Goal: Book appointment/travel/reservation

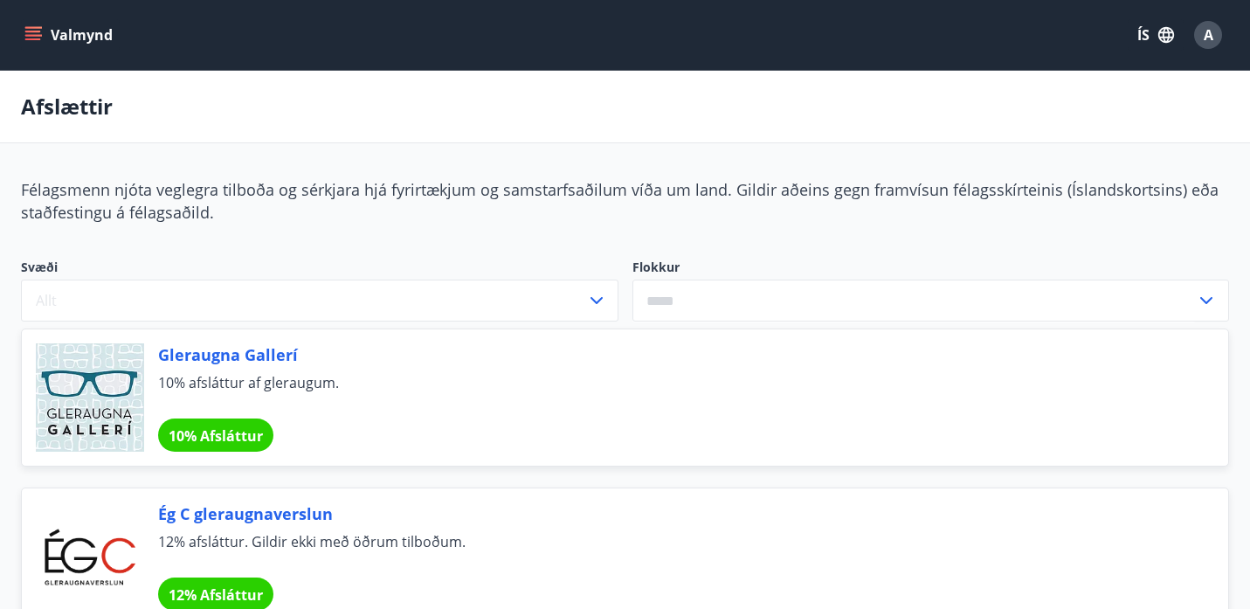
click at [52, 40] on button "Valmynd" at bounding box center [70, 34] width 99 height 31
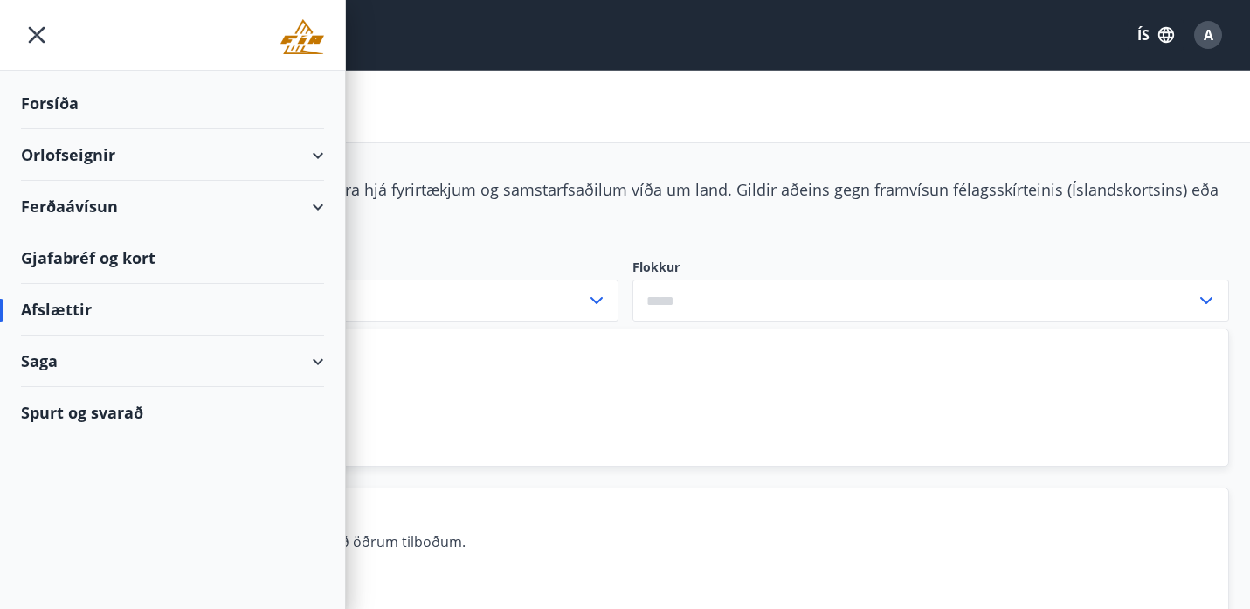
click at [111, 147] on div "Orlofseignir" at bounding box center [172, 155] width 303 height 52
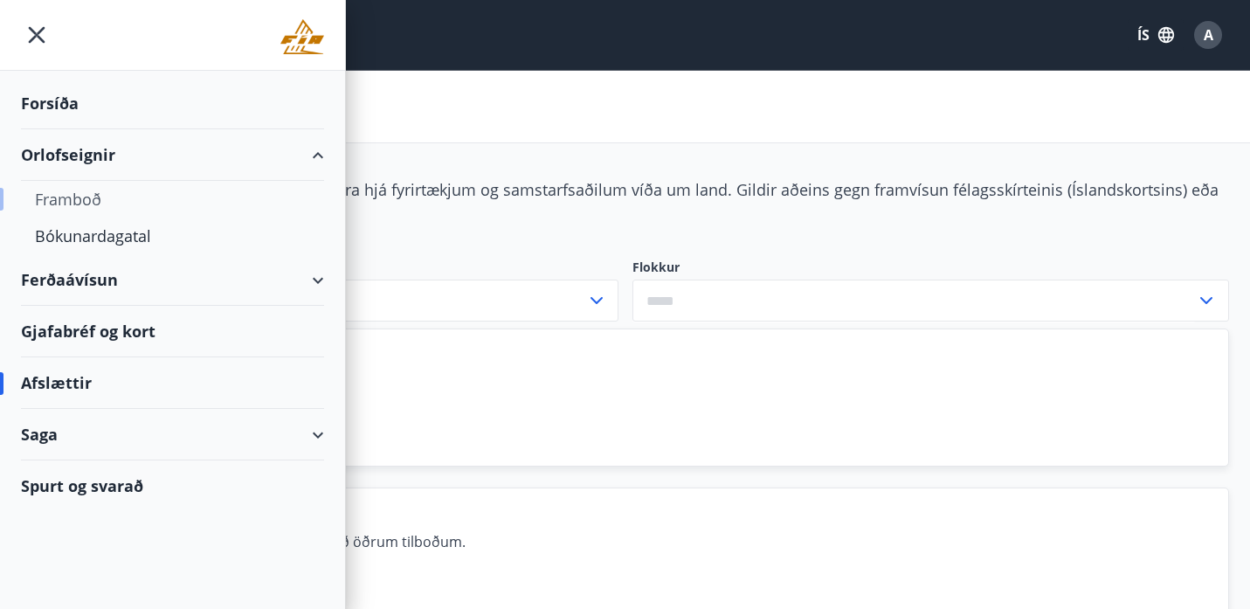
click at [125, 193] on div "Framboð" at bounding box center [172, 199] width 275 height 37
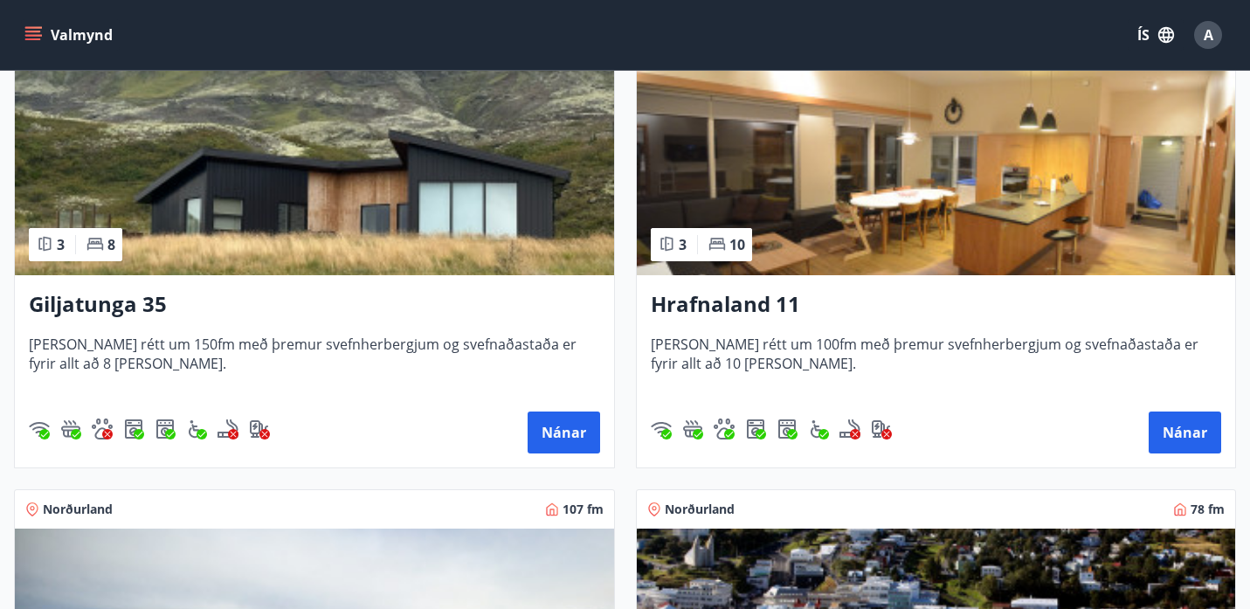
click at [555, 334] on div "Giljatunga 35 [PERSON_NAME] rétt um 150fm með þremur svefnherbergjum og svefnað…" at bounding box center [314, 371] width 599 height 192
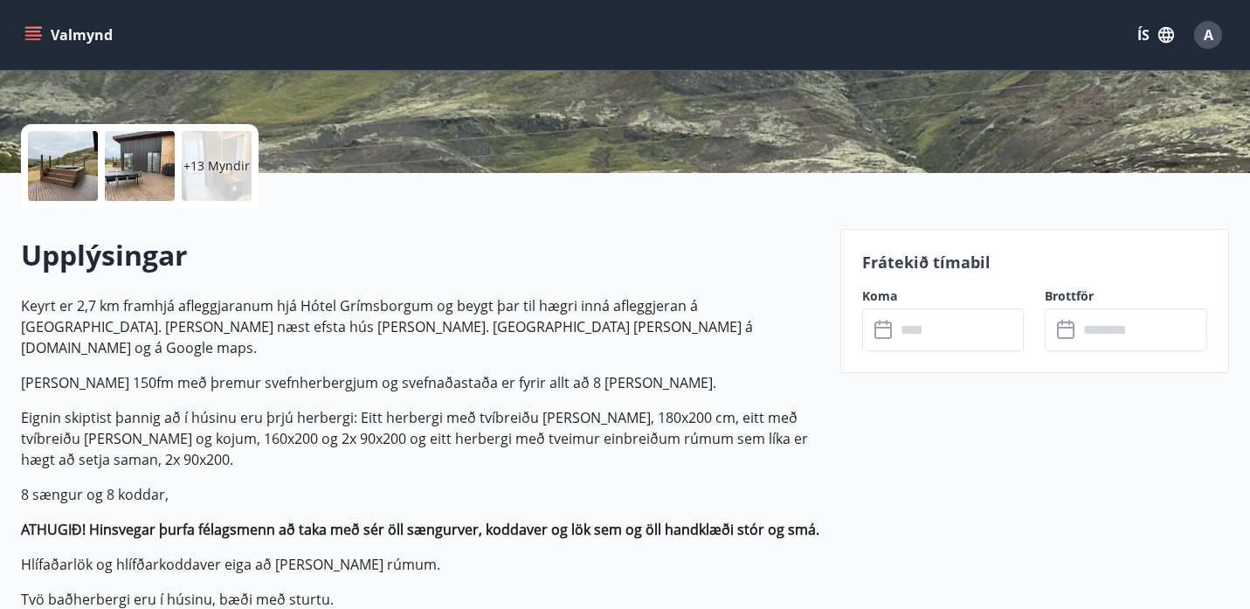
scroll to position [354, 0]
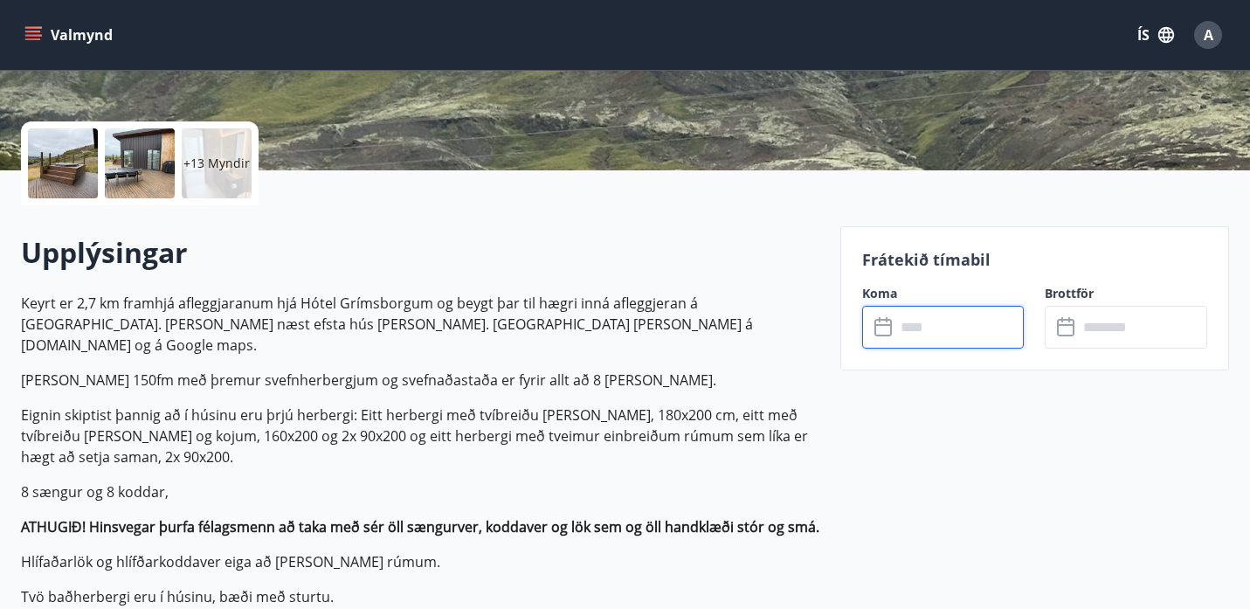
click at [908, 318] on input "text" at bounding box center [959, 327] width 128 height 43
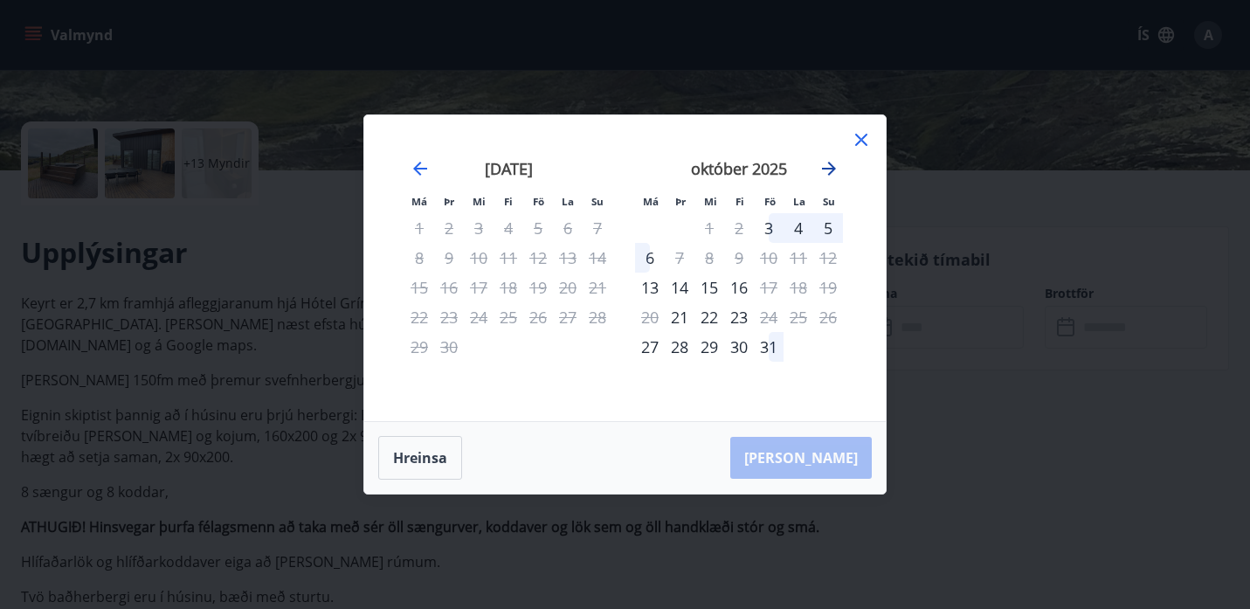
click at [833, 171] on icon "Move forward to switch to the next month." at bounding box center [828, 168] width 21 height 21
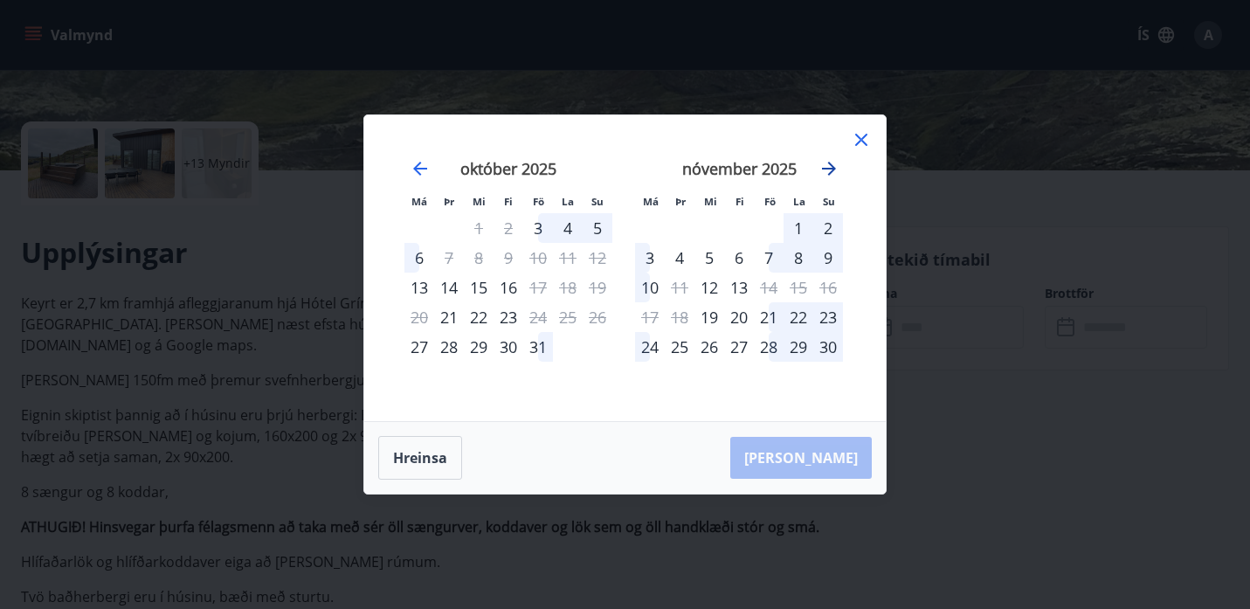
click at [833, 171] on icon "Move forward to switch to the next month." at bounding box center [828, 168] width 21 height 21
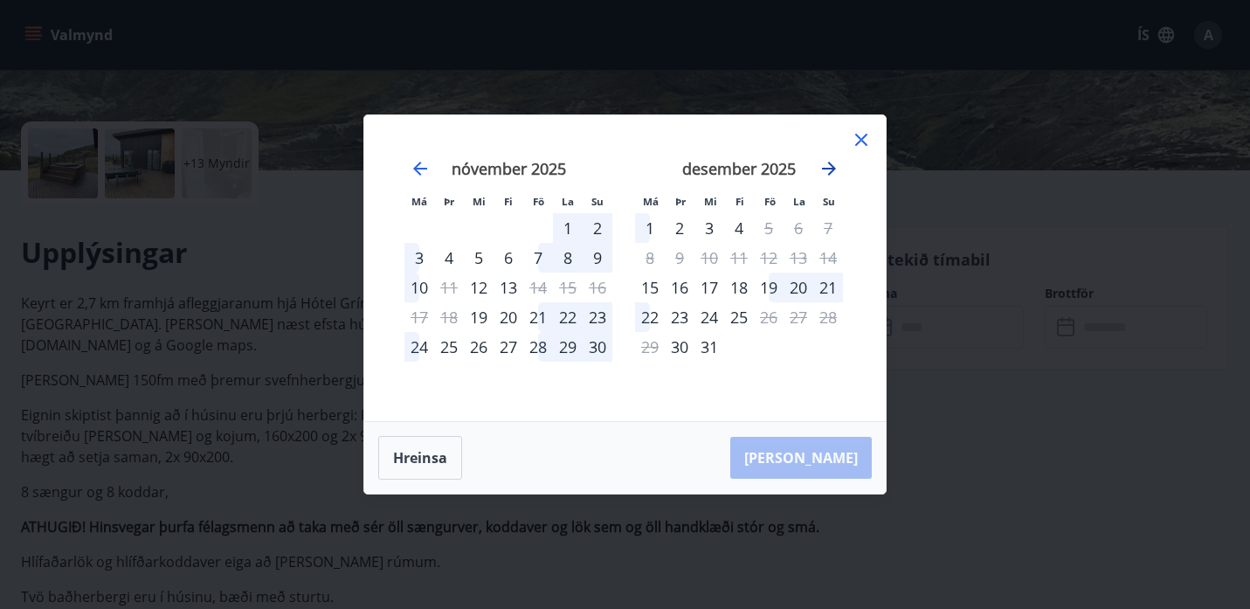
click at [833, 171] on icon "Move forward to switch to the next month." at bounding box center [828, 168] width 21 height 21
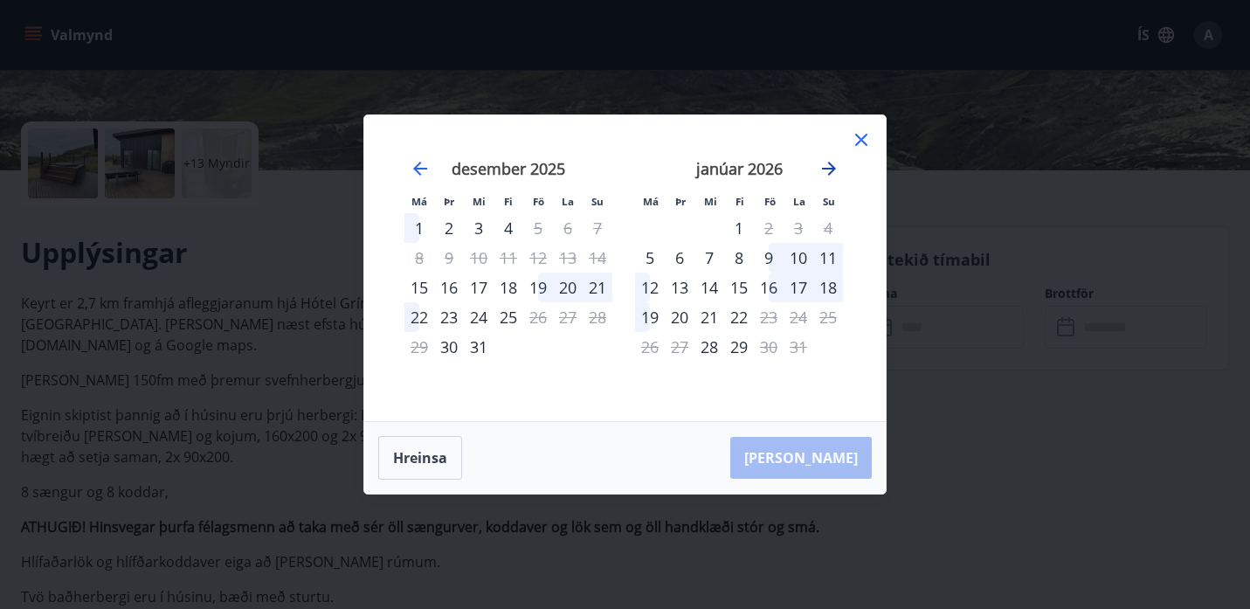
click at [833, 171] on icon "Move forward to switch to the next month." at bounding box center [828, 168] width 21 height 21
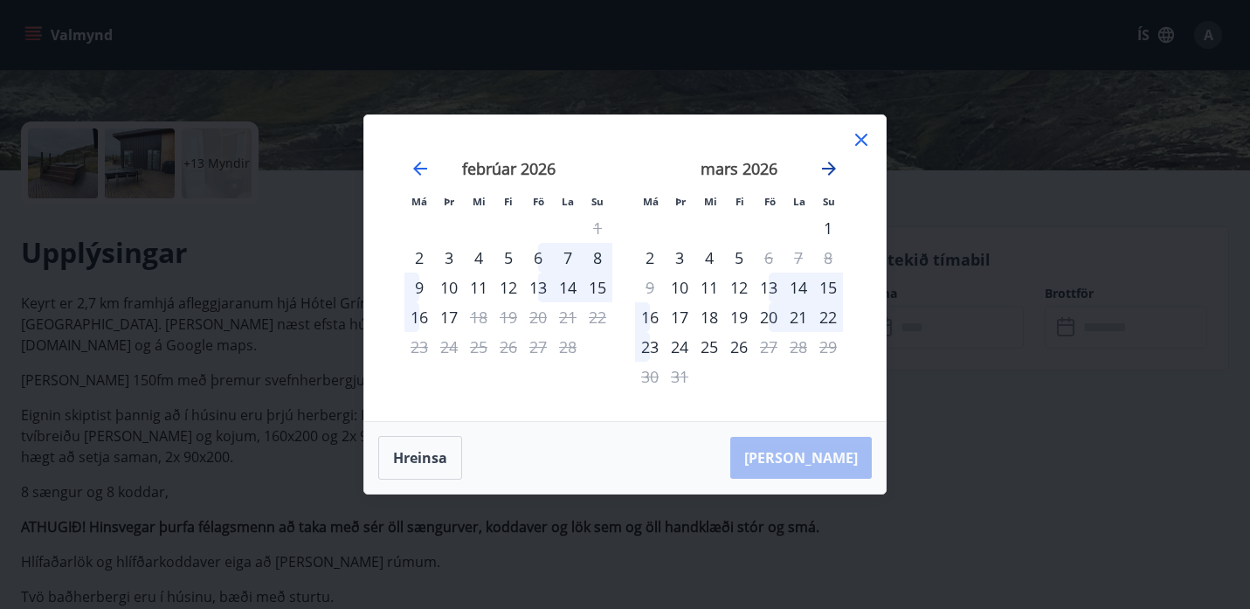
click at [833, 171] on icon "Move forward to switch to the next month." at bounding box center [828, 168] width 21 height 21
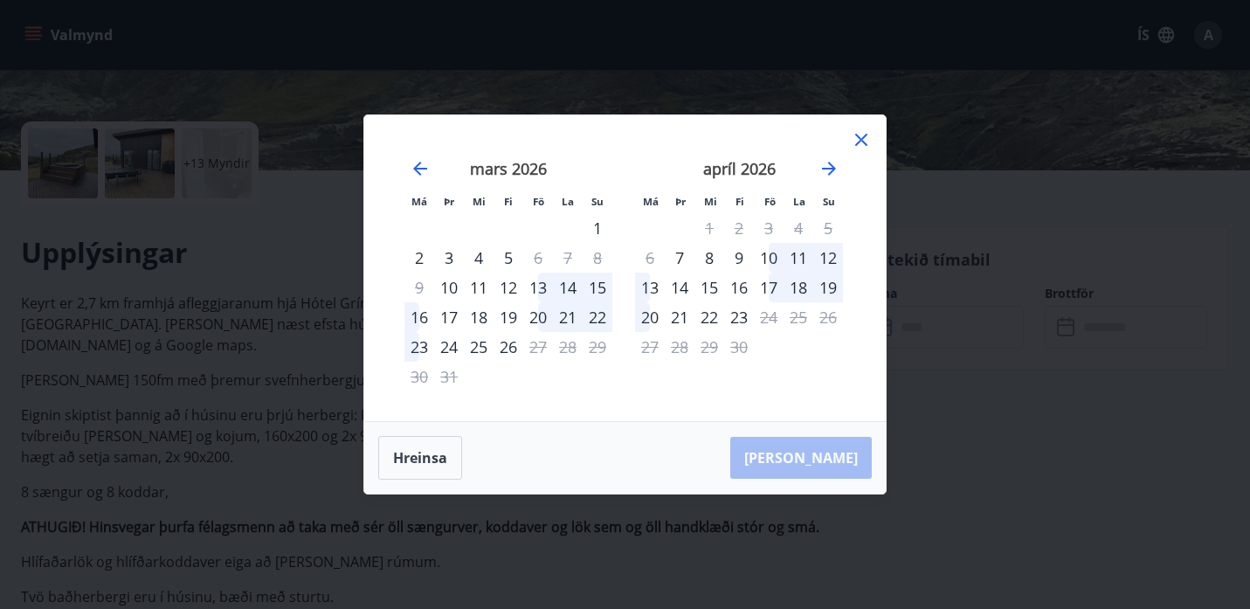
click at [775, 290] on div "17" at bounding box center [769, 287] width 30 height 30
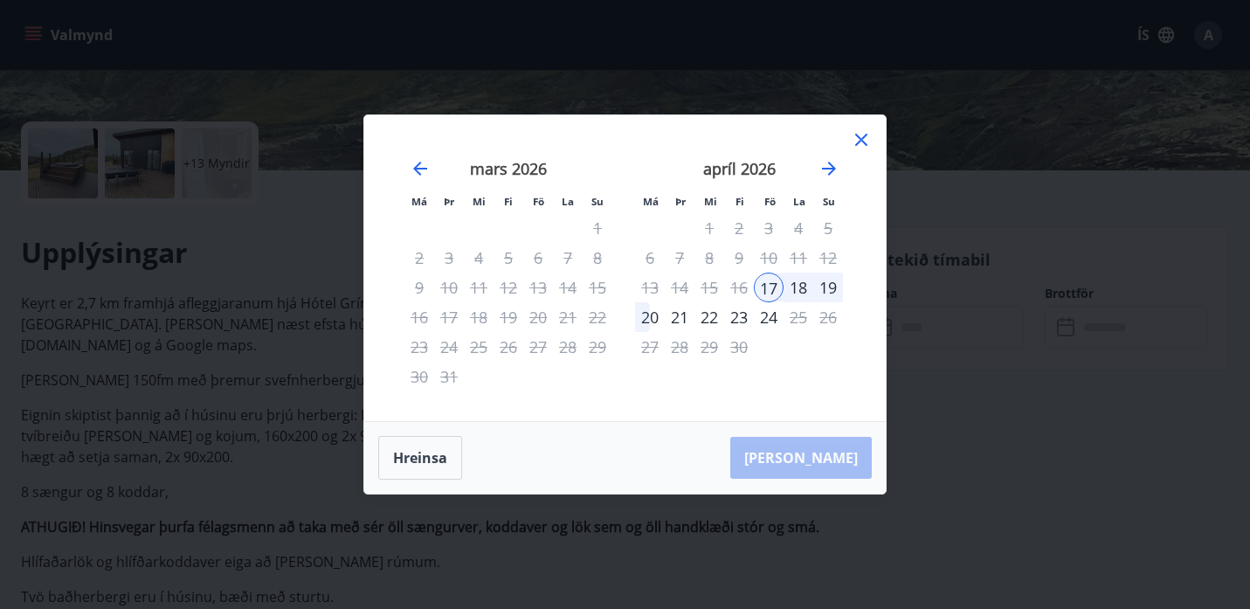
click at [821, 291] on div "19" at bounding box center [828, 287] width 30 height 30
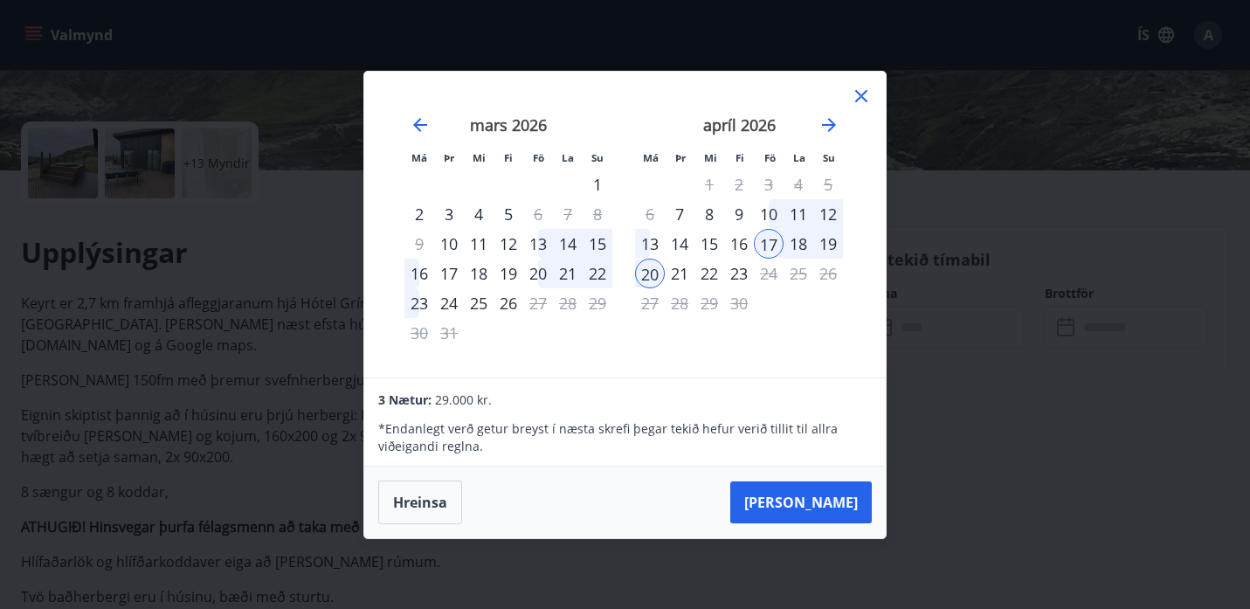
click at [858, 96] on icon at bounding box center [860, 96] width 21 height 21
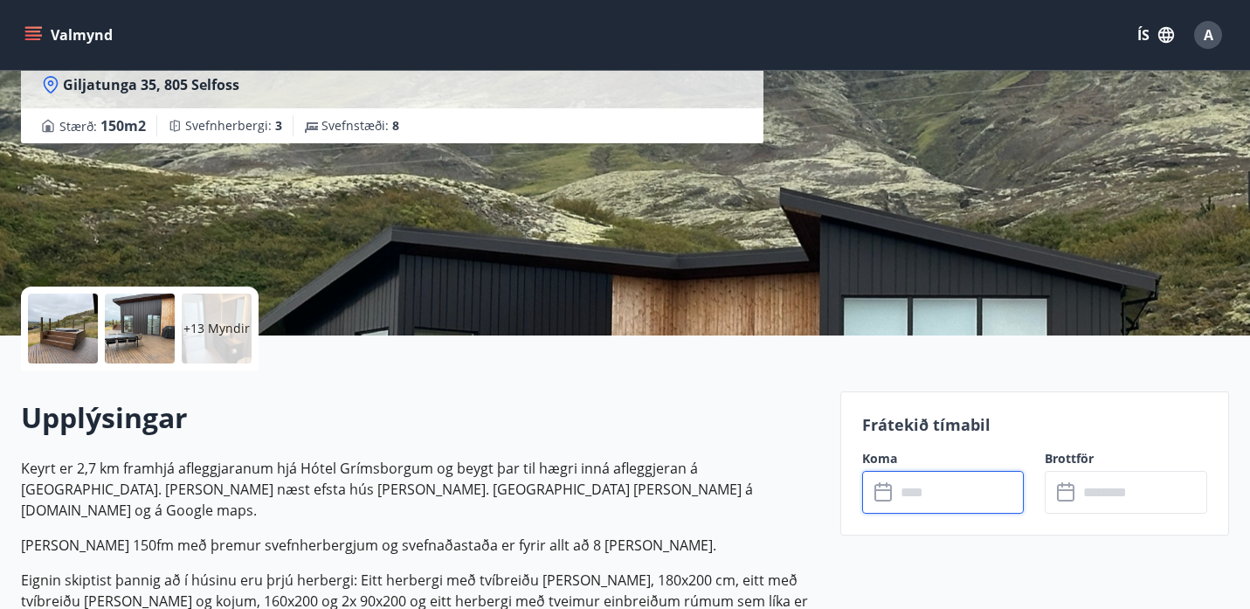
scroll to position [279, 0]
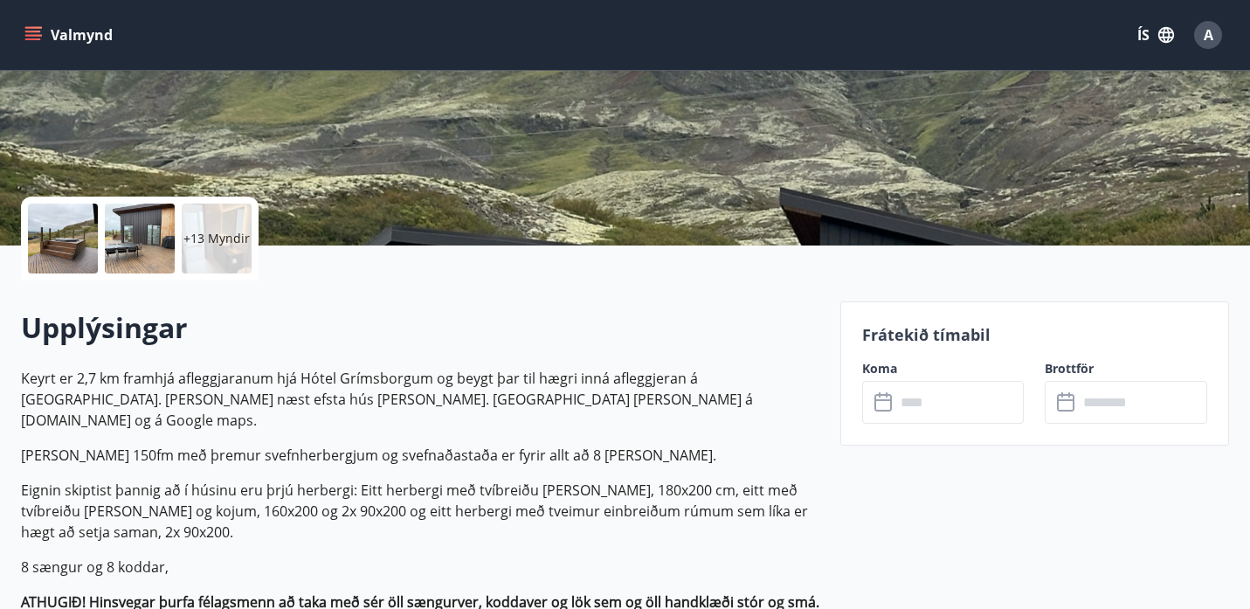
click at [872, 403] on div "​ ​" at bounding box center [943, 402] width 162 height 43
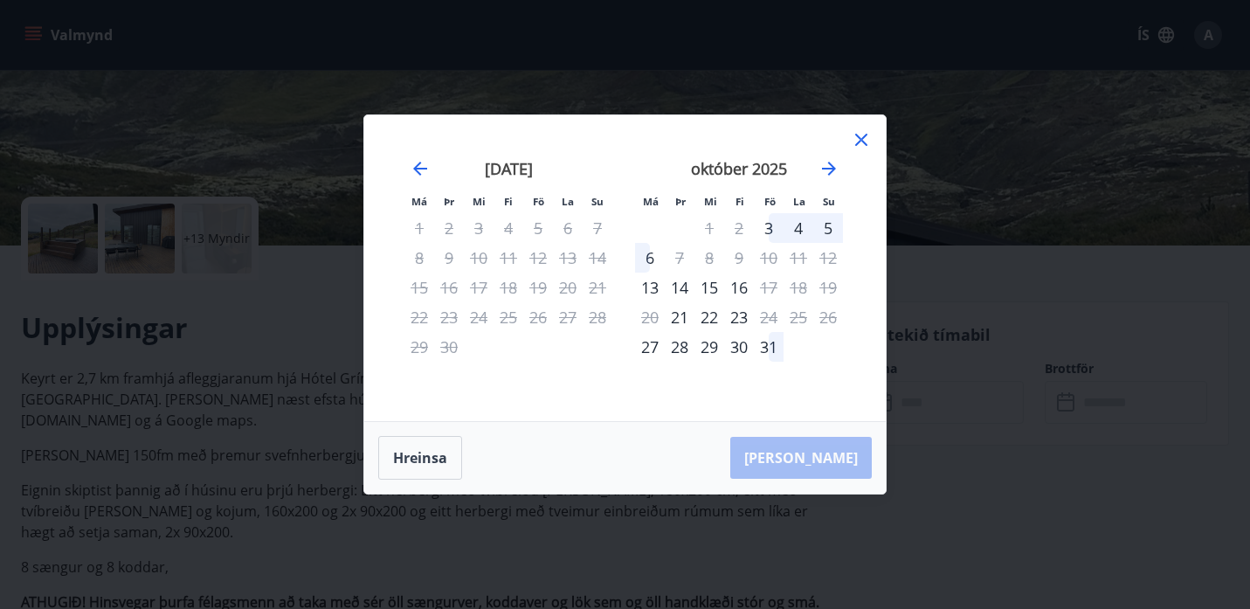
click at [655, 345] on div "27" at bounding box center [650, 347] width 30 height 30
click at [651, 351] on div "27" at bounding box center [650, 347] width 30 height 30
click at [674, 351] on div "28" at bounding box center [679, 347] width 30 height 30
click at [650, 350] on div "27" at bounding box center [650, 347] width 30 height 30
click at [720, 341] on div "29" at bounding box center [709, 347] width 30 height 30
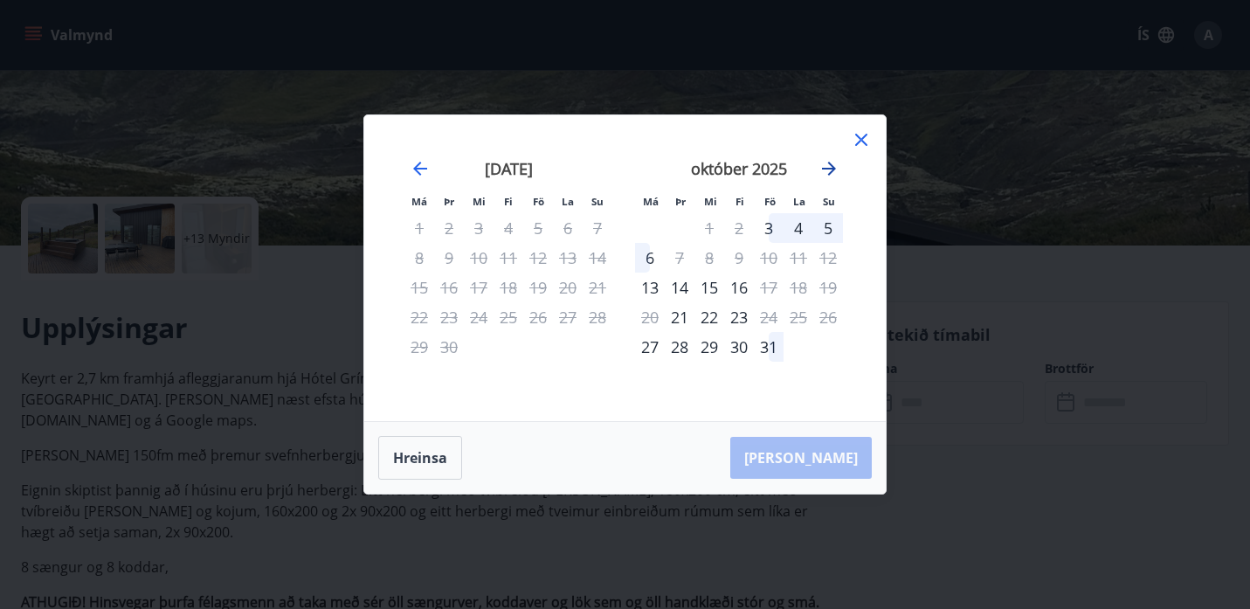
click at [837, 169] on icon "Move forward to switch to the next month." at bounding box center [828, 168] width 21 height 21
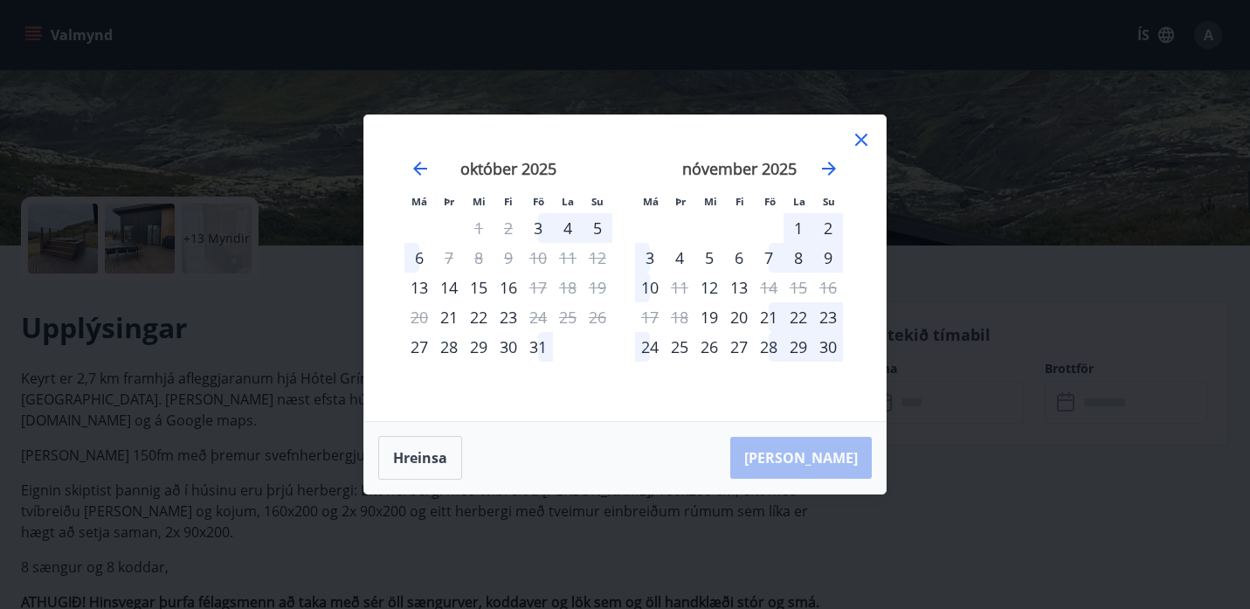
click at [769, 348] on div "28" at bounding box center [769, 347] width 30 height 30
click at [833, 350] on div "30" at bounding box center [828, 347] width 30 height 30
click at [423, 470] on button "Hreinsa" at bounding box center [420, 458] width 84 height 44
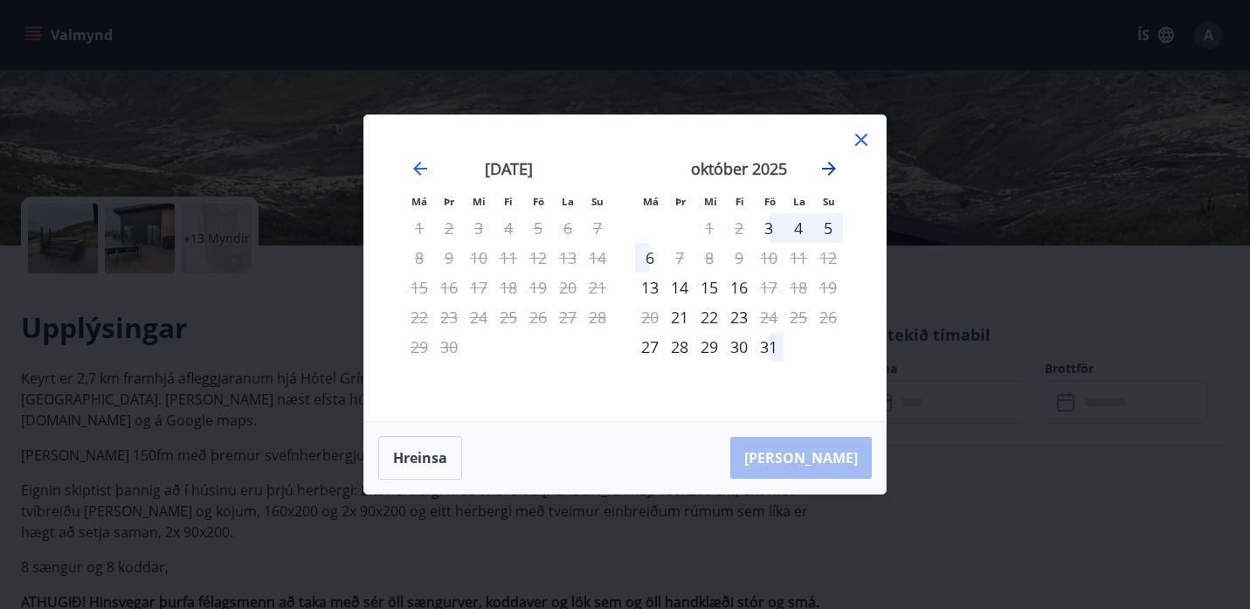
click at [831, 168] on icon "Move forward to switch to the next month." at bounding box center [829, 169] width 14 height 14
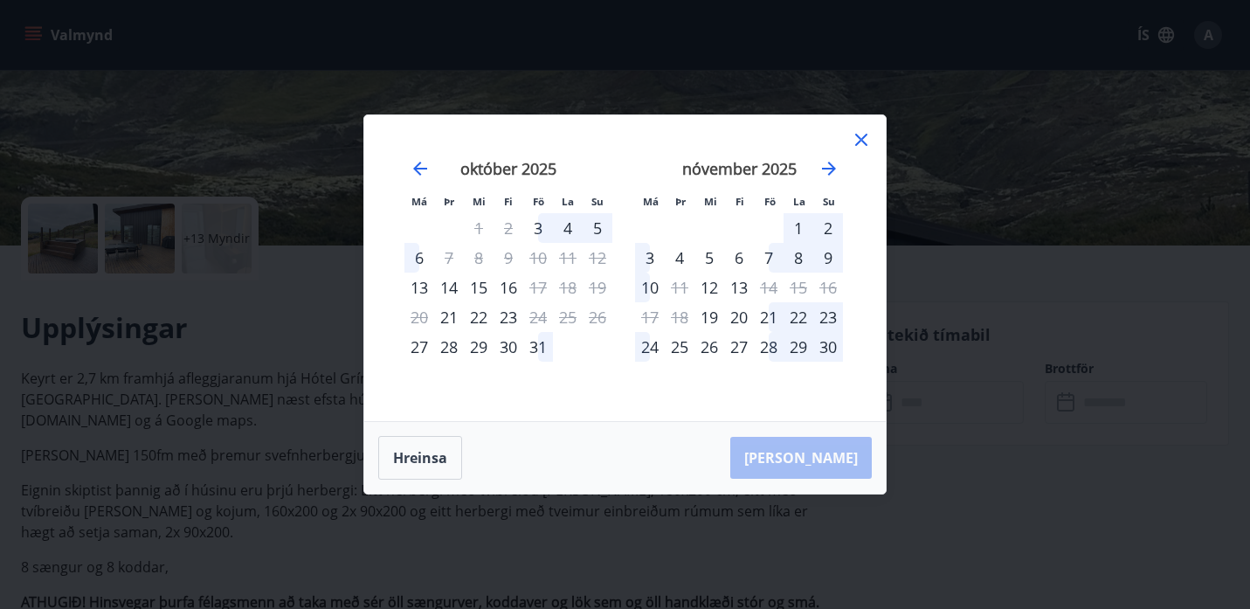
click at [766, 345] on div "28" at bounding box center [769, 347] width 30 height 30
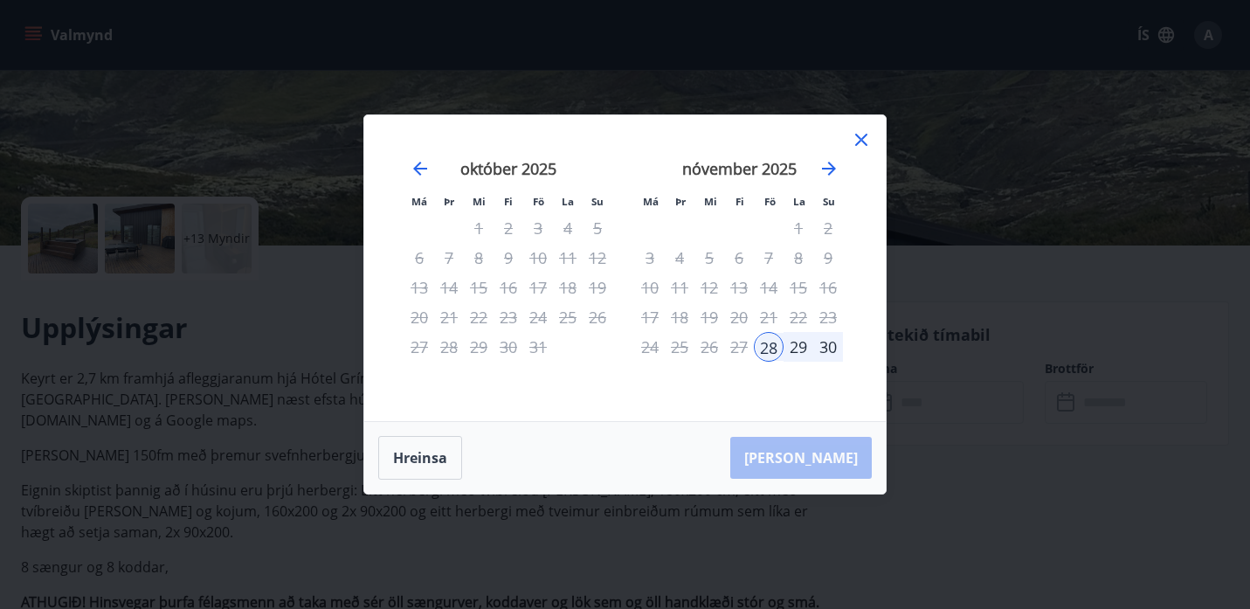
click at [827, 345] on div "30" at bounding box center [828, 347] width 30 height 30
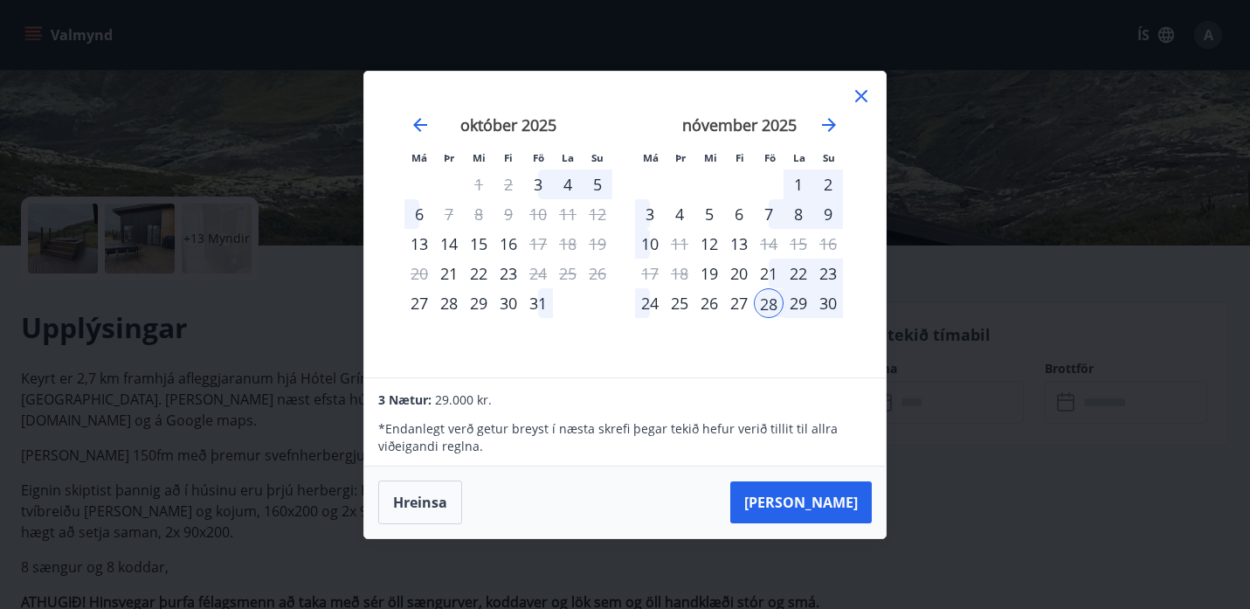
click at [862, 105] on icon at bounding box center [860, 96] width 21 height 21
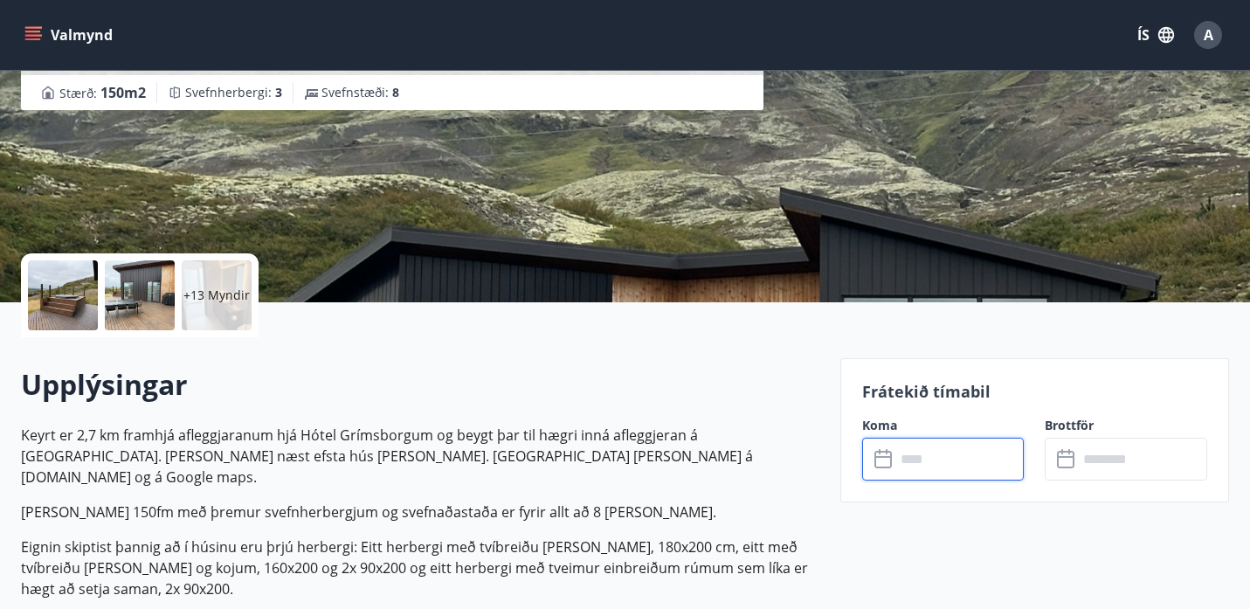
scroll to position [224, 0]
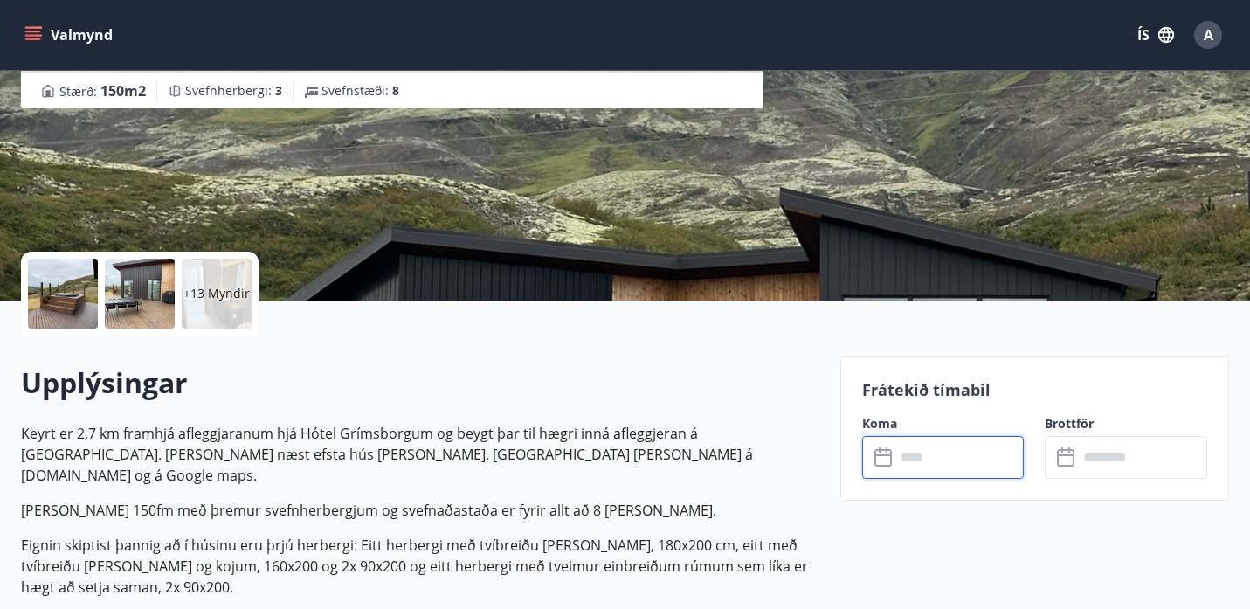
click at [91, 310] on div at bounding box center [63, 293] width 70 height 70
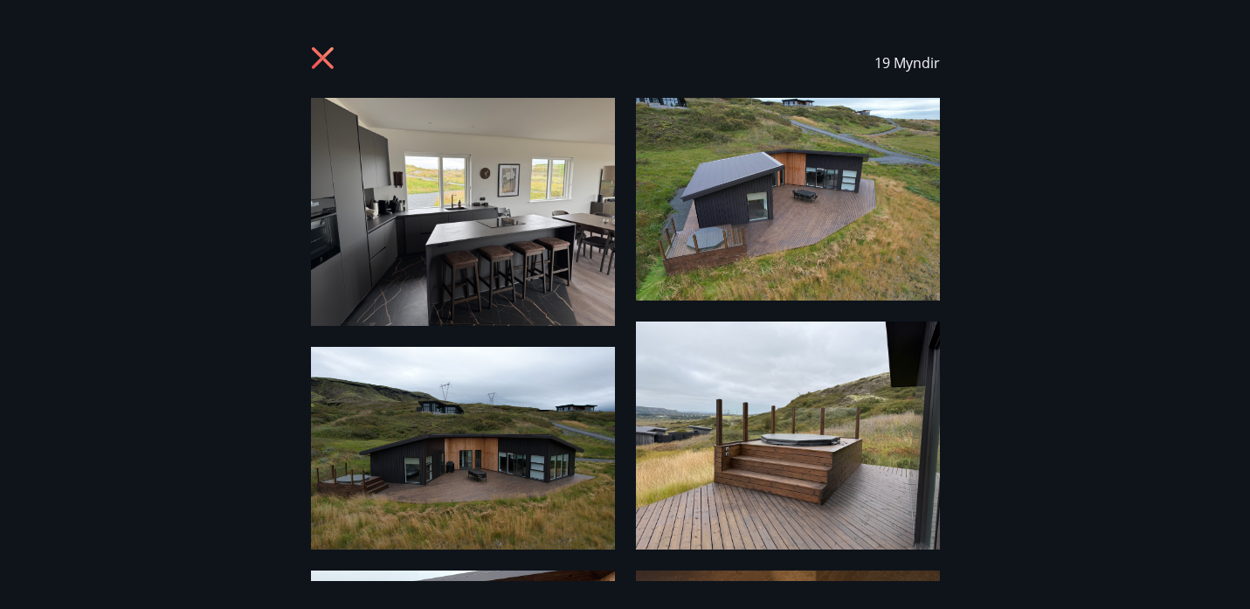
click at [536, 236] on img at bounding box center [463, 212] width 304 height 228
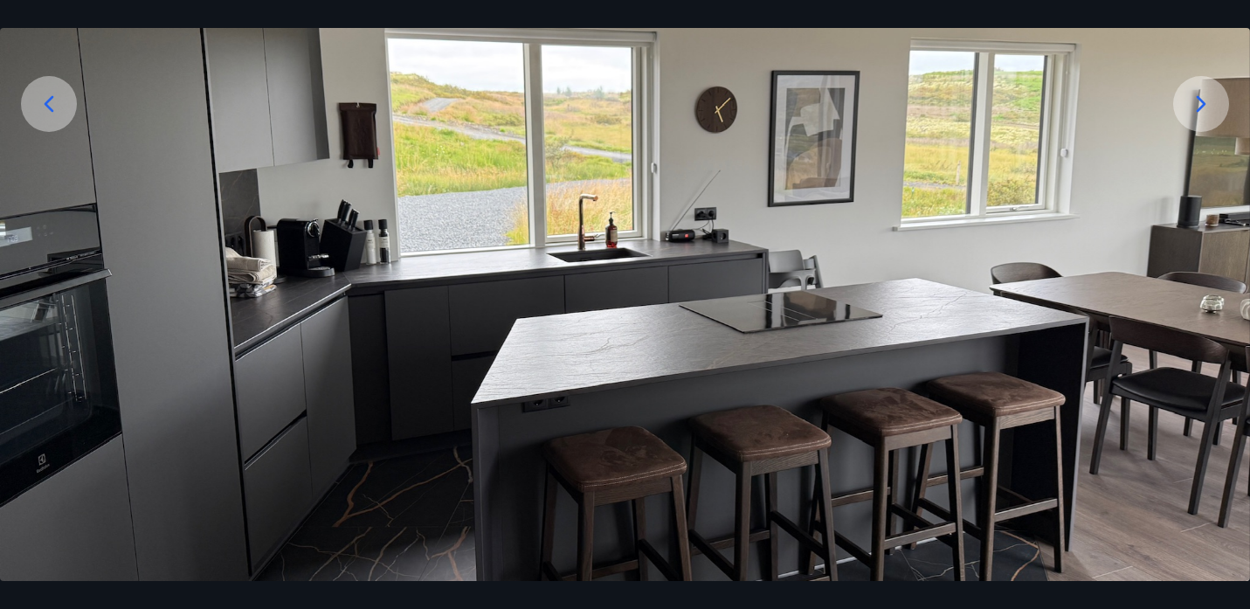
scroll to position [299, 0]
click at [1201, 101] on icon at bounding box center [1201, 102] width 10 height 17
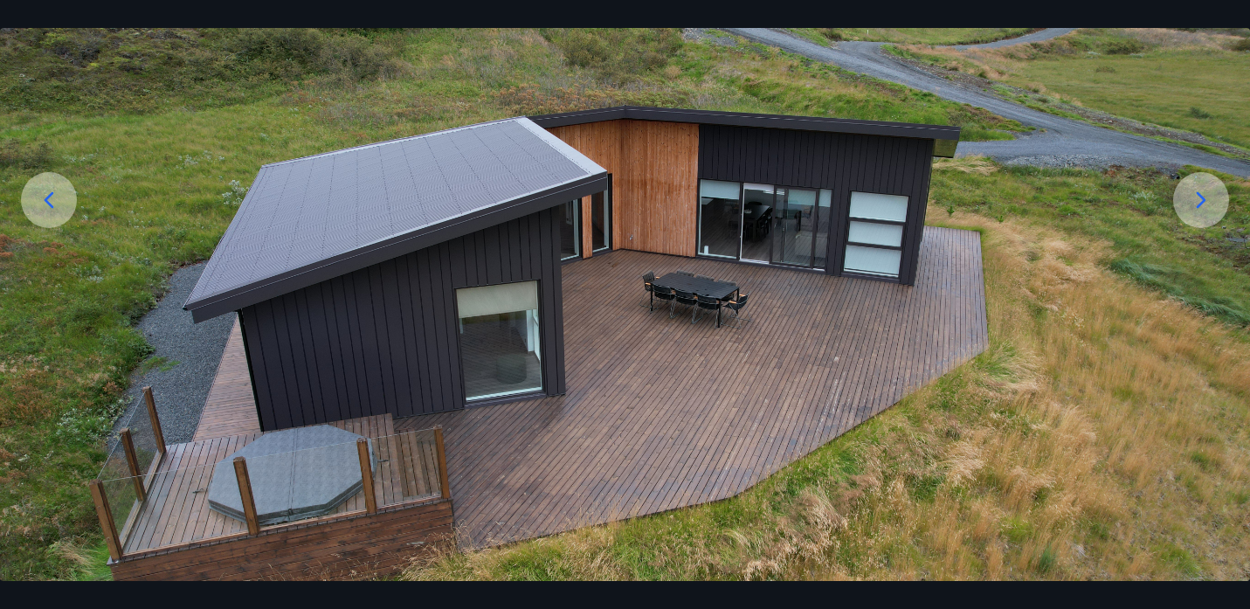
scroll to position [202, 0]
click at [1207, 203] on icon at bounding box center [1201, 201] width 28 height 28
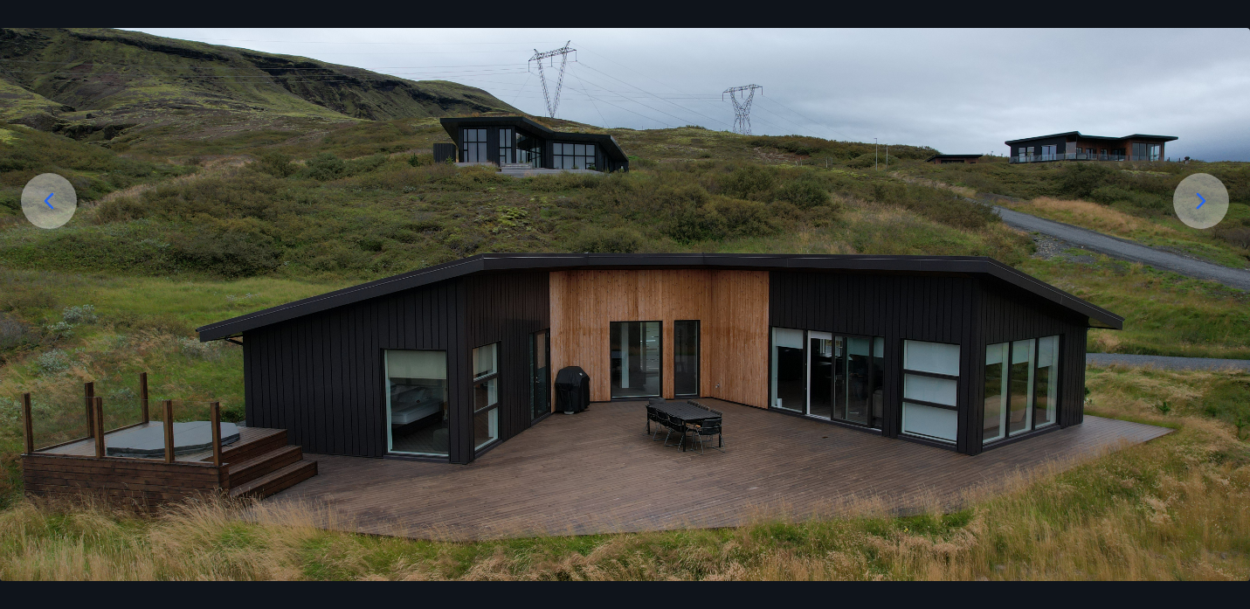
click at [1207, 203] on icon at bounding box center [1201, 201] width 28 height 28
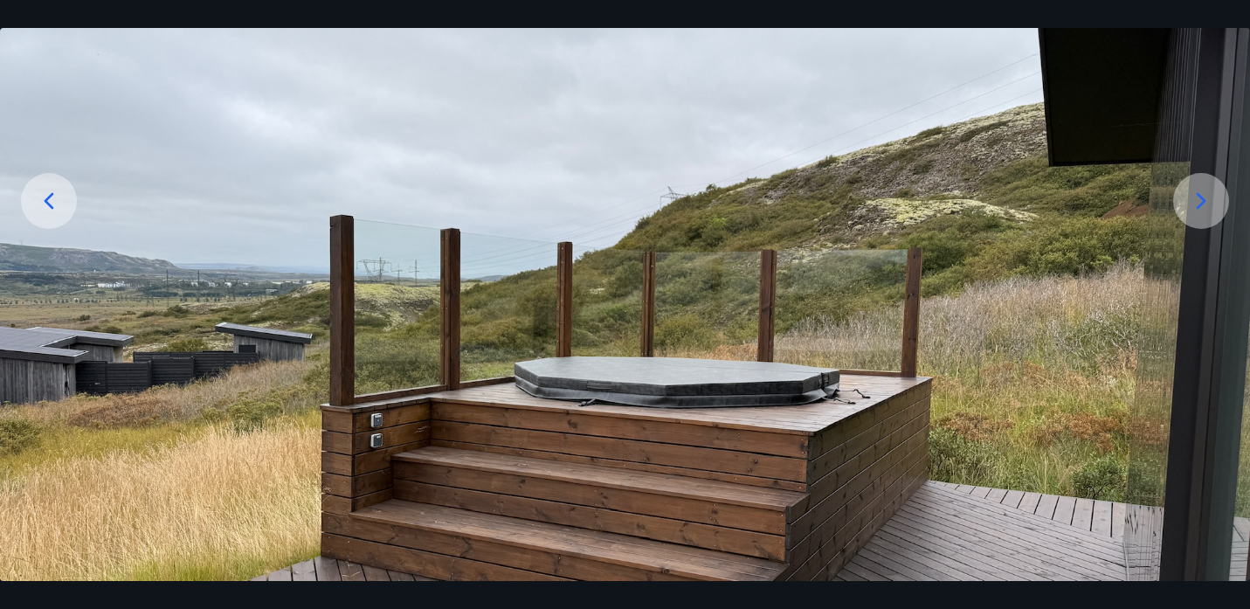
click at [1207, 203] on icon at bounding box center [1201, 201] width 28 height 28
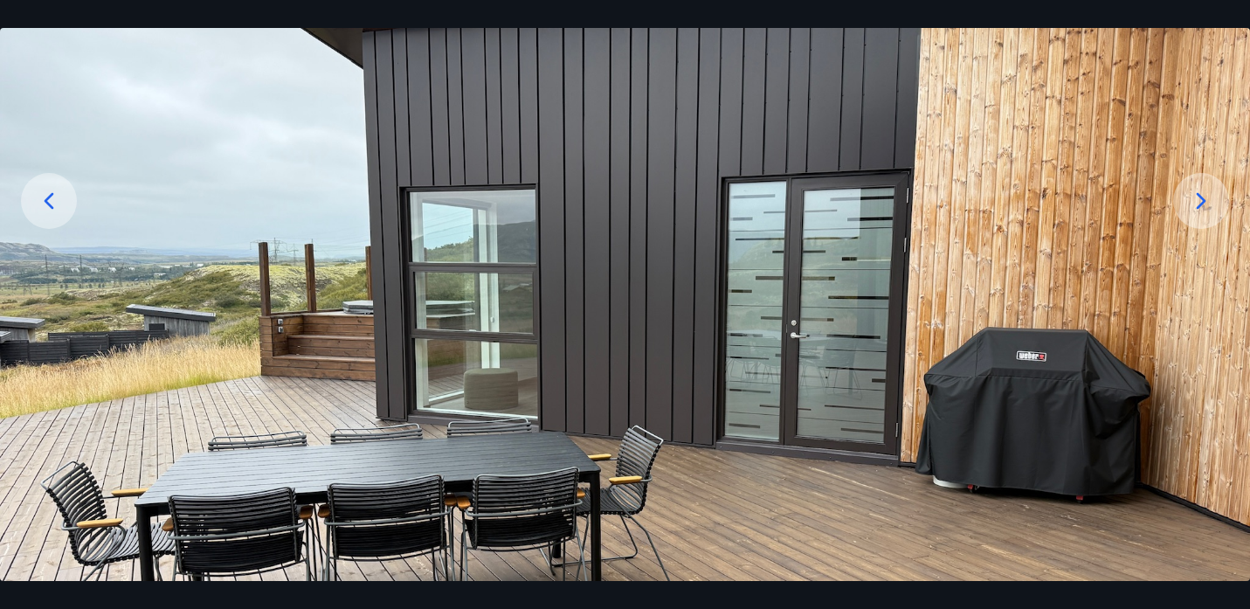
click at [1207, 203] on icon at bounding box center [1201, 201] width 28 height 28
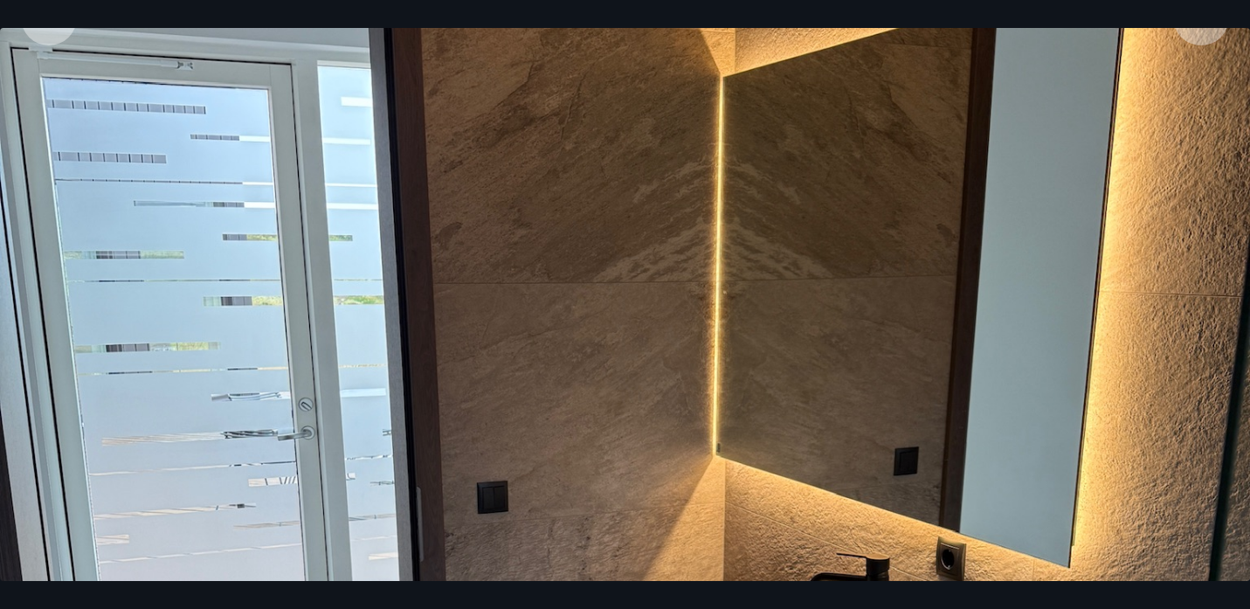
scroll to position [364, 0]
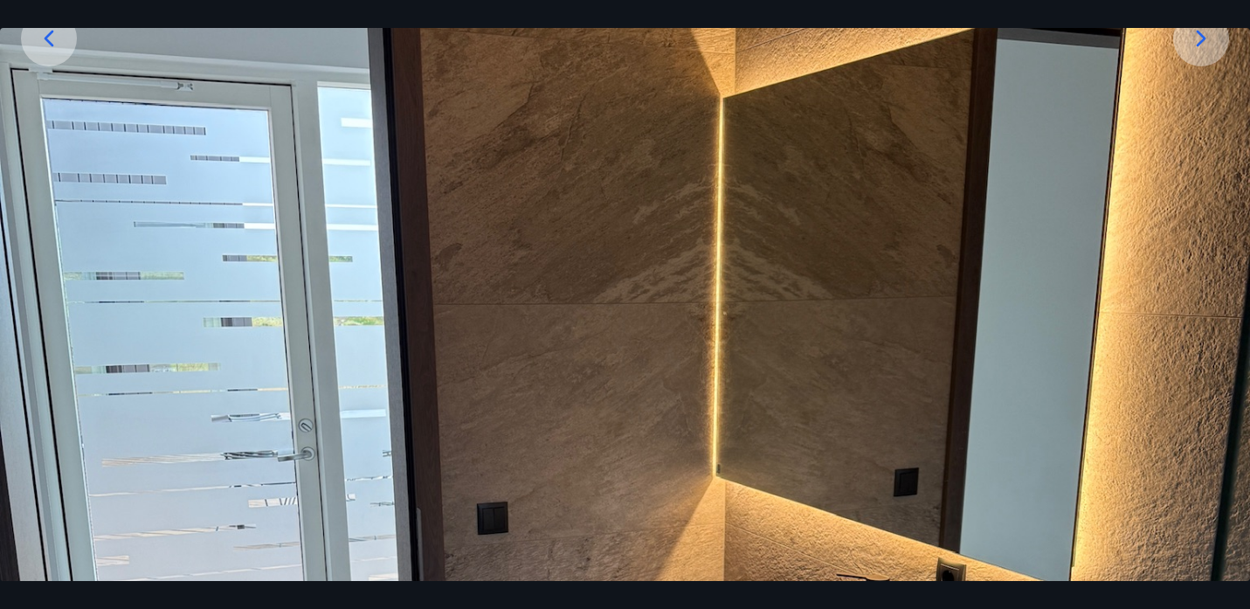
click at [1193, 40] on icon at bounding box center [1201, 38] width 28 height 28
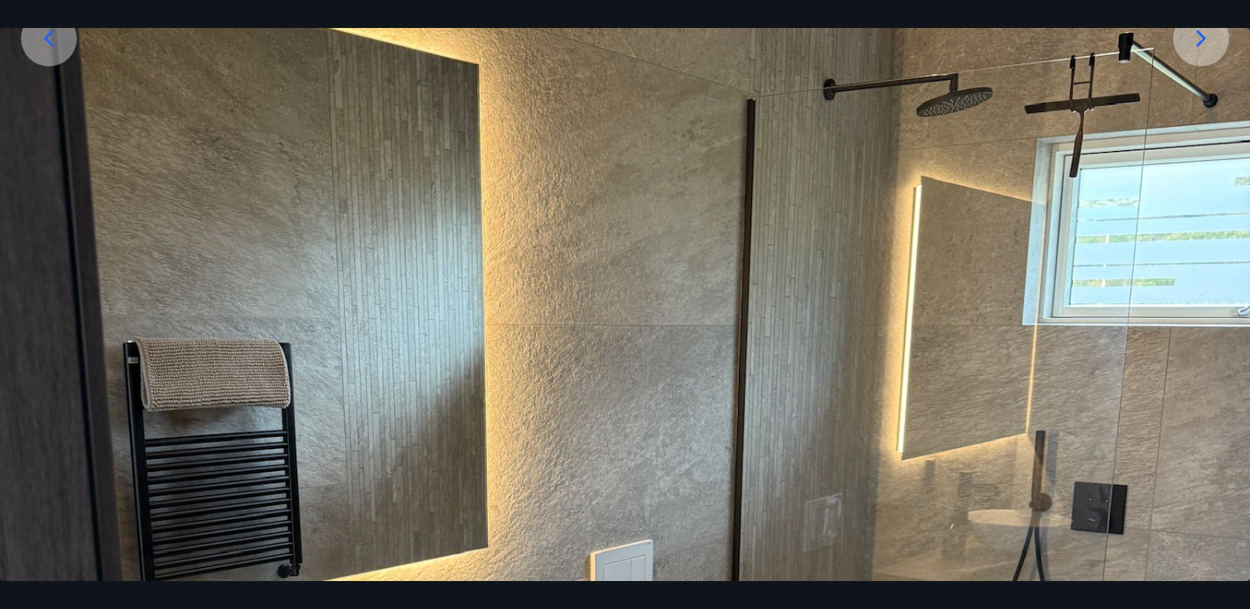
click at [1196, 45] on icon at bounding box center [1201, 38] width 28 height 28
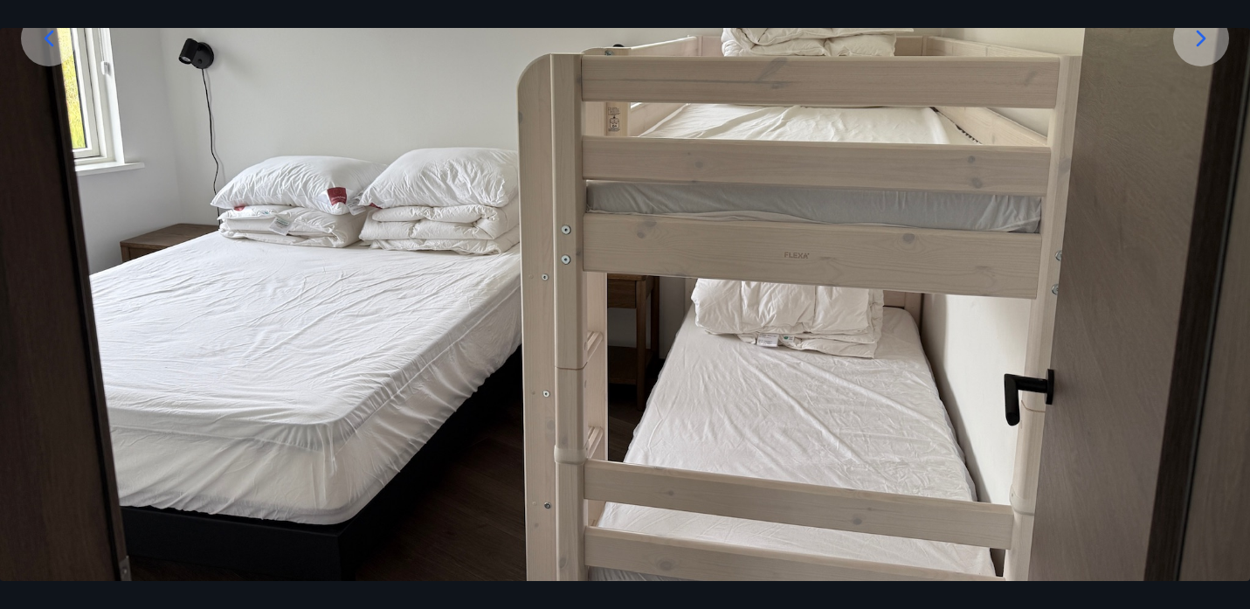
click at [1196, 45] on icon at bounding box center [1201, 38] width 28 height 28
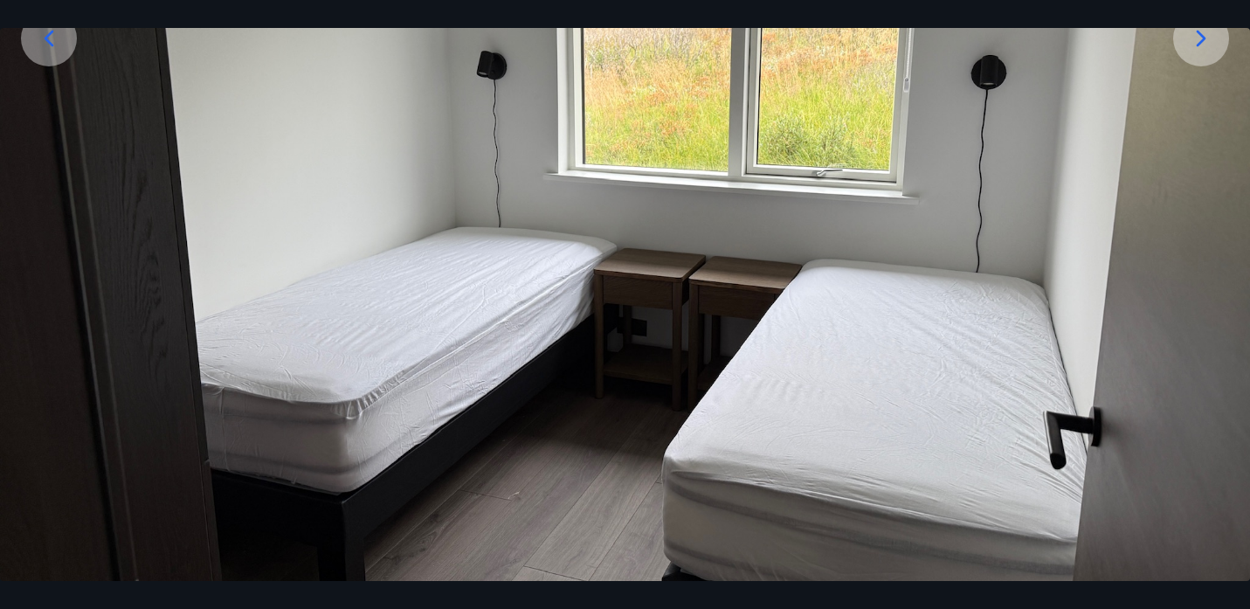
click at [1196, 45] on icon at bounding box center [1201, 38] width 28 height 28
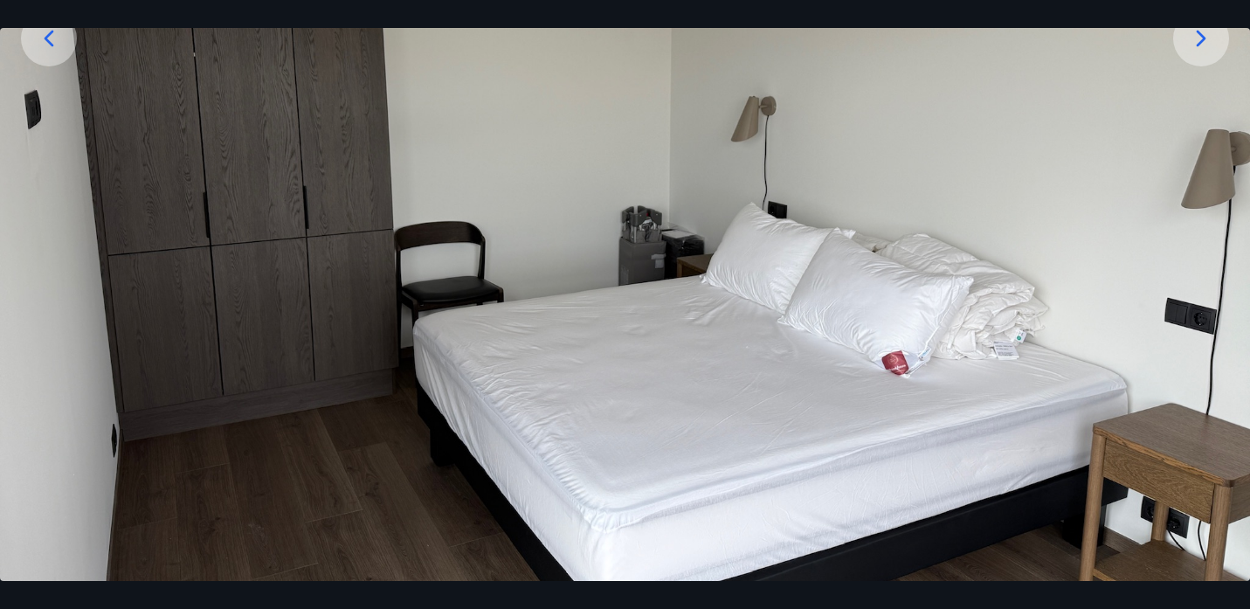
click at [1196, 45] on icon at bounding box center [1201, 38] width 28 height 28
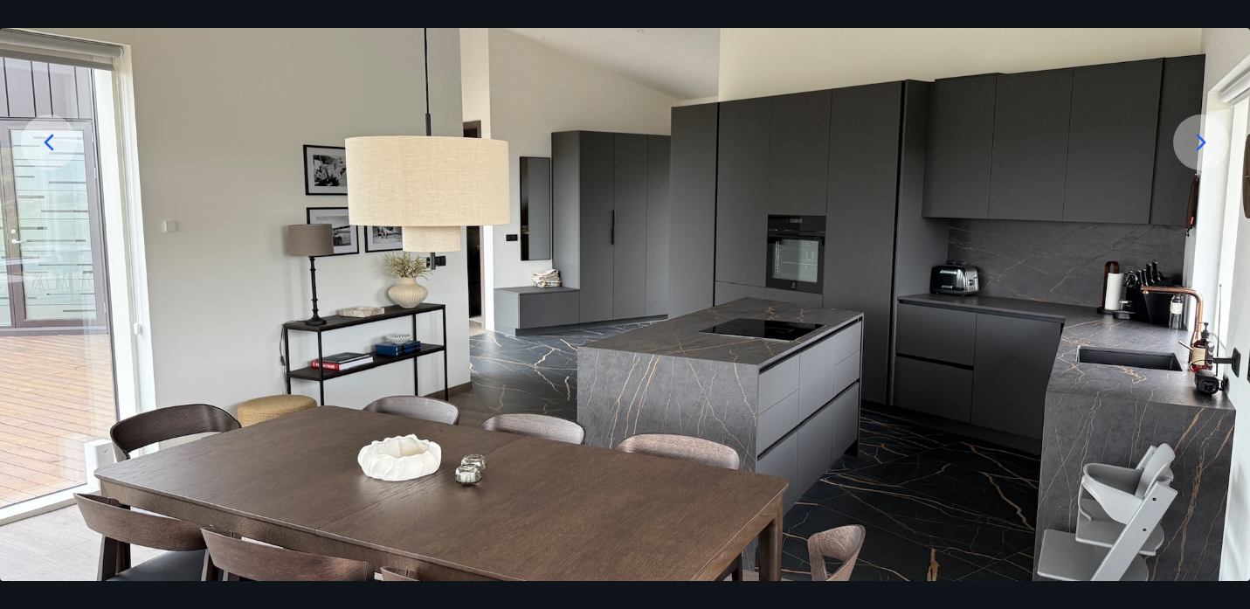
scroll to position [0, 0]
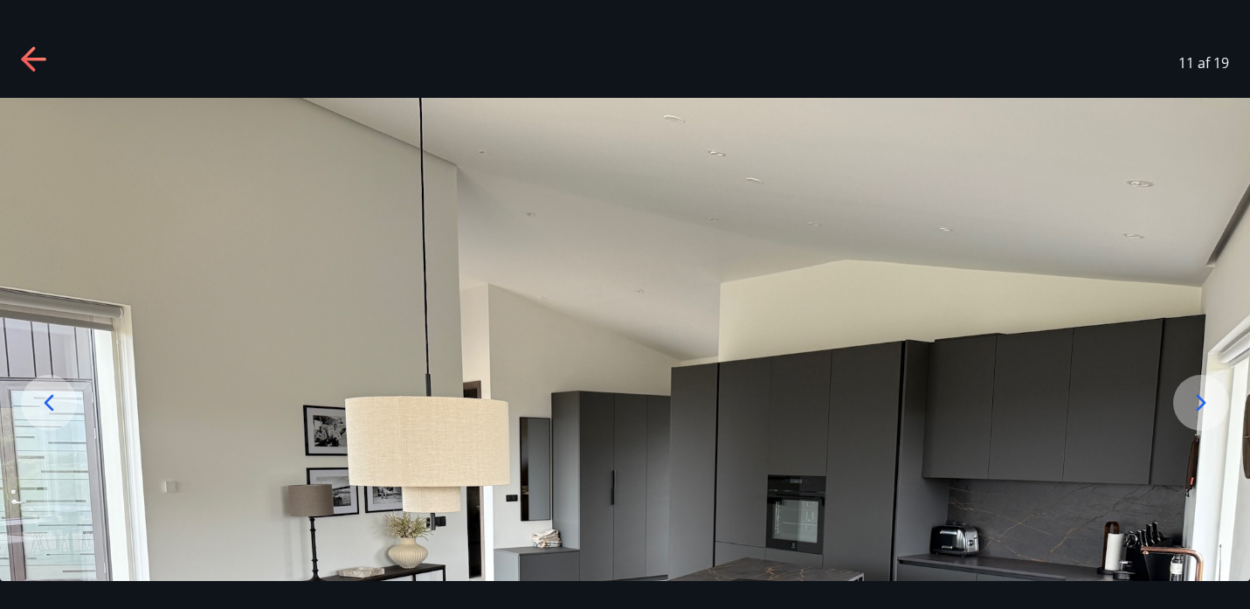
click at [31, 54] on icon at bounding box center [35, 60] width 28 height 28
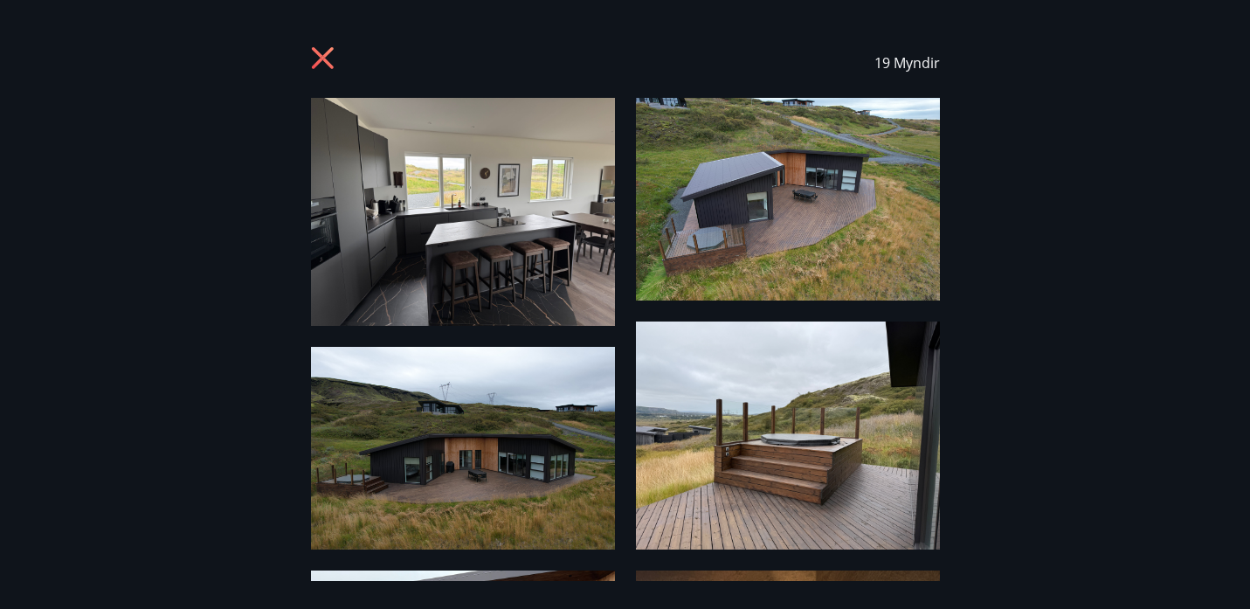
click at [311, 64] on icon at bounding box center [325, 60] width 28 height 28
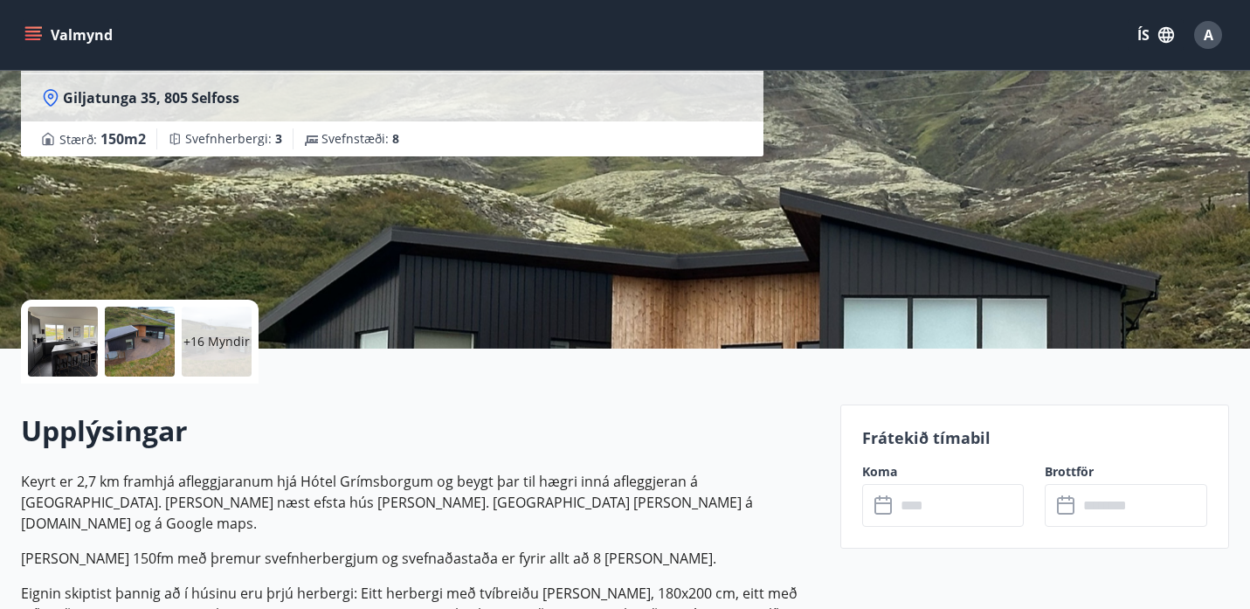
scroll to position [3, 0]
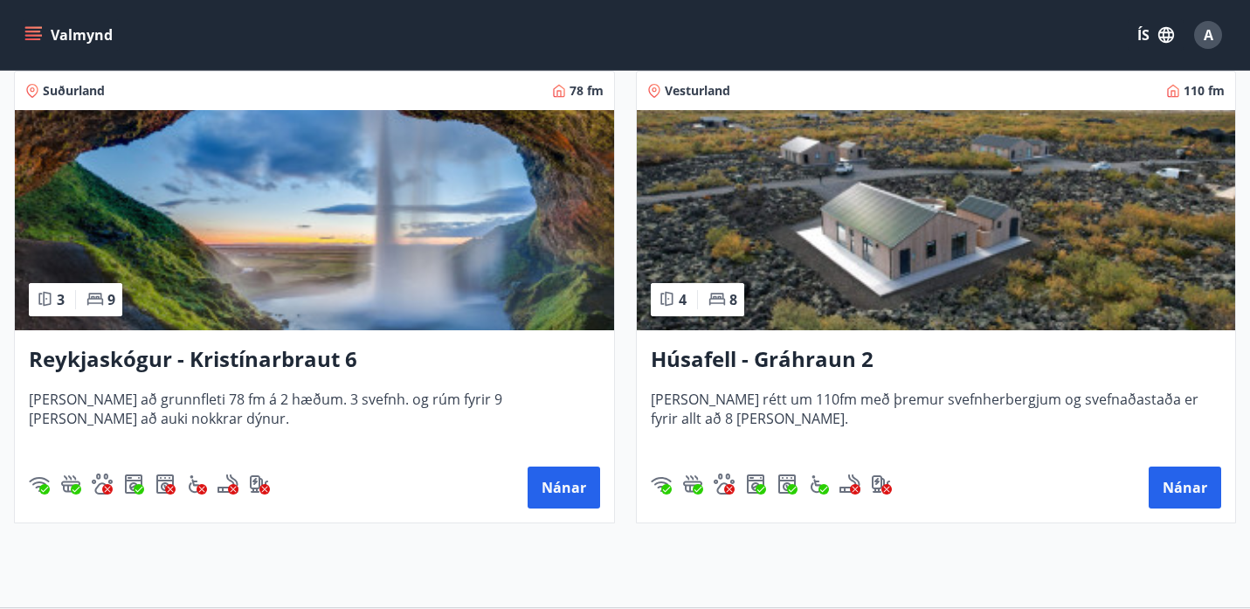
scroll to position [1266, 0]
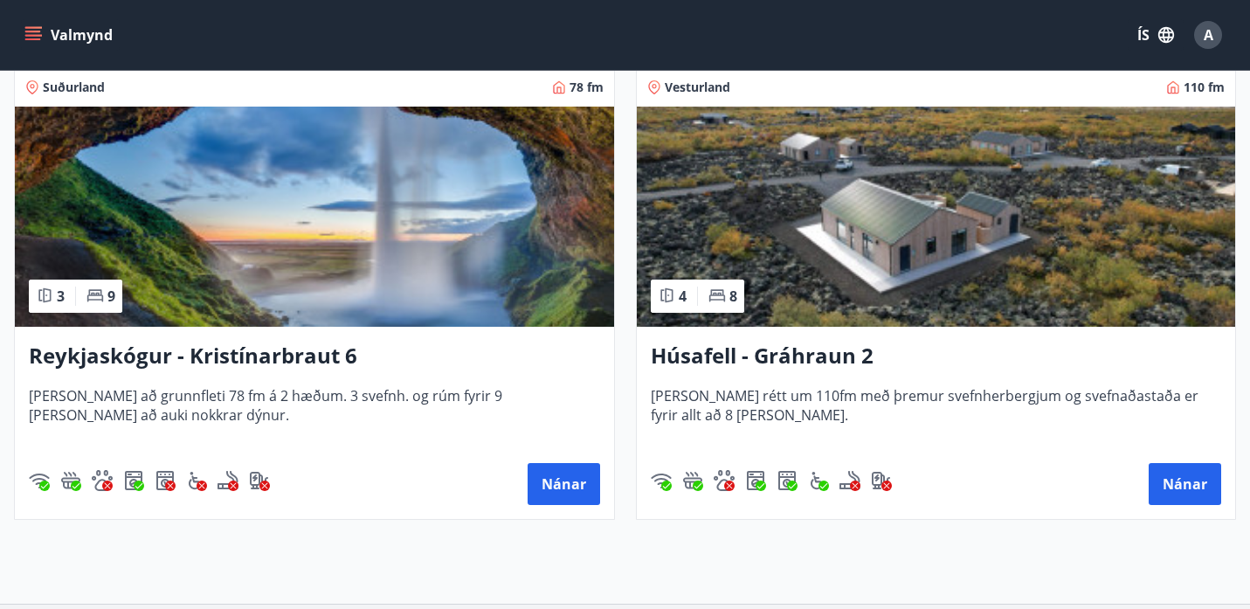
click at [297, 361] on h3 "Reykjaskógur - Kristínarbraut 6" at bounding box center [314, 356] width 571 height 31
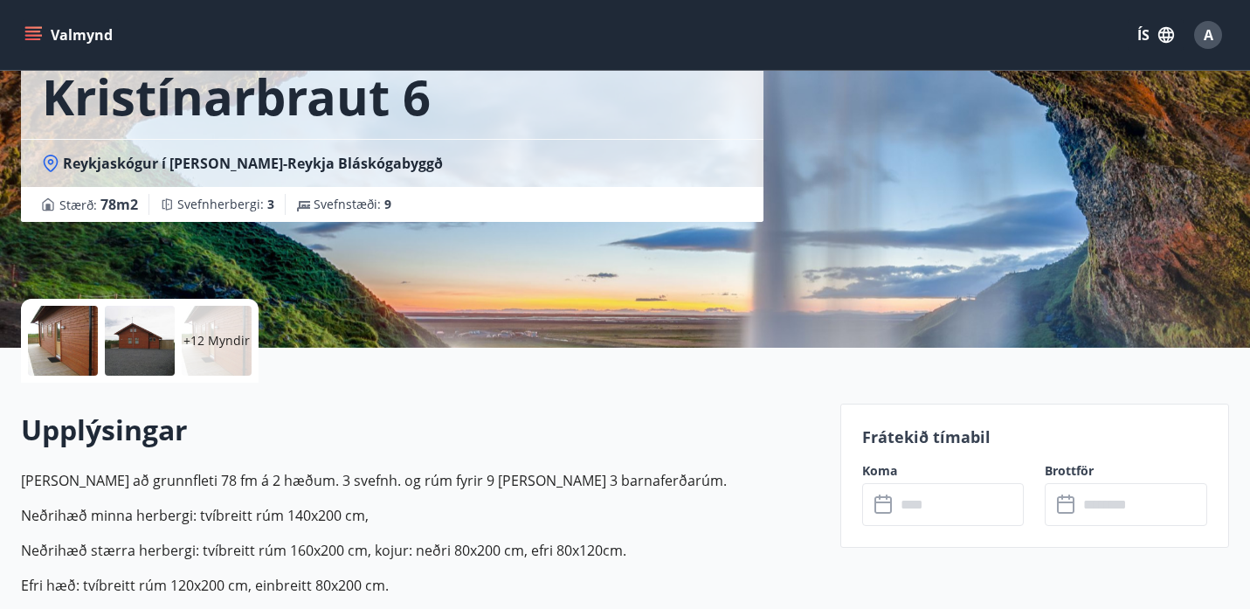
scroll to position [128, 0]
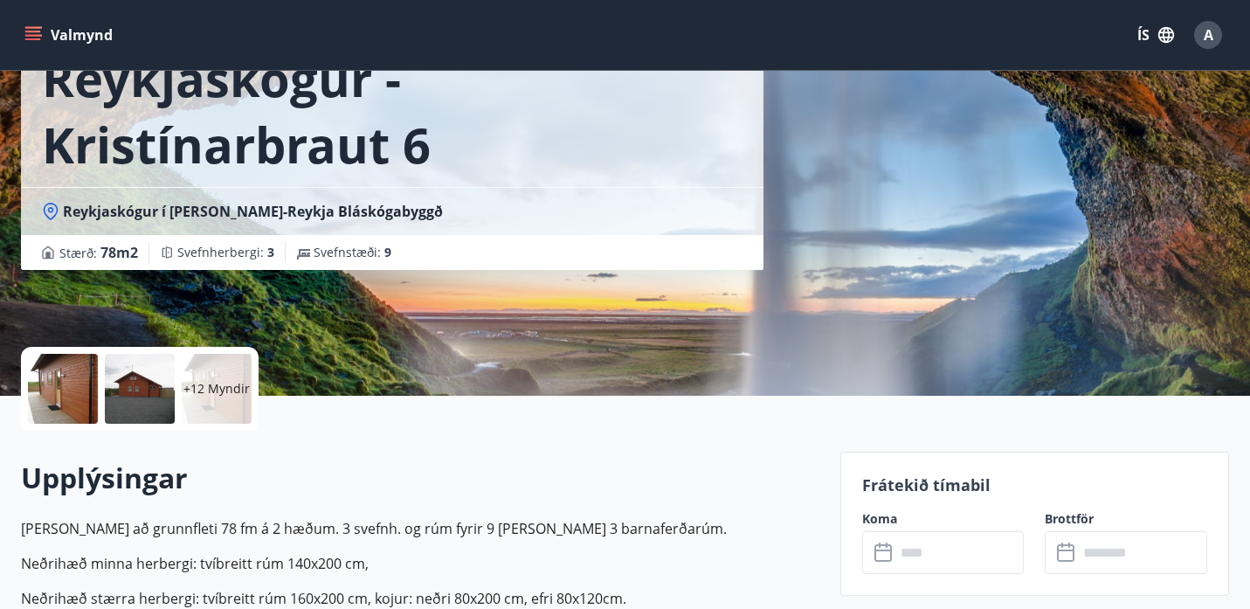
click at [233, 367] on div "+12 Myndir" at bounding box center [217, 389] width 70 height 70
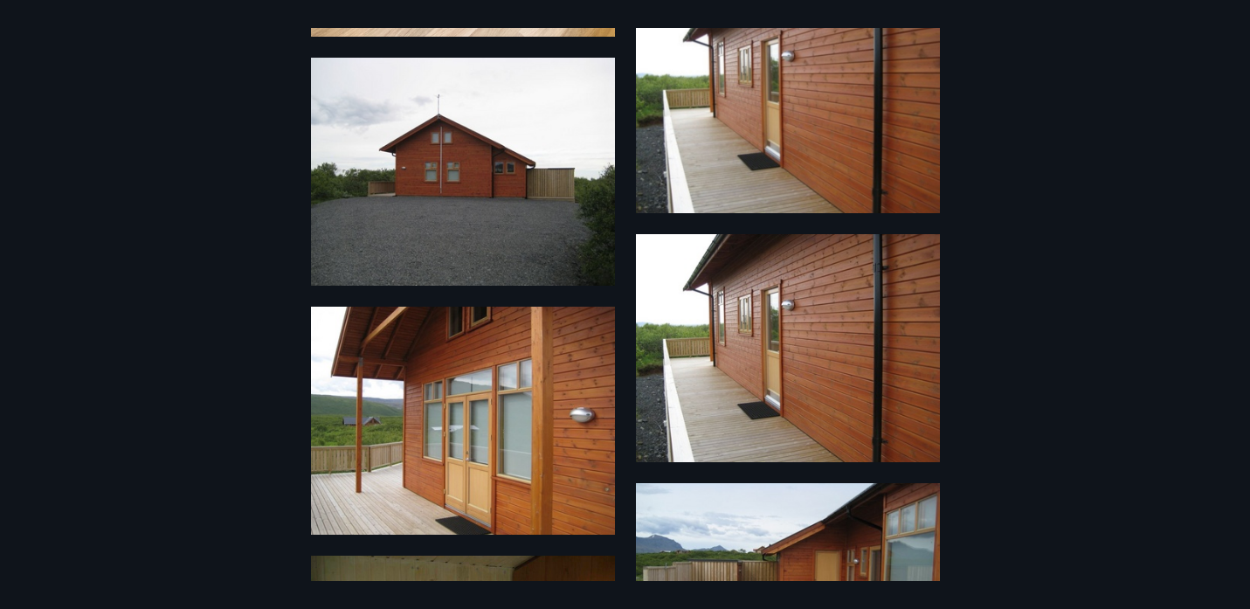
scroll to position [0, 0]
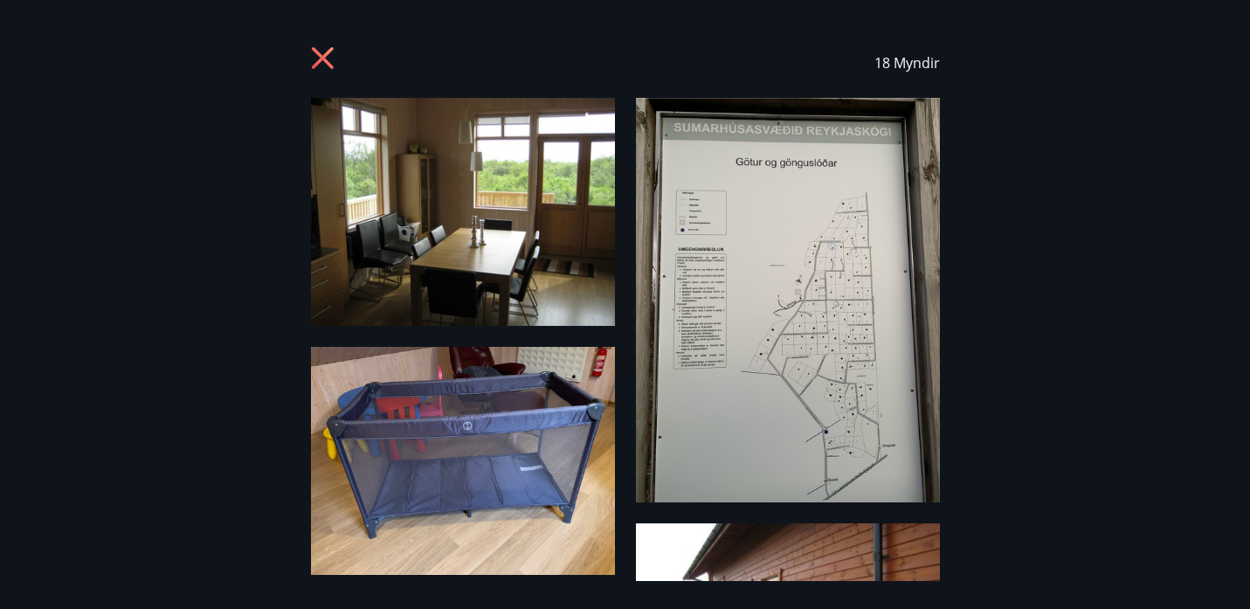
click at [326, 48] on icon at bounding box center [325, 60] width 28 height 28
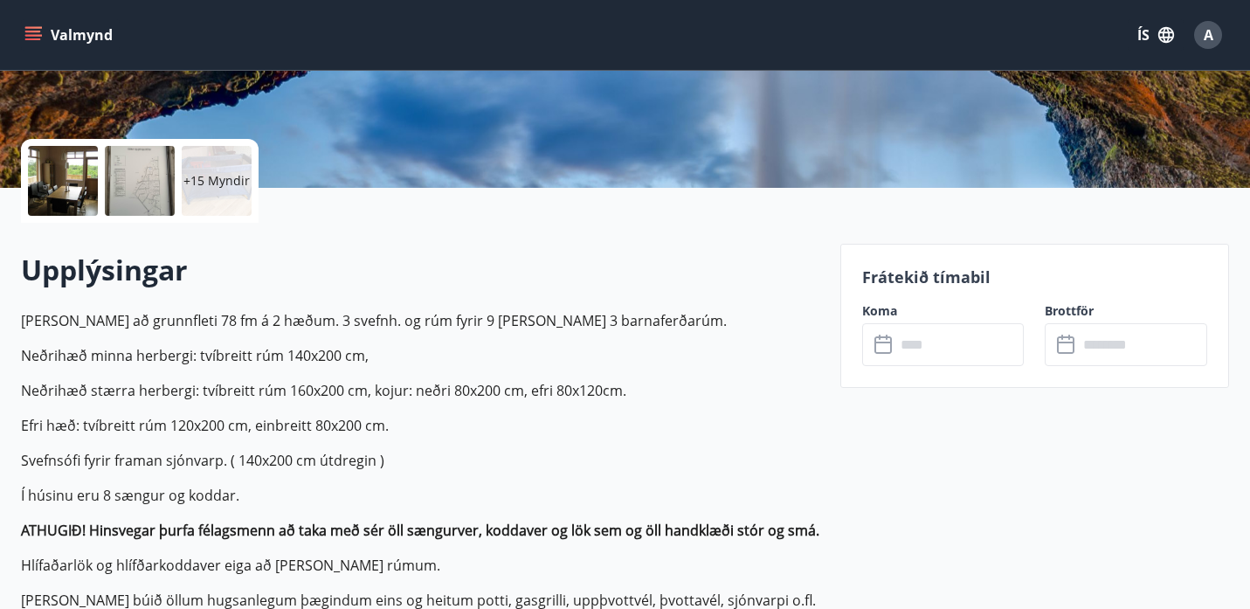
scroll to position [351, 0]
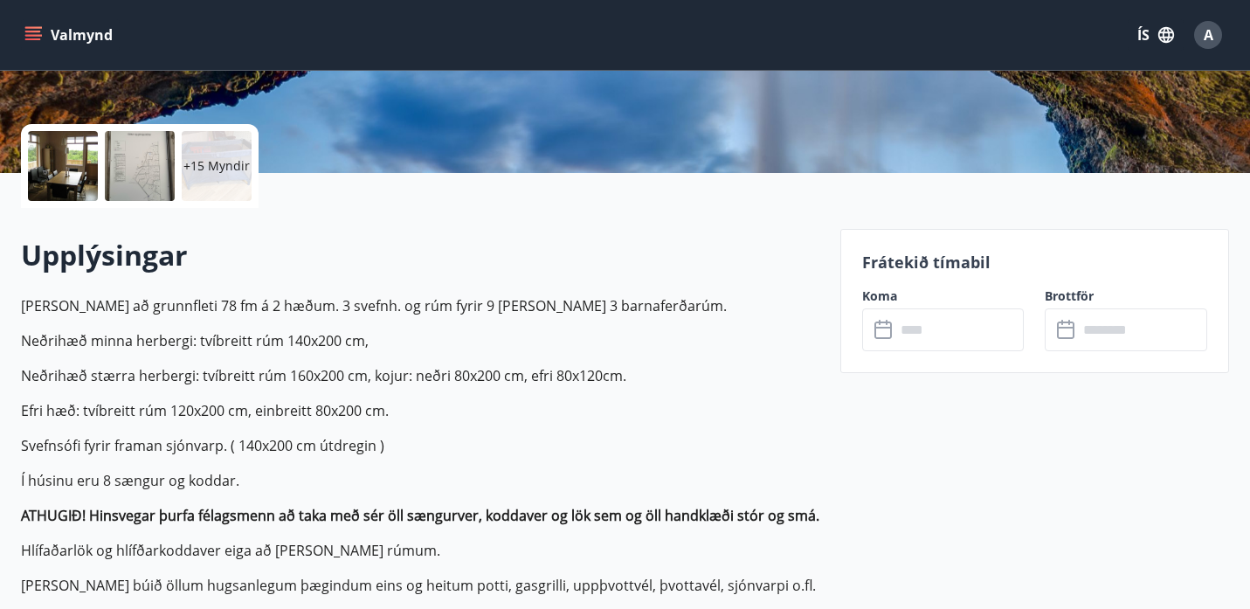
click at [925, 331] on input "text" at bounding box center [959, 329] width 128 height 43
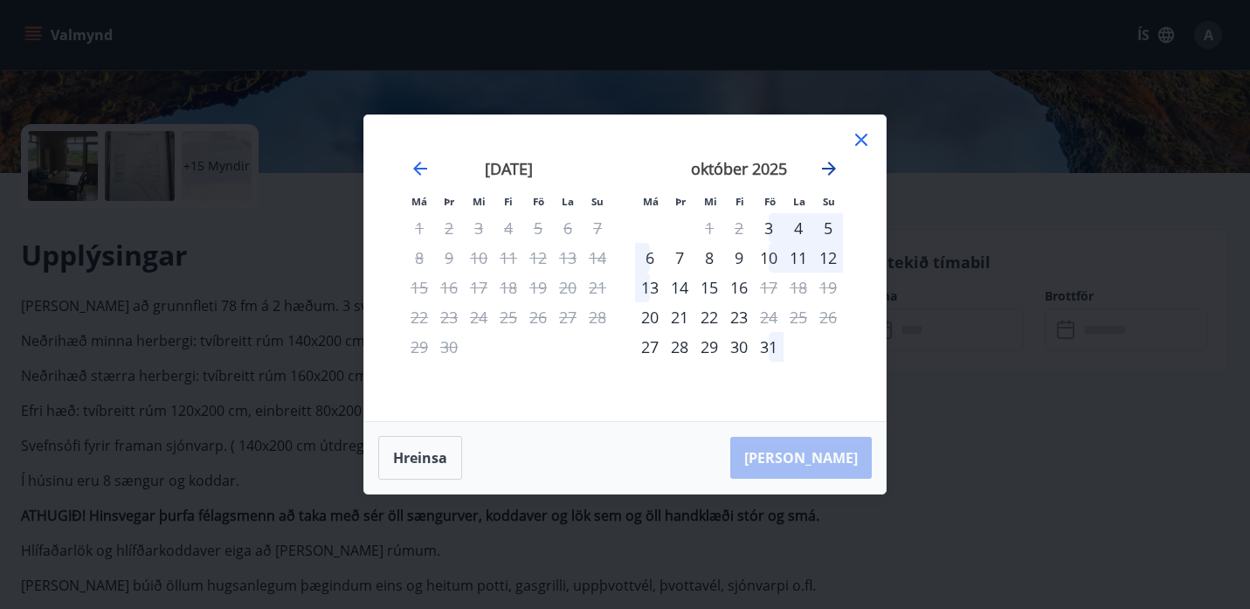
click at [833, 169] on icon "Move forward to switch to the next month." at bounding box center [829, 169] width 14 height 14
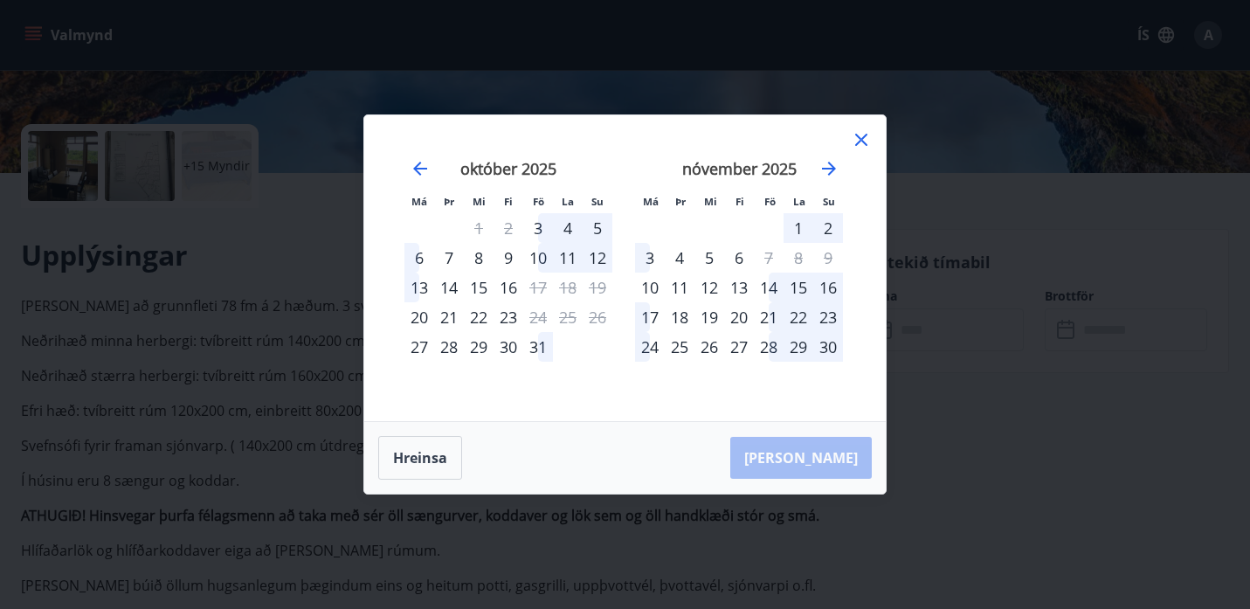
click at [768, 340] on div "28" at bounding box center [769, 347] width 30 height 30
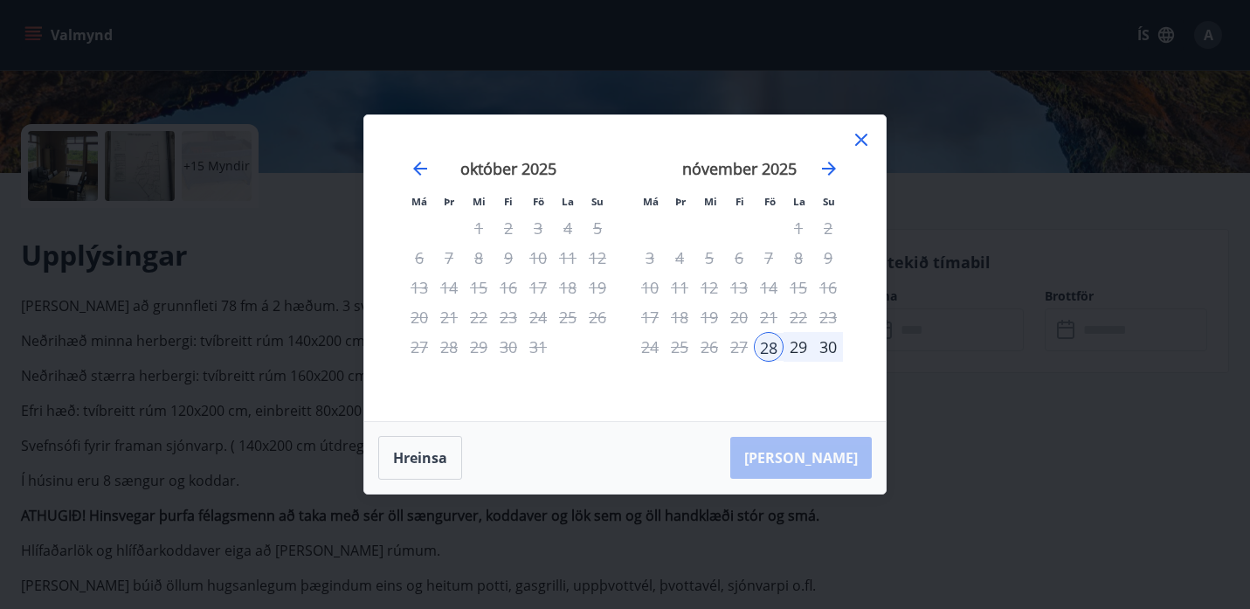
click at [826, 345] on div "30" at bounding box center [828, 347] width 30 height 30
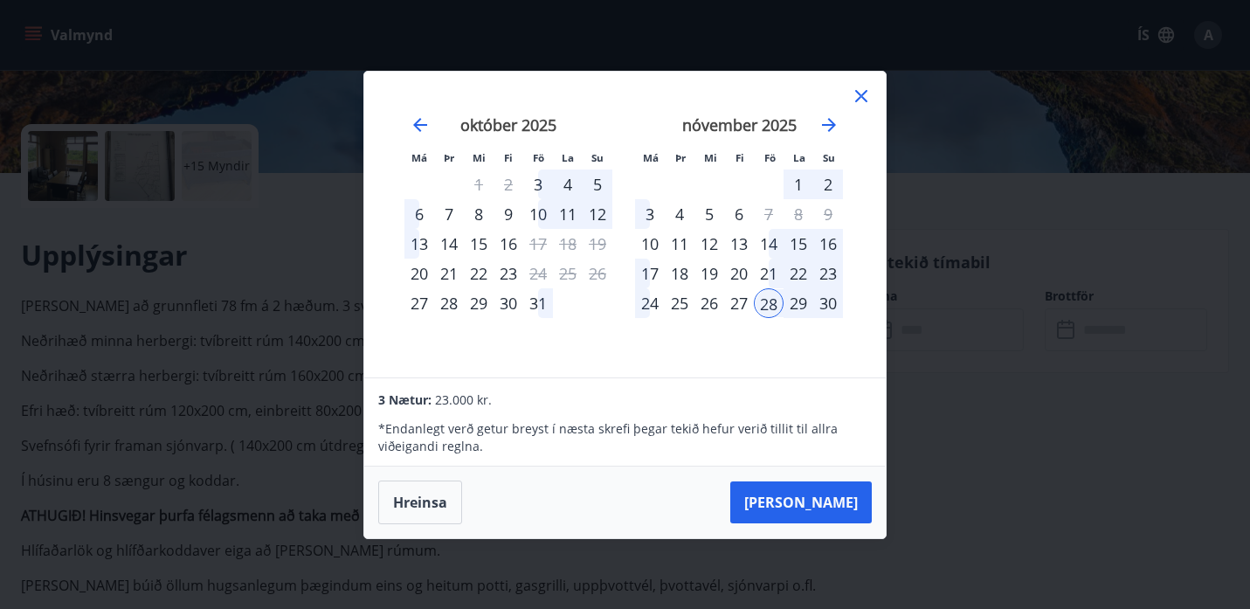
click at [828, 134] on div "nóvember 2025" at bounding box center [739, 131] width 208 height 77
click at [828, 127] on icon "Move forward to switch to the next month." at bounding box center [828, 124] width 21 height 21
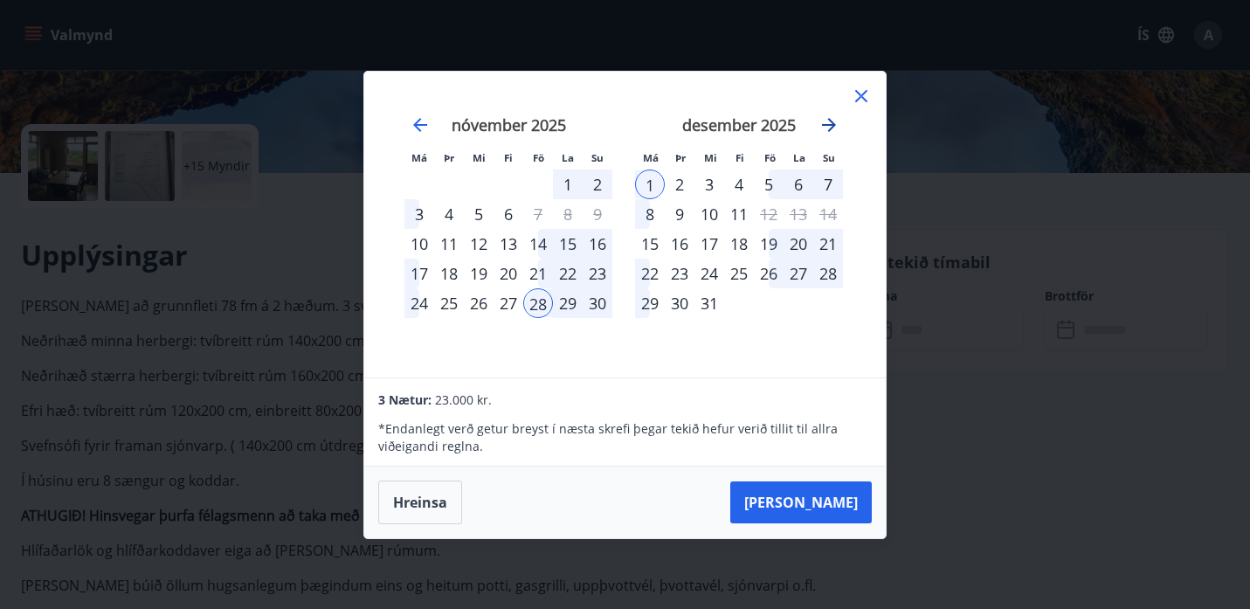
click at [828, 127] on icon "Move forward to switch to the next month." at bounding box center [828, 124] width 21 height 21
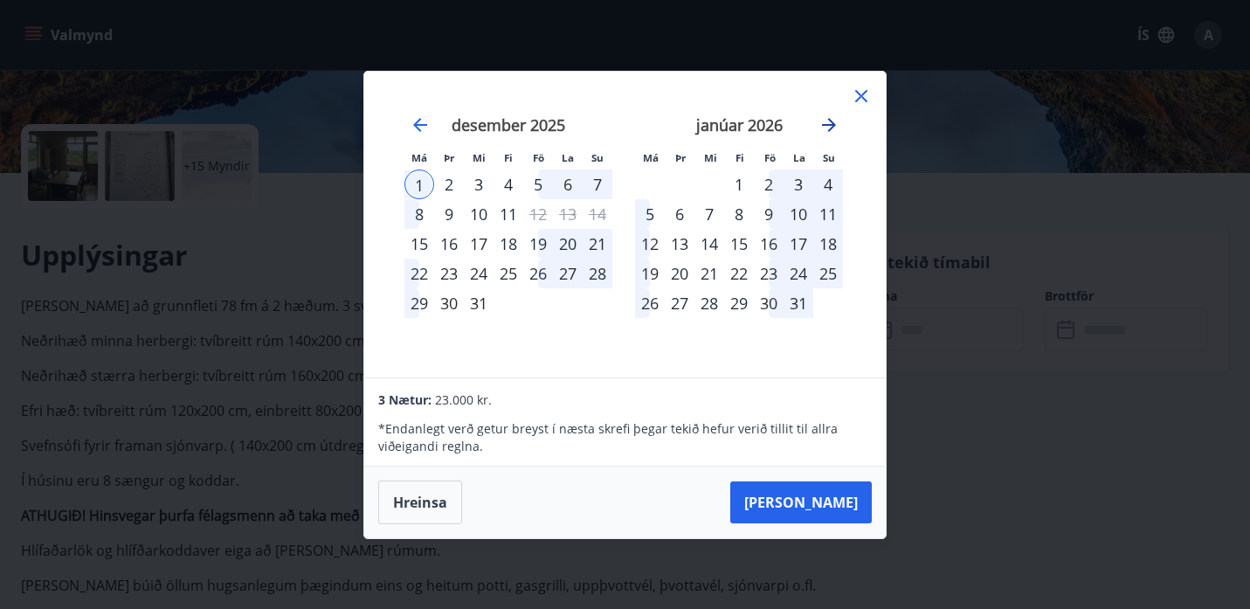
click at [828, 127] on icon "Move forward to switch to the next month." at bounding box center [828, 124] width 21 height 21
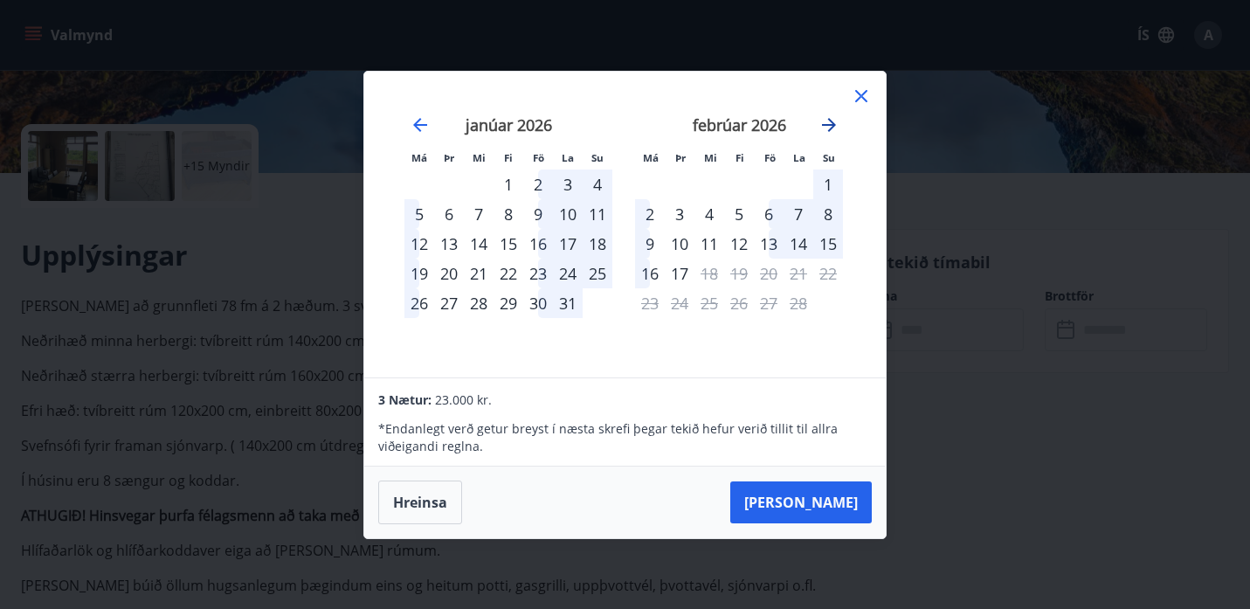
click at [836, 120] on icon "Move forward to switch to the next month." at bounding box center [828, 124] width 21 height 21
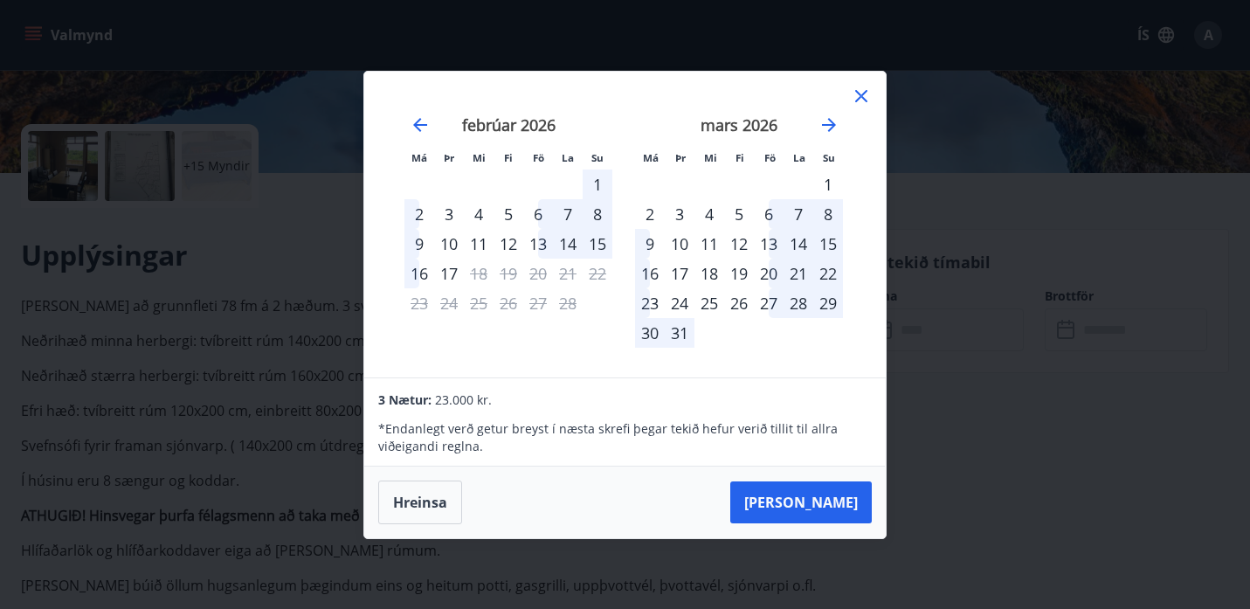
click at [833, 135] on div "mars 2026" at bounding box center [739, 131] width 208 height 77
click at [830, 123] on icon "Move forward to switch to the next month." at bounding box center [828, 124] width 21 height 21
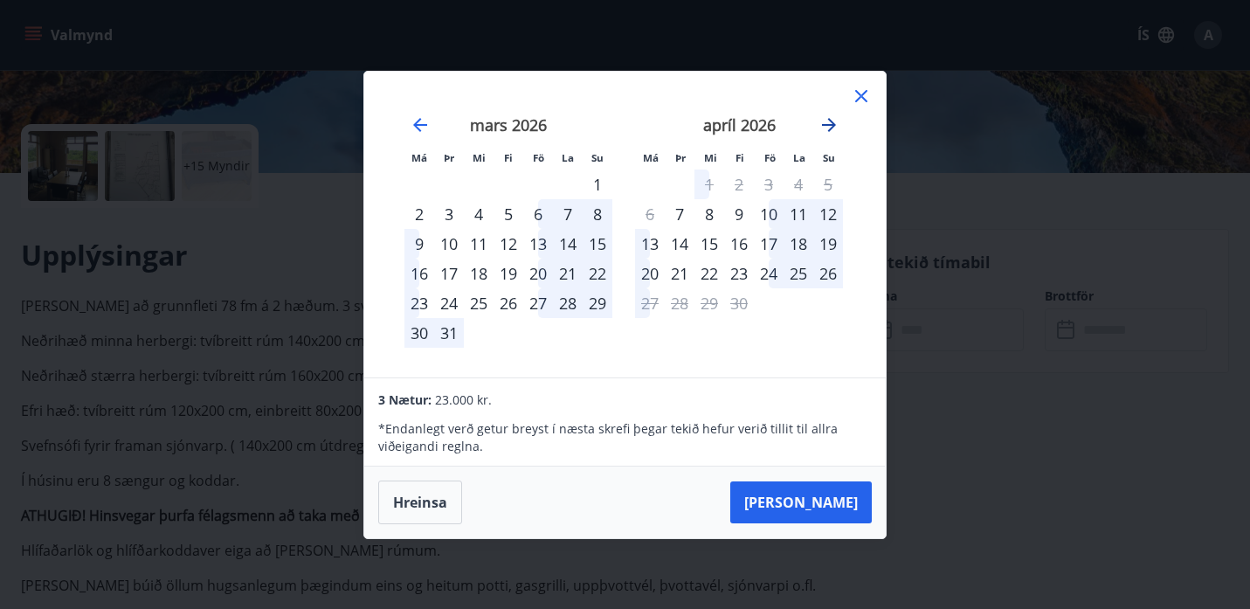
click at [832, 127] on icon "Move forward to switch to the next month." at bounding box center [828, 124] width 21 height 21
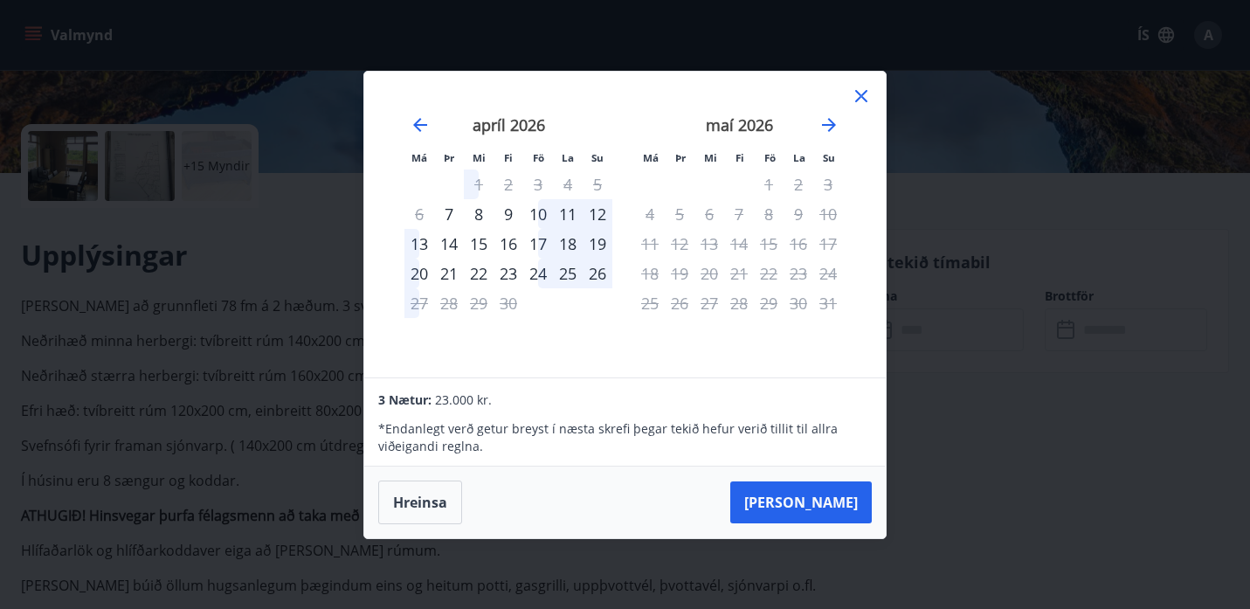
click at [863, 99] on icon at bounding box center [861, 96] width 12 height 12
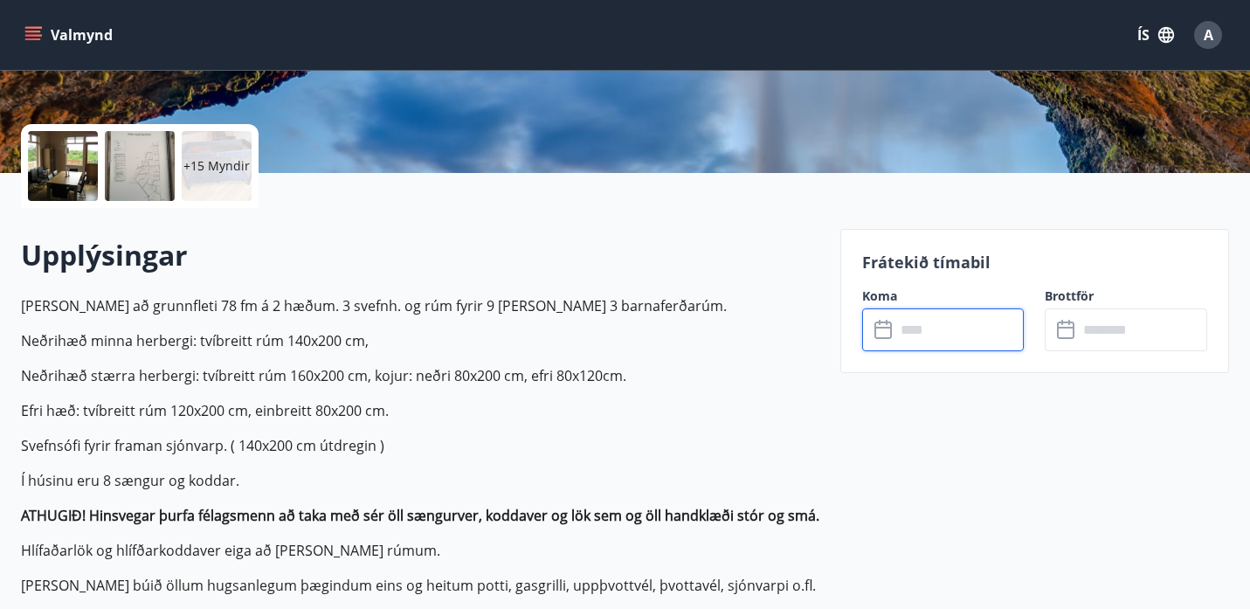
scroll to position [0, 0]
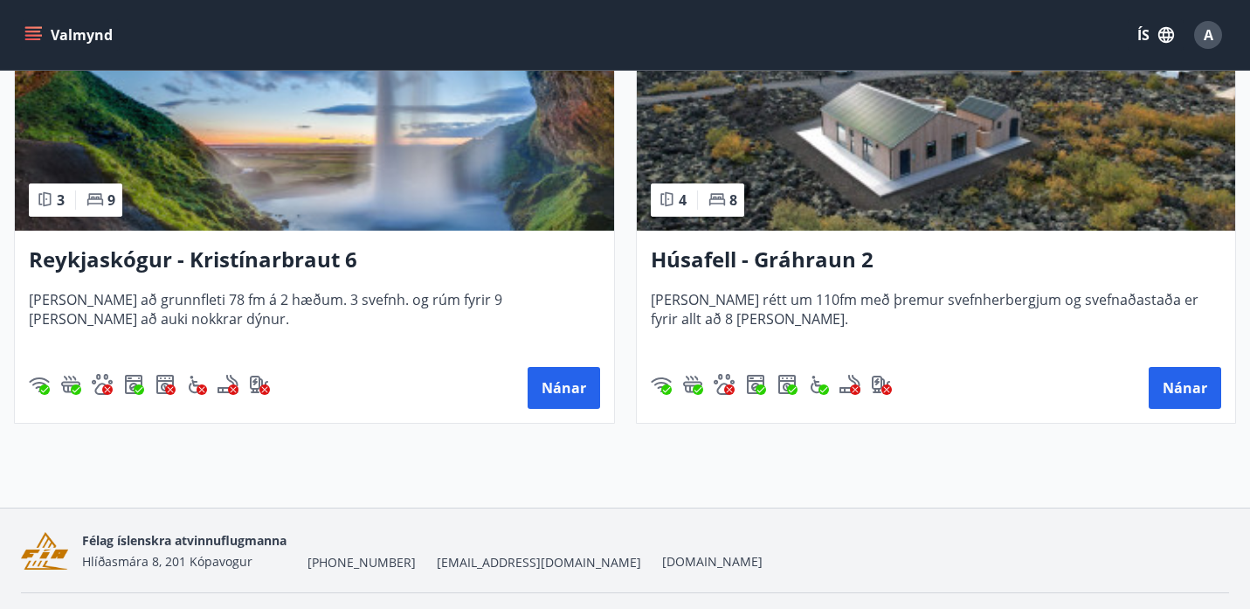
click at [747, 272] on h3 "Húsafell - Gráhraun 2" at bounding box center [936, 259] width 571 height 31
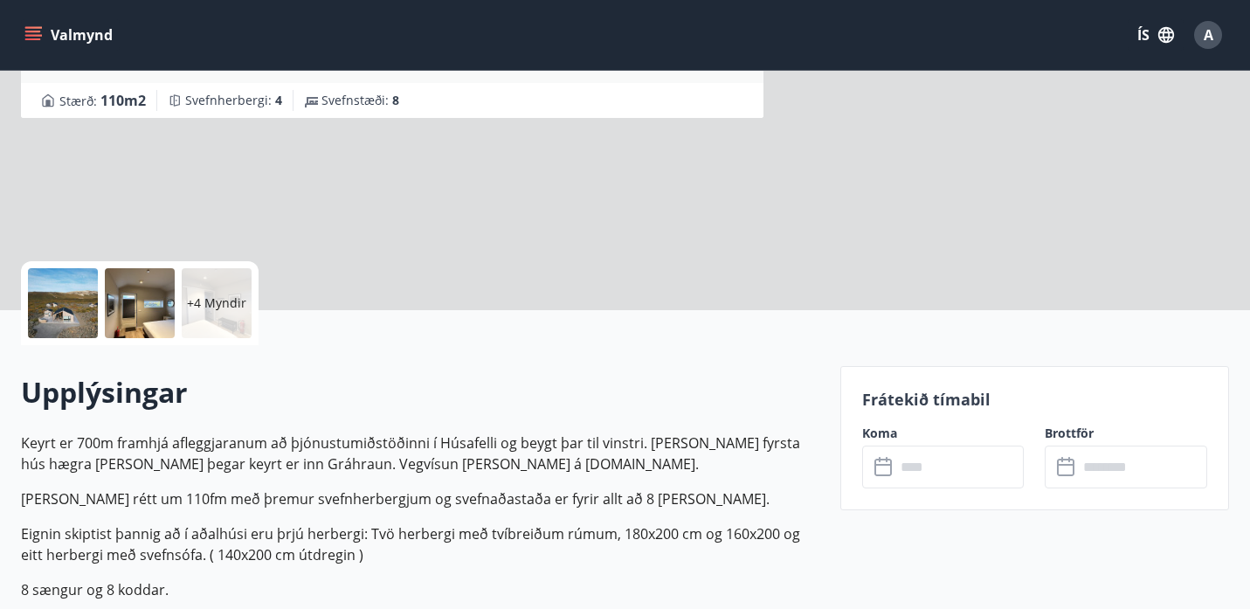
scroll to position [218, 0]
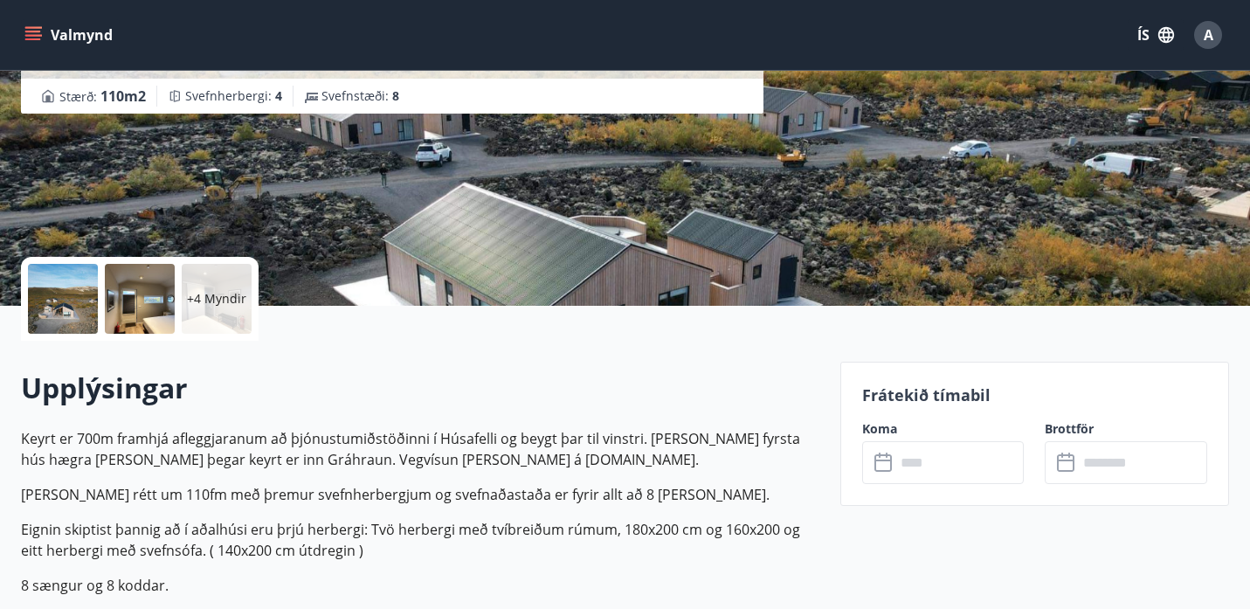
click at [907, 449] on input "text" at bounding box center [959, 462] width 128 height 43
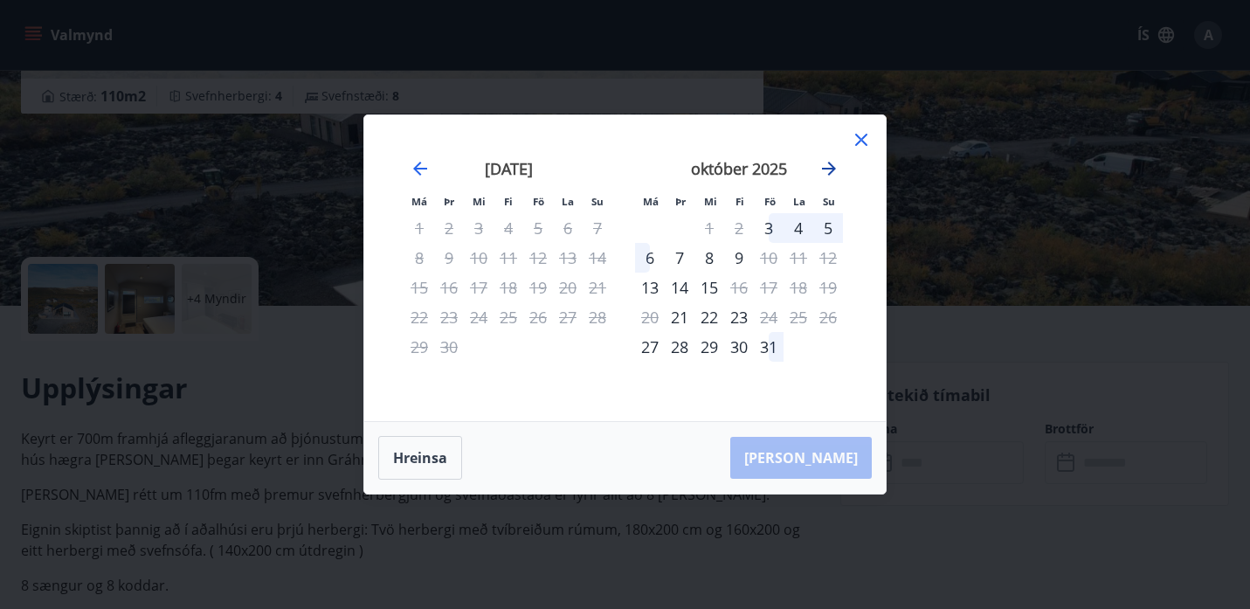
click at [834, 169] on icon "Move forward to switch to the next month." at bounding box center [829, 169] width 14 height 14
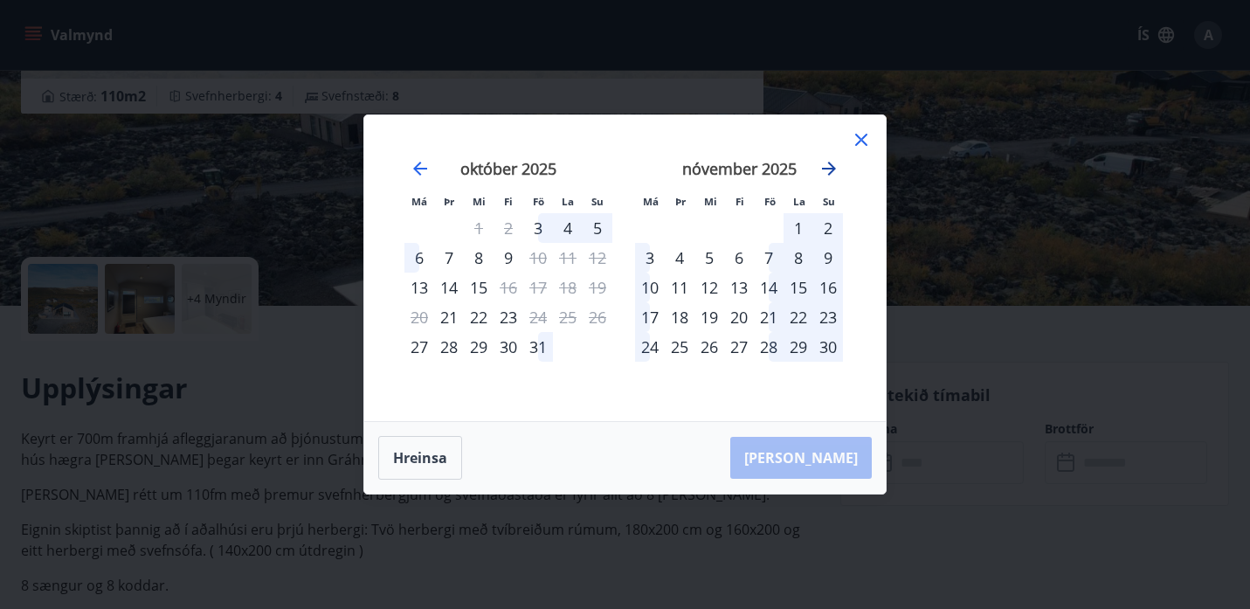
click at [834, 169] on icon "Move forward to switch to the next month." at bounding box center [829, 169] width 14 height 14
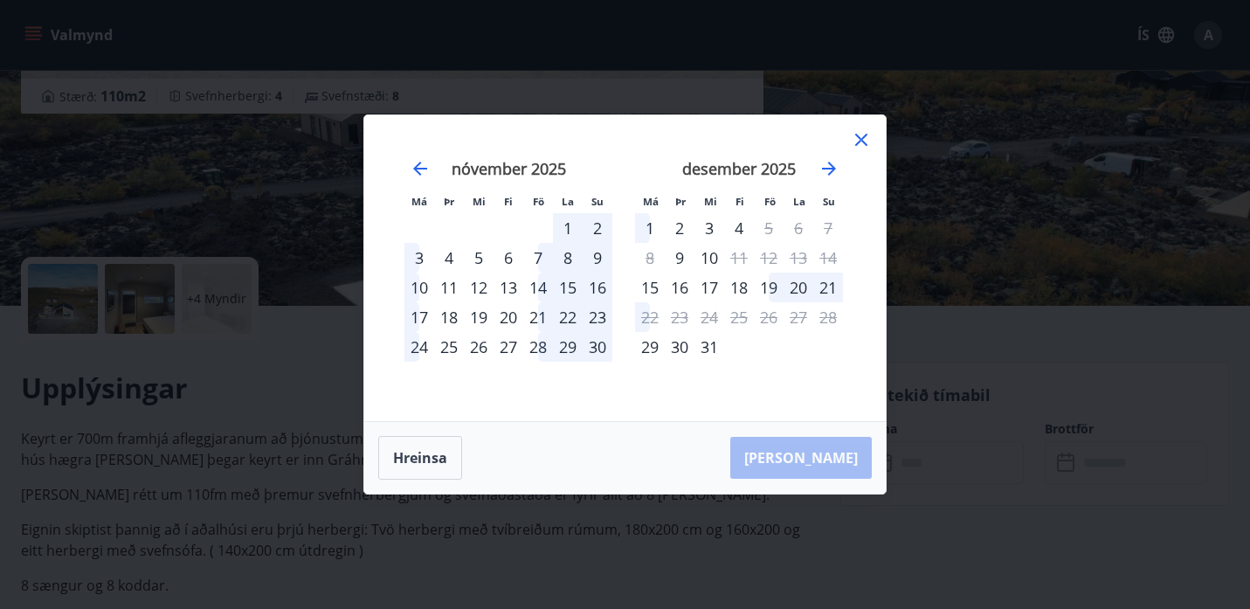
click at [864, 148] on icon at bounding box center [860, 139] width 21 height 21
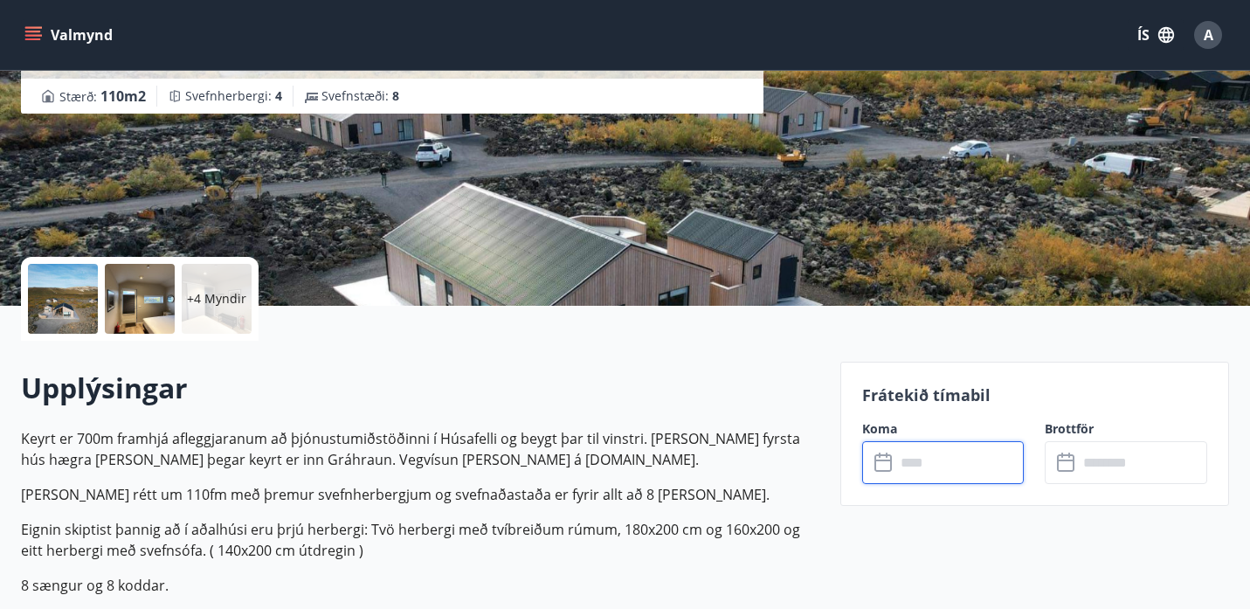
scroll to position [0, 0]
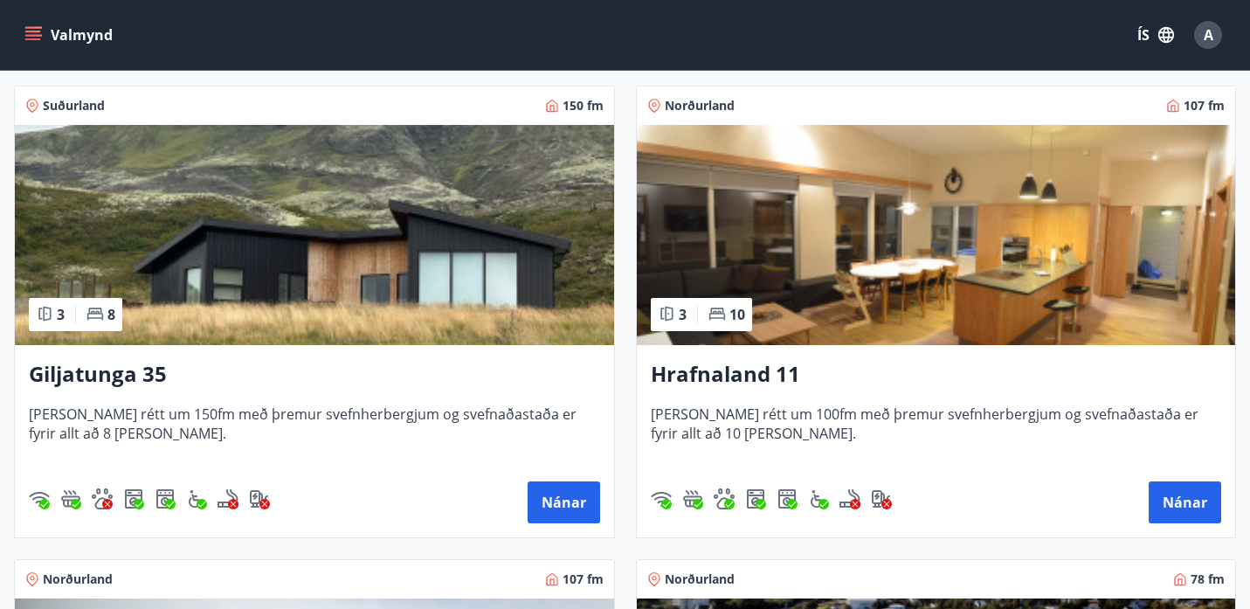
scroll to position [312, 0]
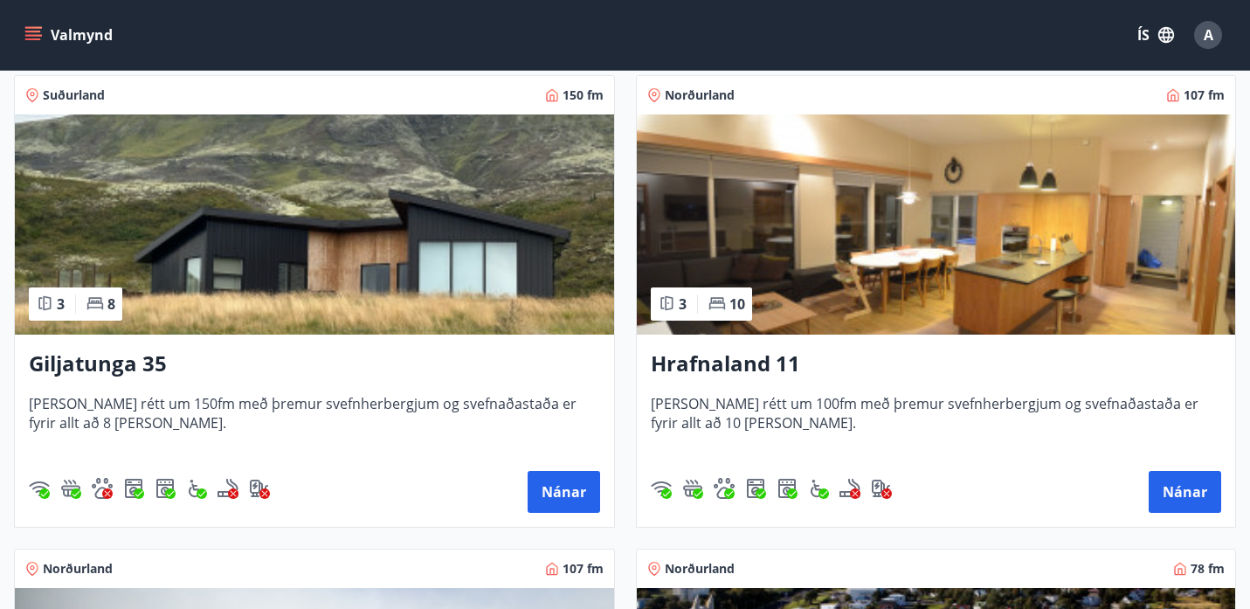
click at [156, 366] on h3 "Giljatunga 35" at bounding box center [314, 363] width 571 height 31
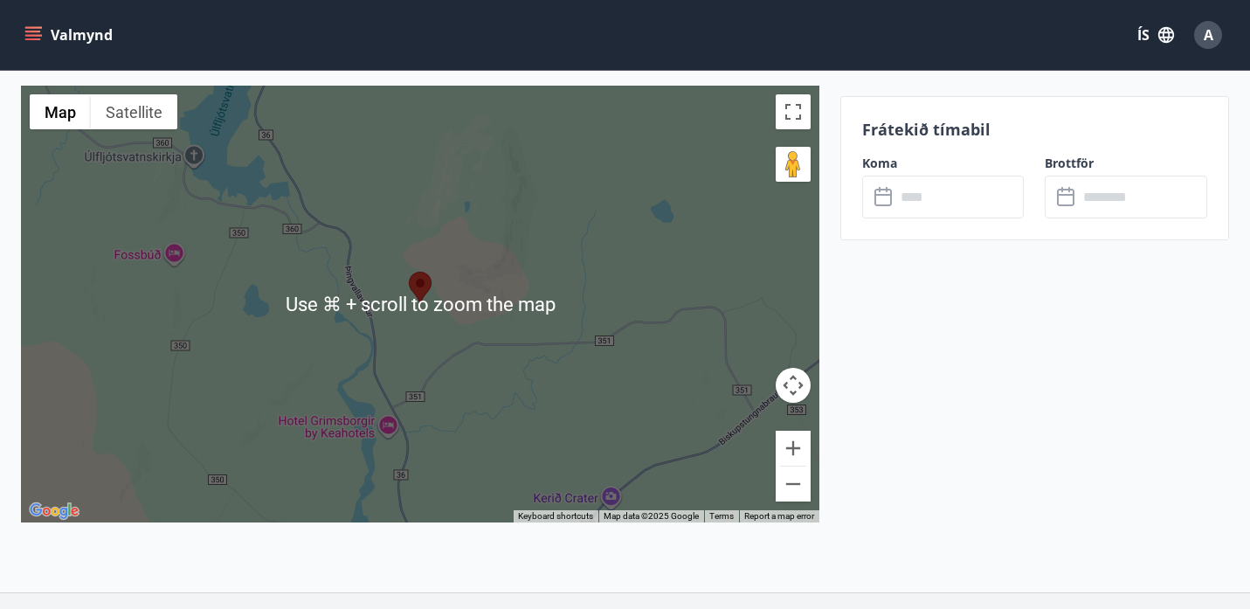
scroll to position [3127, 0]
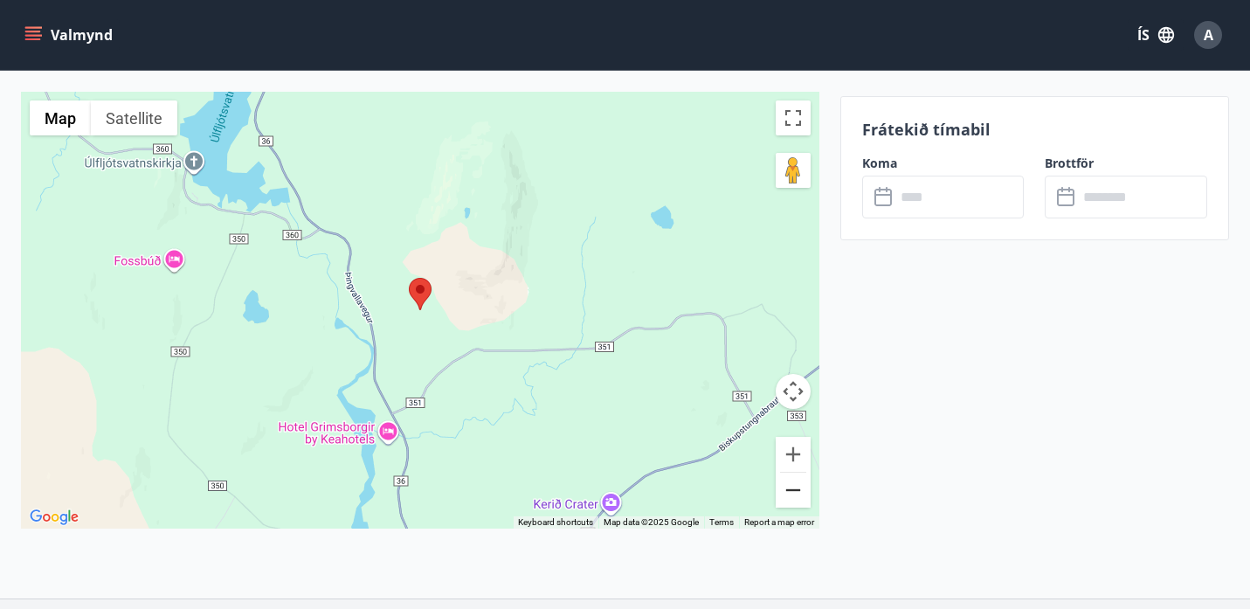
click at [799, 479] on button "Zoom out" at bounding box center [792, 489] width 35 height 35
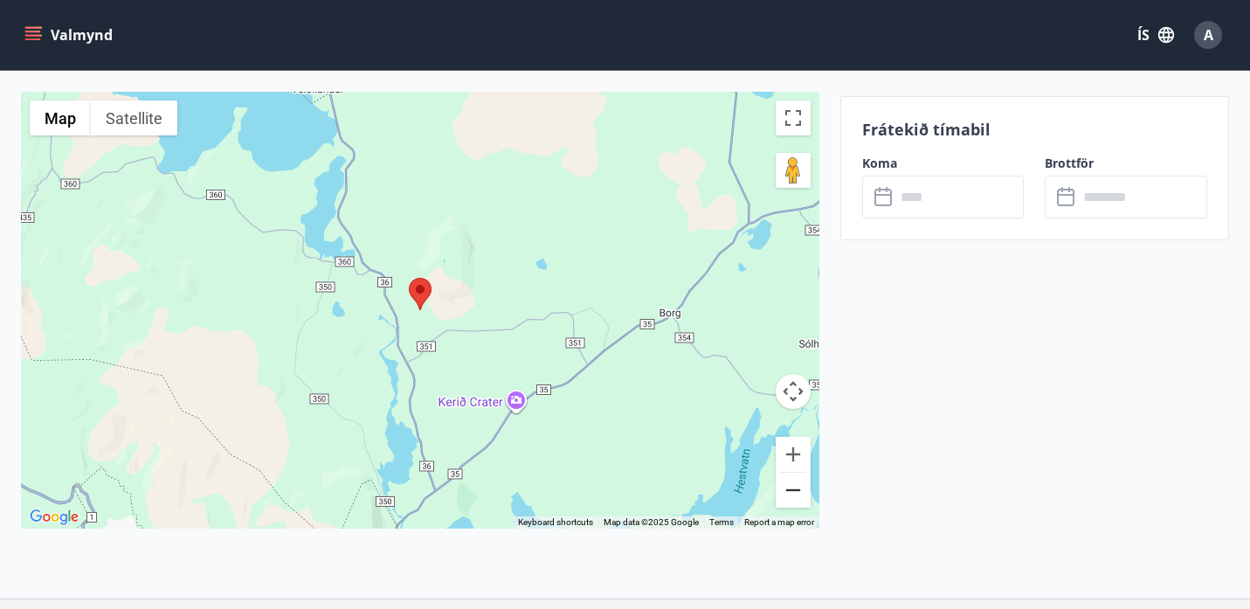
click at [799, 479] on button "Zoom out" at bounding box center [792, 489] width 35 height 35
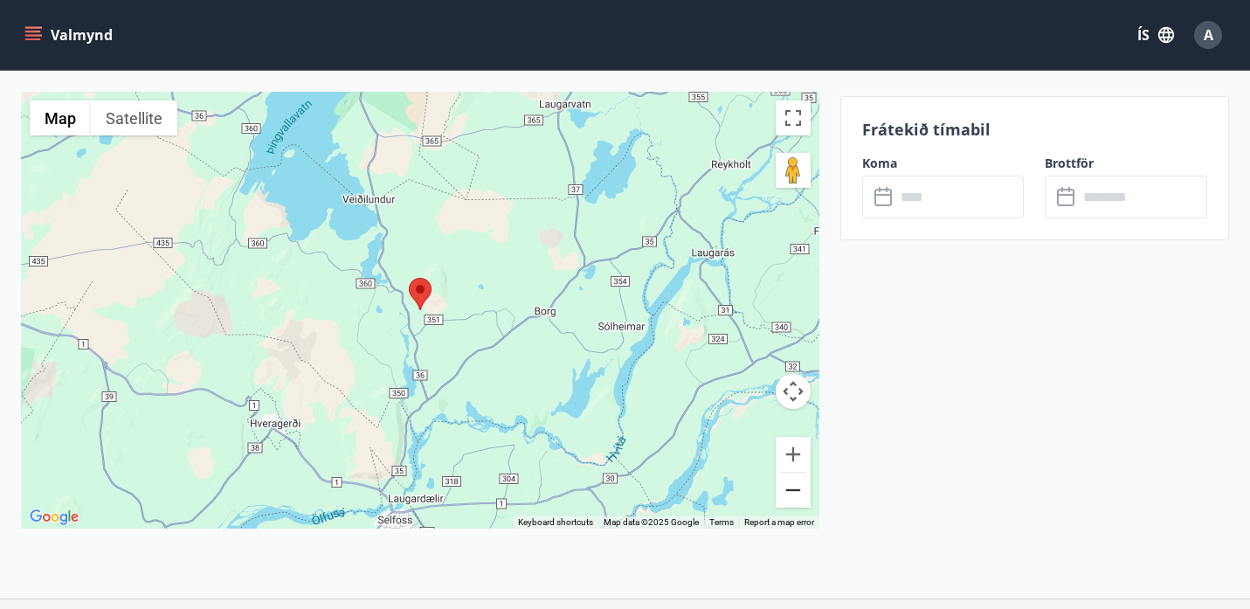
click at [799, 479] on button "Zoom out" at bounding box center [792, 489] width 35 height 35
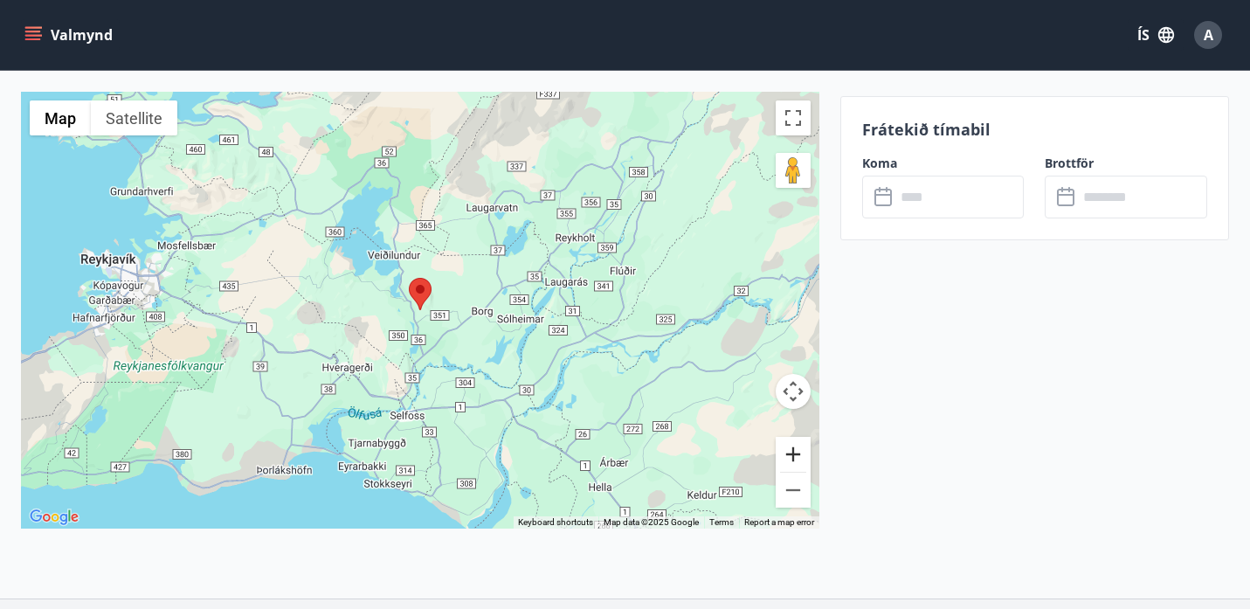
click at [792, 437] on button "Zoom in" at bounding box center [792, 454] width 35 height 35
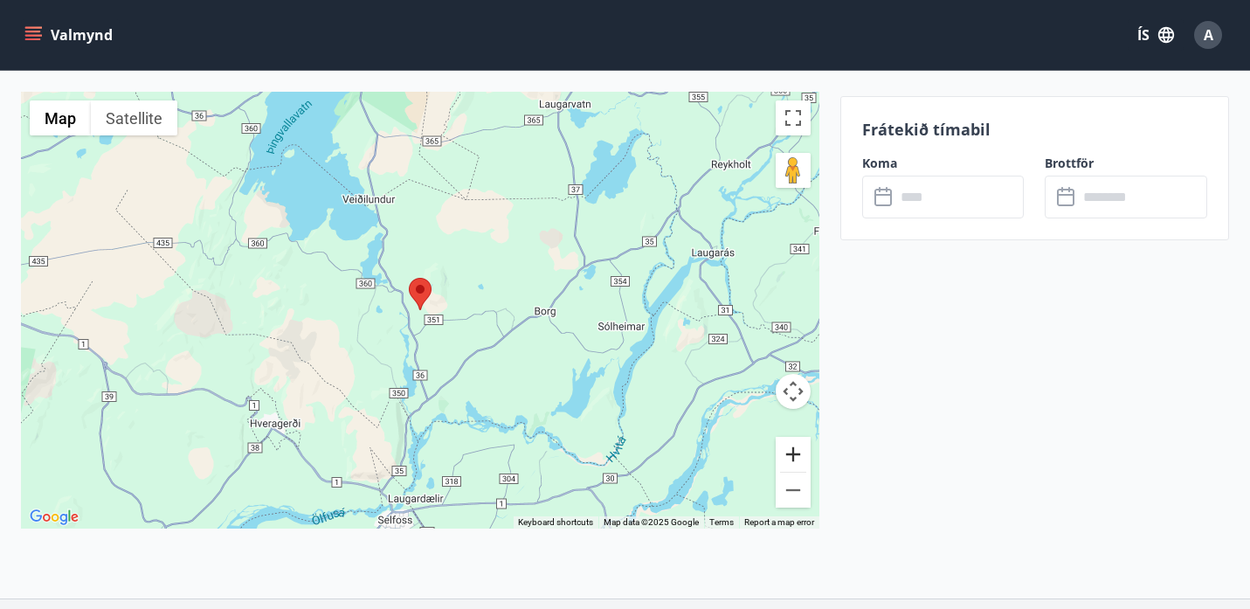
click at [792, 437] on button "Zoom in" at bounding box center [792, 454] width 35 height 35
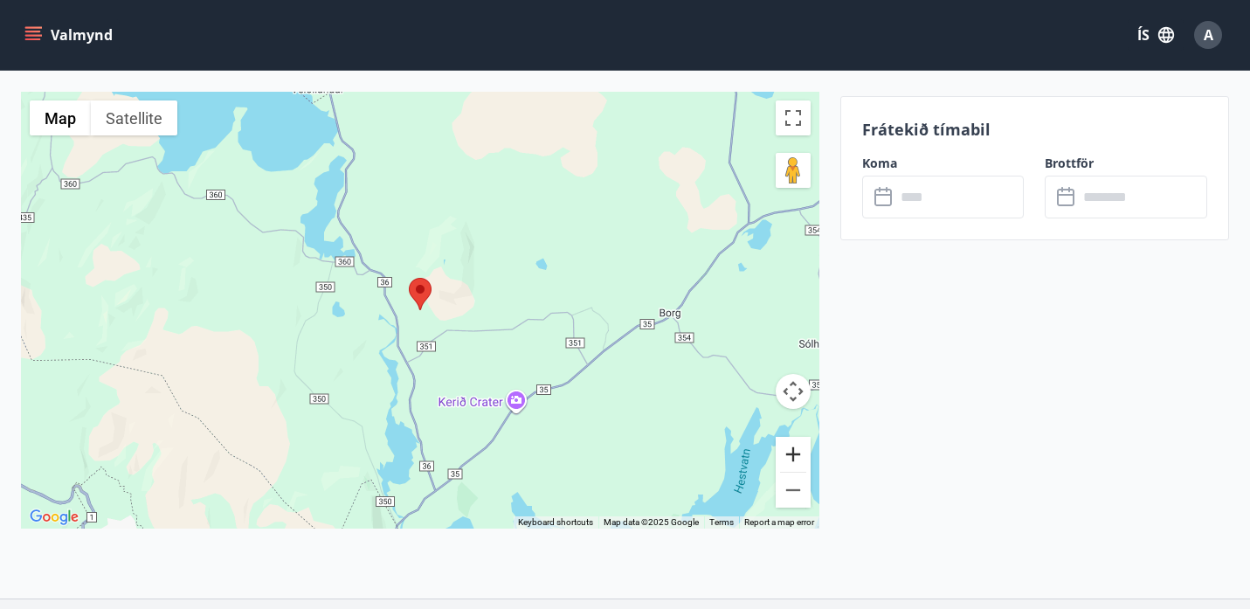
click at [792, 437] on button "Zoom in" at bounding box center [792, 454] width 35 height 35
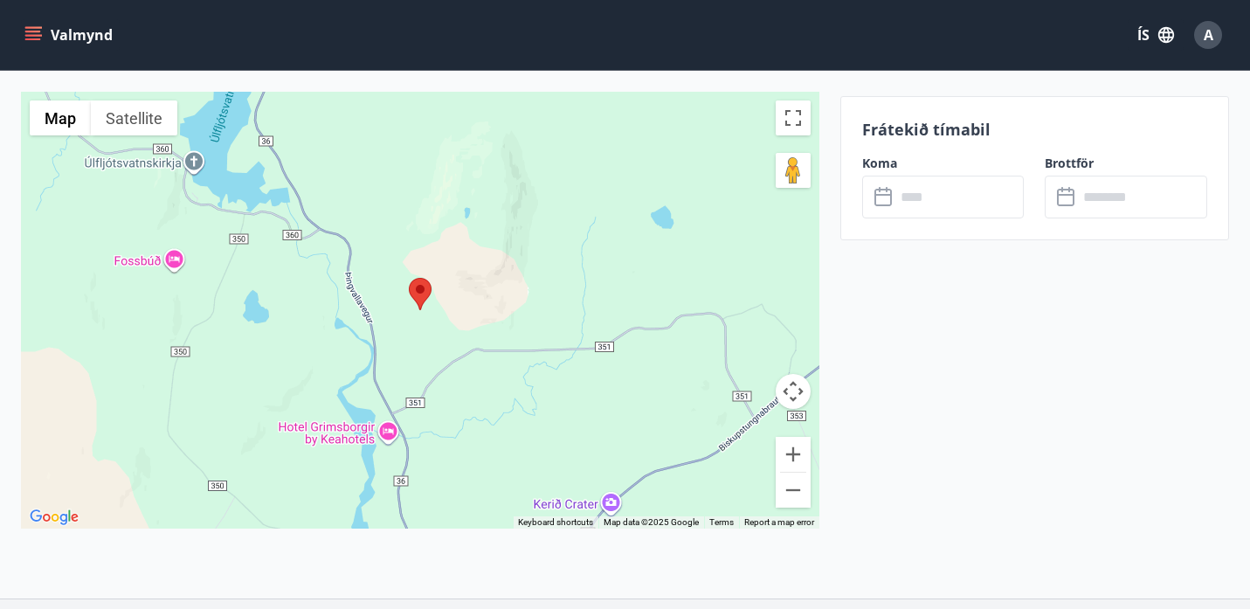
click at [918, 203] on input "text" at bounding box center [959, 197] width 128 height 43
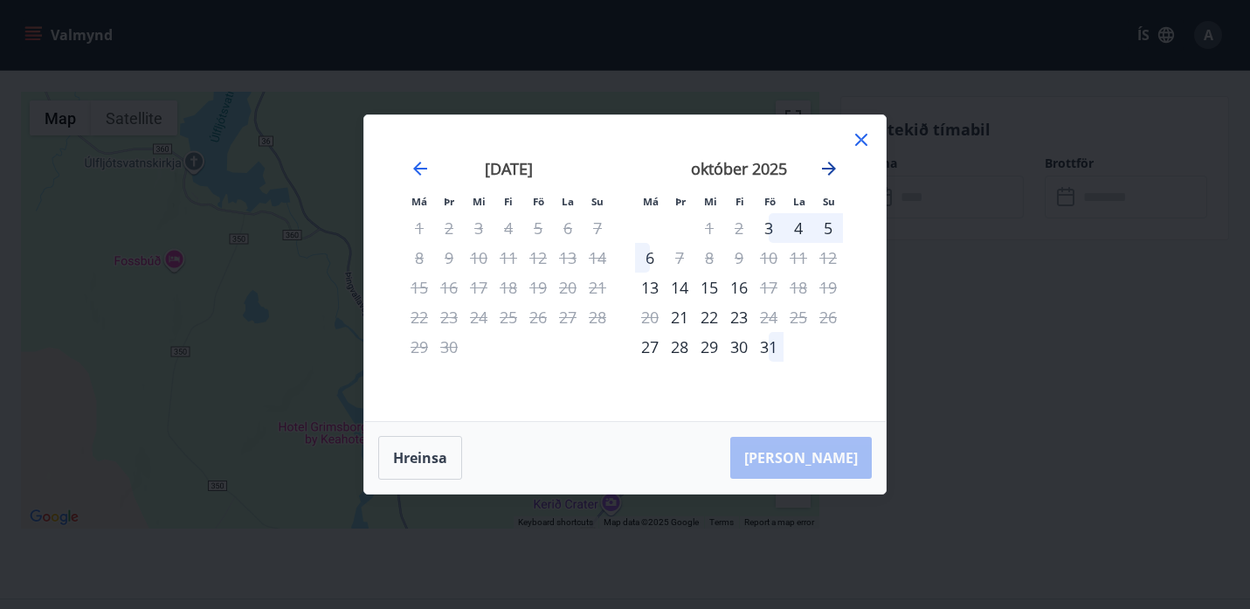
click at [832, 164] on icon "Move forward to switch to the next month." at bounding box center [828, 168] width 21 height 21
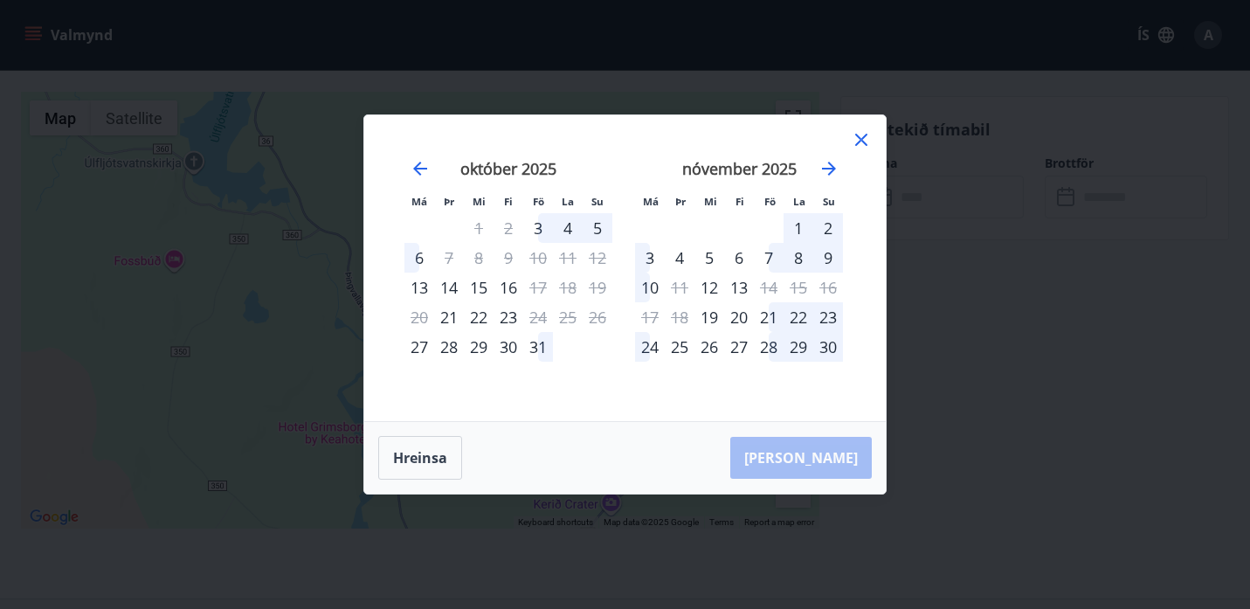
click at [860, 143] on icon at bounding box center [860, 139] width 21 height 21
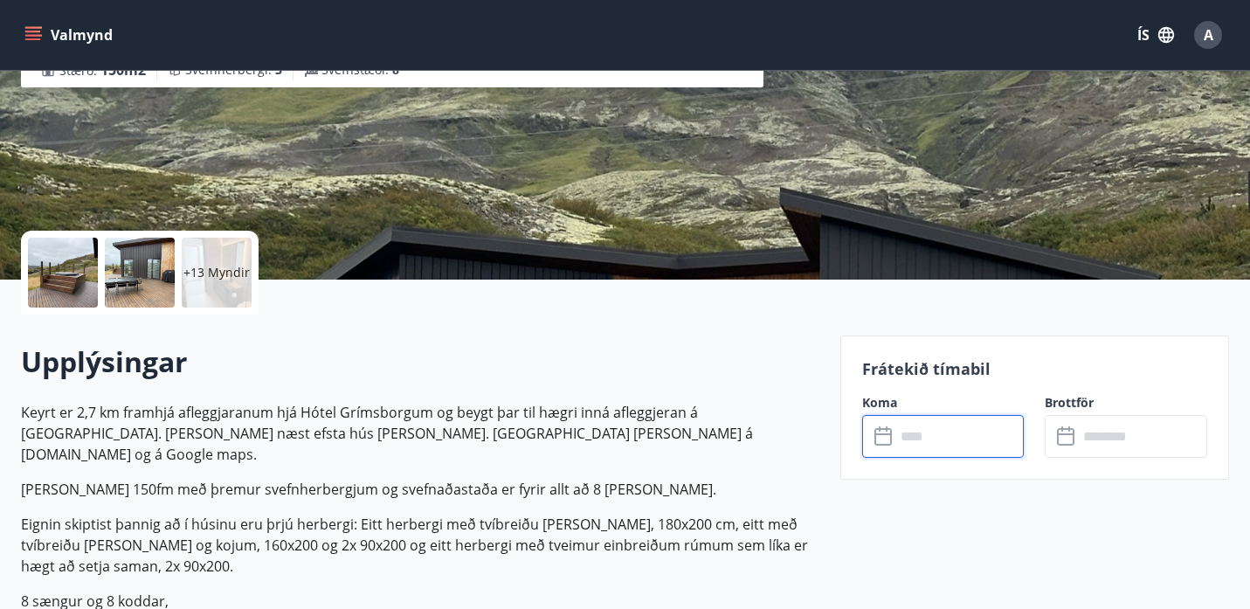
scroll to position [249, 0]
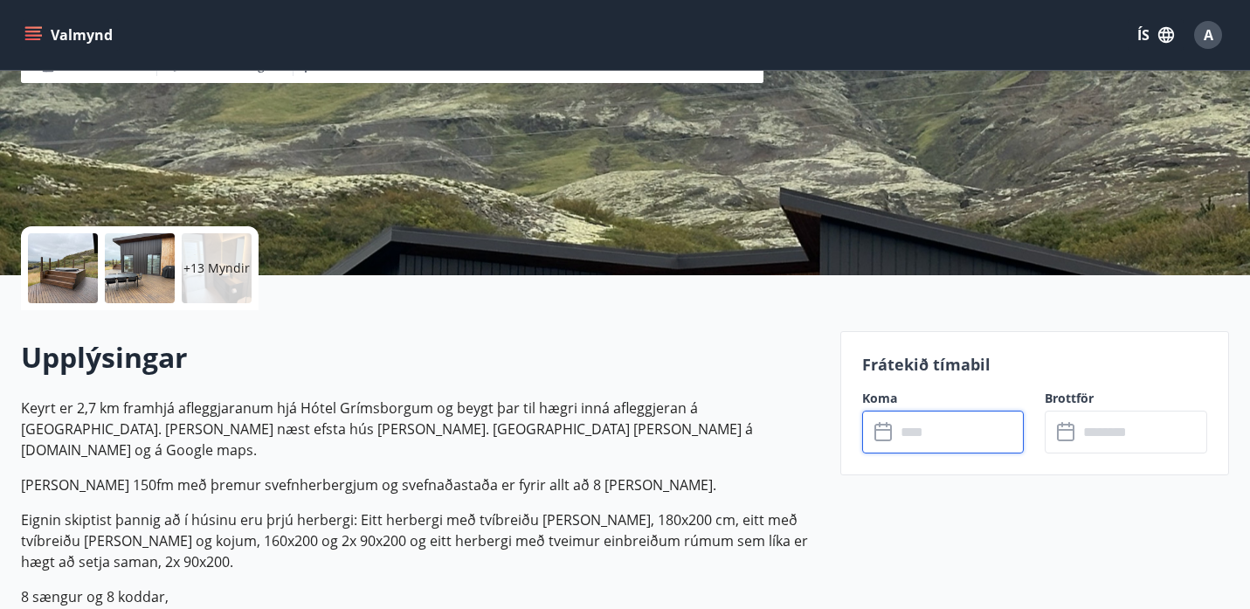
click at [918, 429] on input "text" at bounding box center [959, 431] width 128 height 43
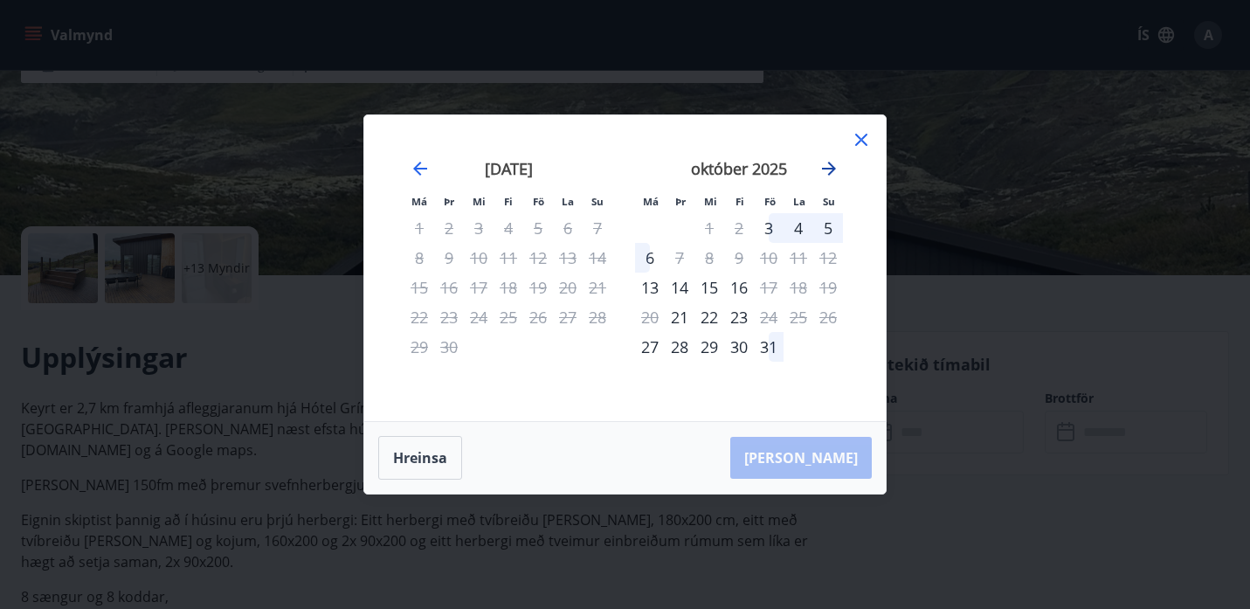
click at [835, 171] on icon "Move forward to switch to the next month." at bounding box center [828, 168] width 21 height 21
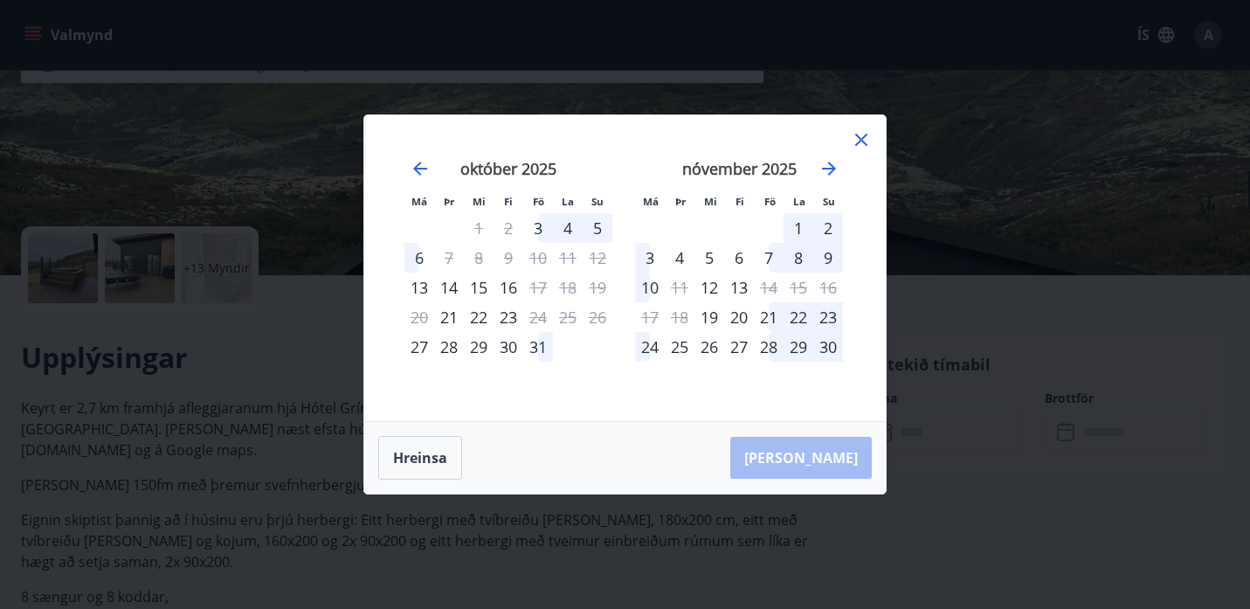
click at [864, 146] on icon at bounding box center [860, 139] width 21 height 21
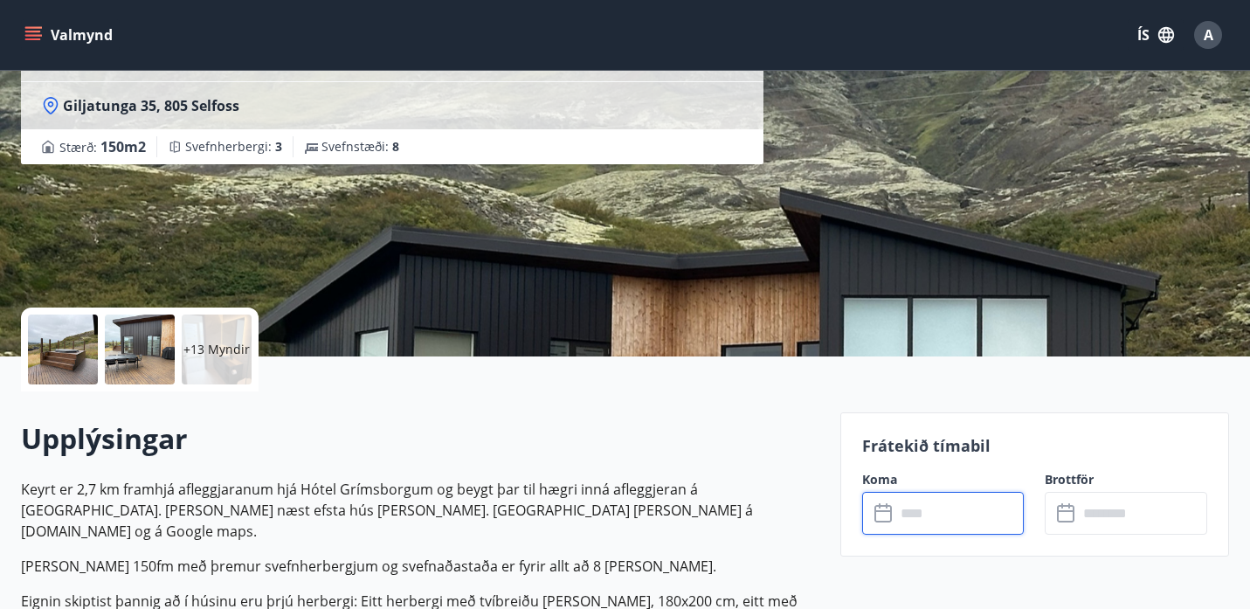
scroll to position [169, 0]
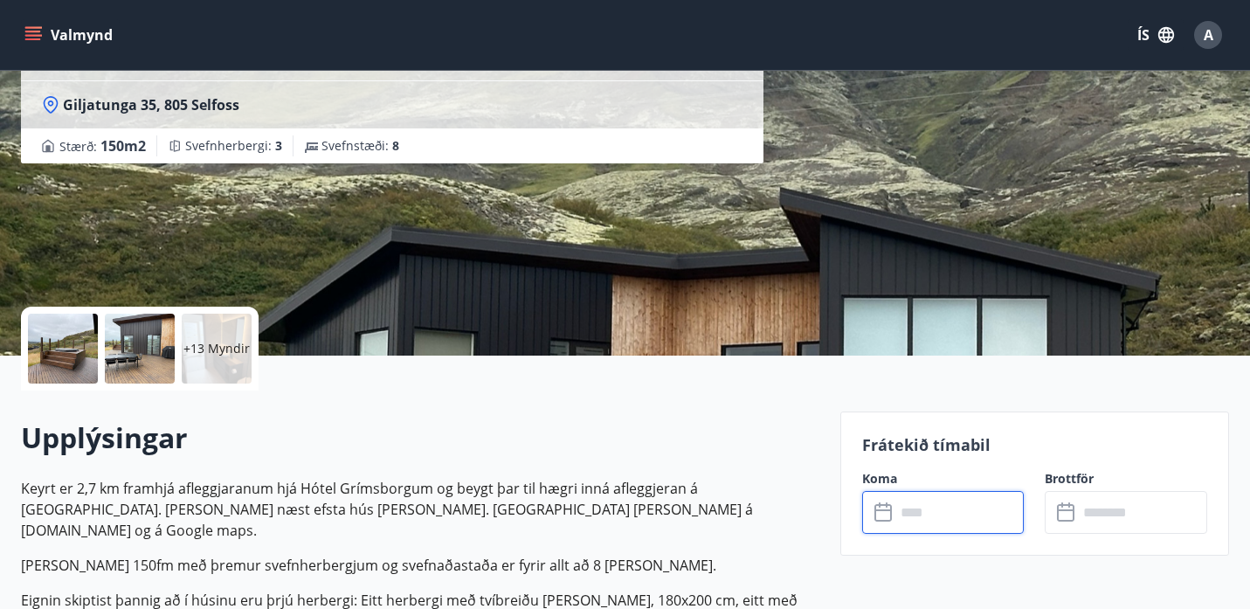
click at [895, 508] on input "text" at bounding box center [959, 512] width 128 height 43
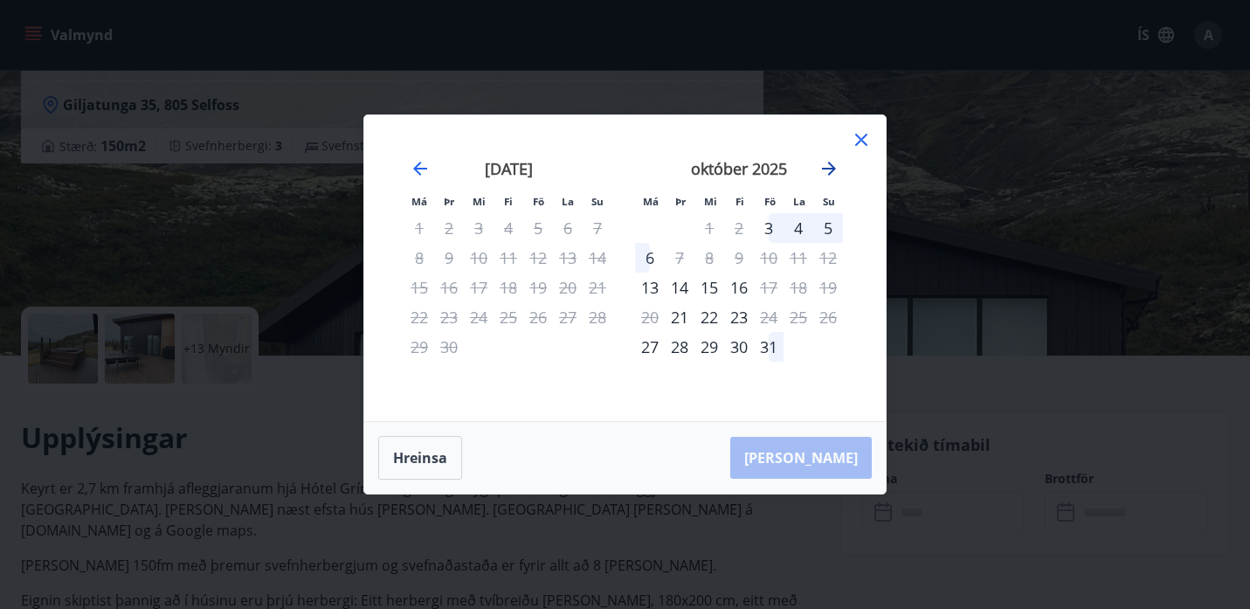
click at [830, 170] on icon "Move forward to switch to the next month." at bounding box center [828, 168] width 21 height 21
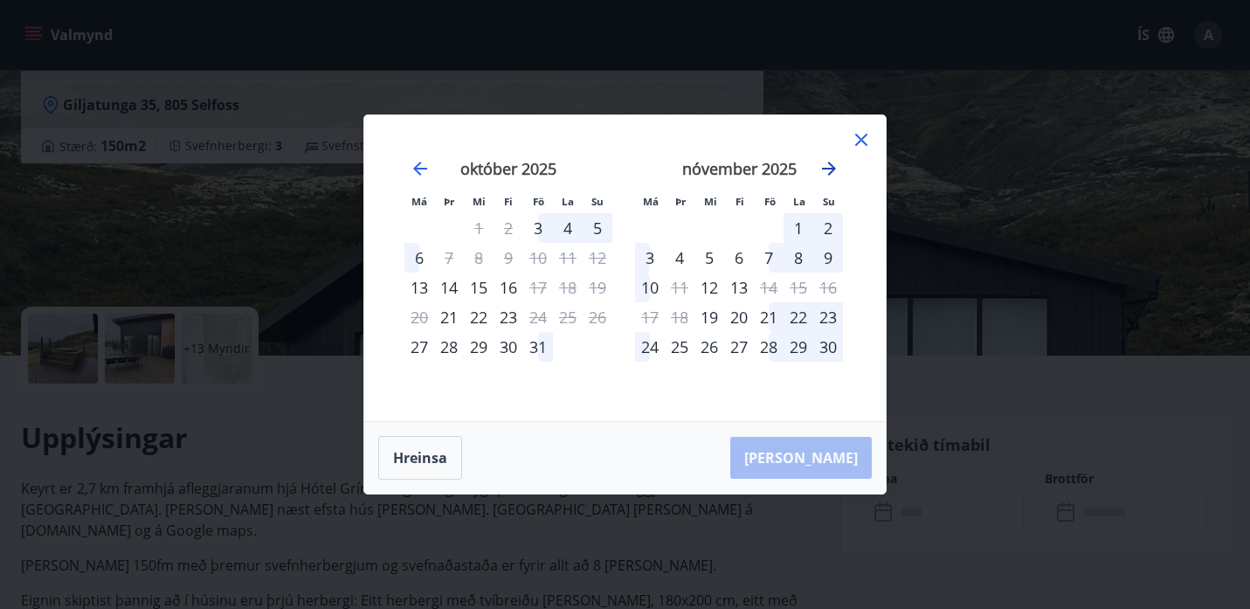
click at [838, 166] on icon "Move forward to switch to the next month." at bounding box center [828, 168] width 21 height 21
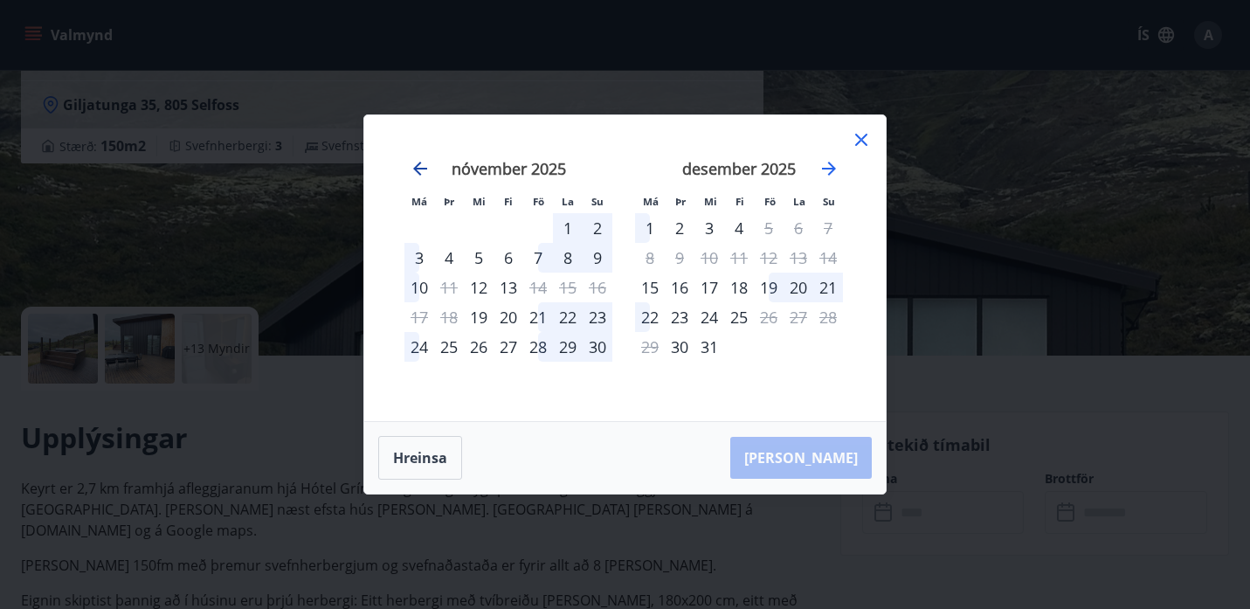
click at [421, 169] on icon "Move backward to switch to the previous month." at bounding box center [420, 169] width 14 height 14
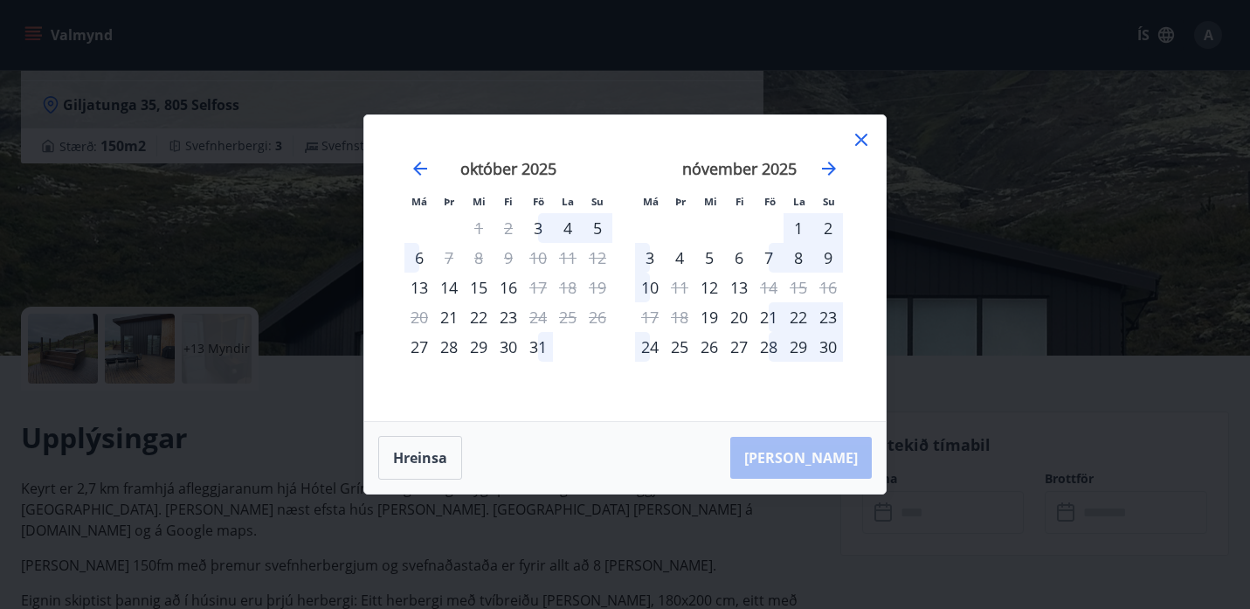
click at [864, 140] on icon at bounding box center [860, 139] width 21 height 21
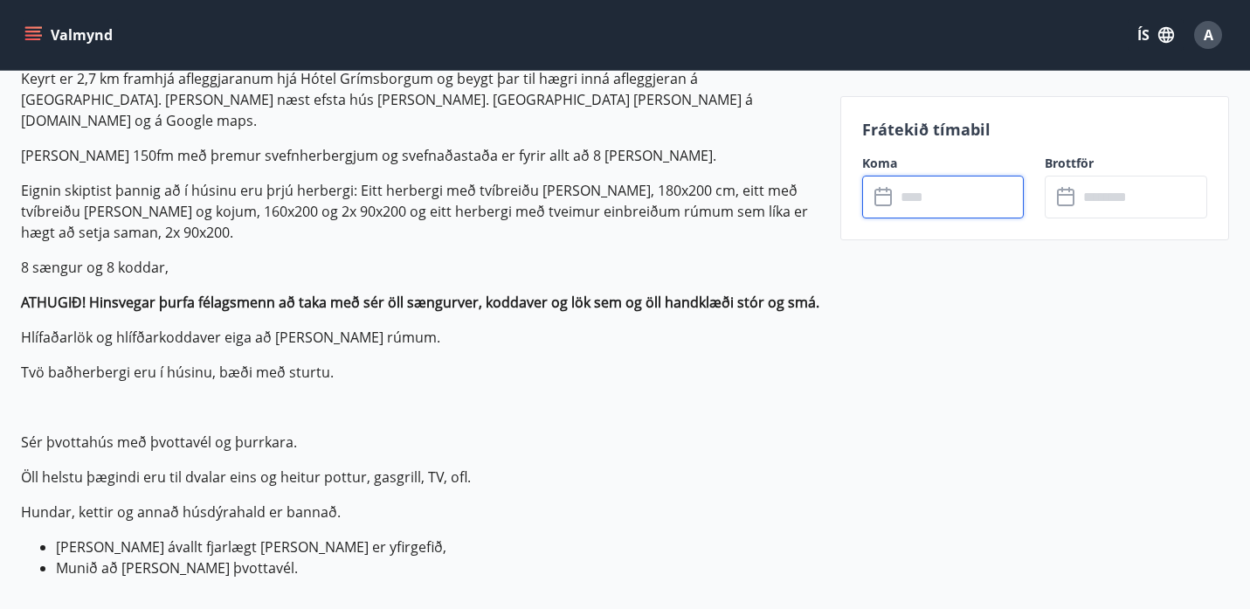
scroll to position [0, 0]
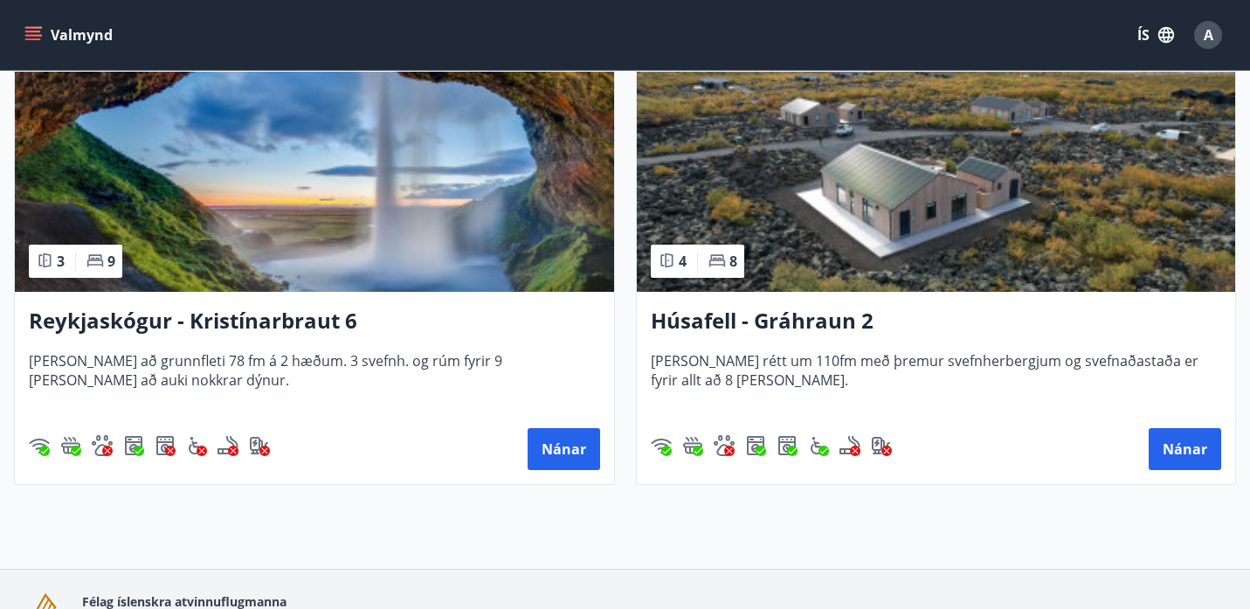
scroll to position [1302, 0]
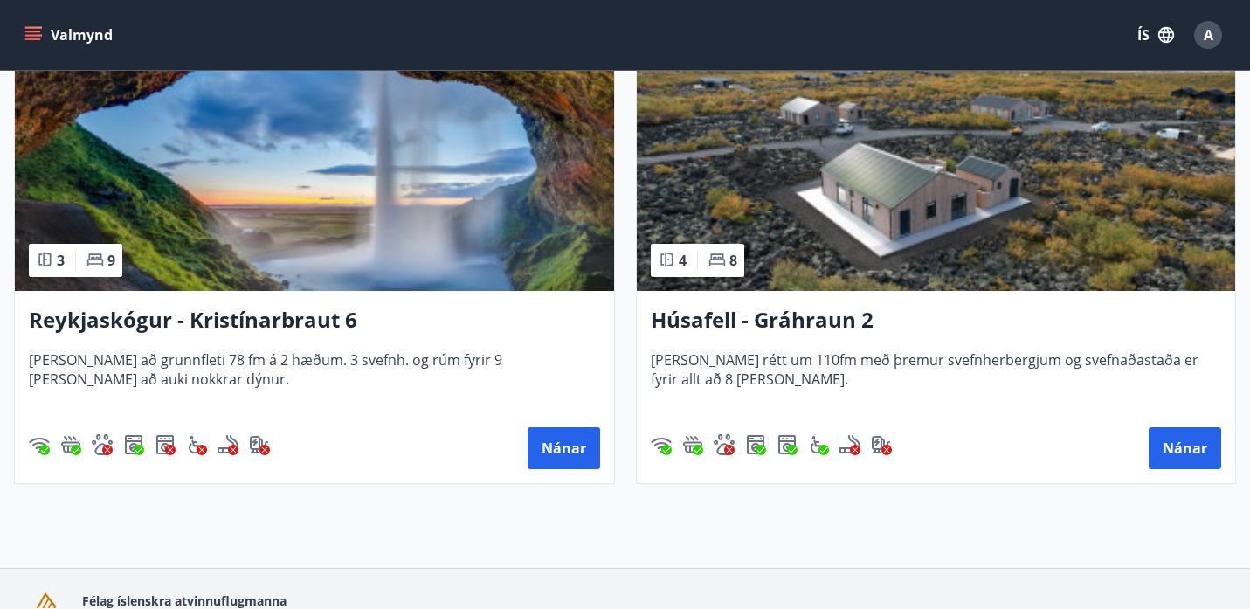
click at [309, 327] on h3 "Reykjaskógur - Kristínarbraut 6" at bounding box center [314, 320] width 571 height 31
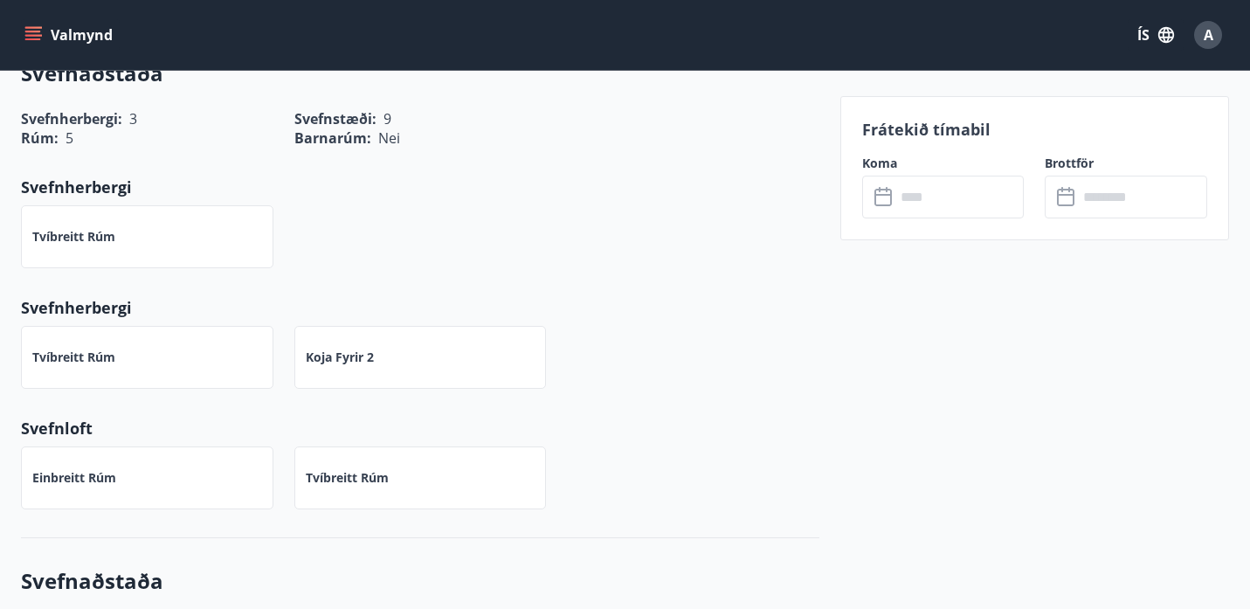
scroll to position [1145, 0]
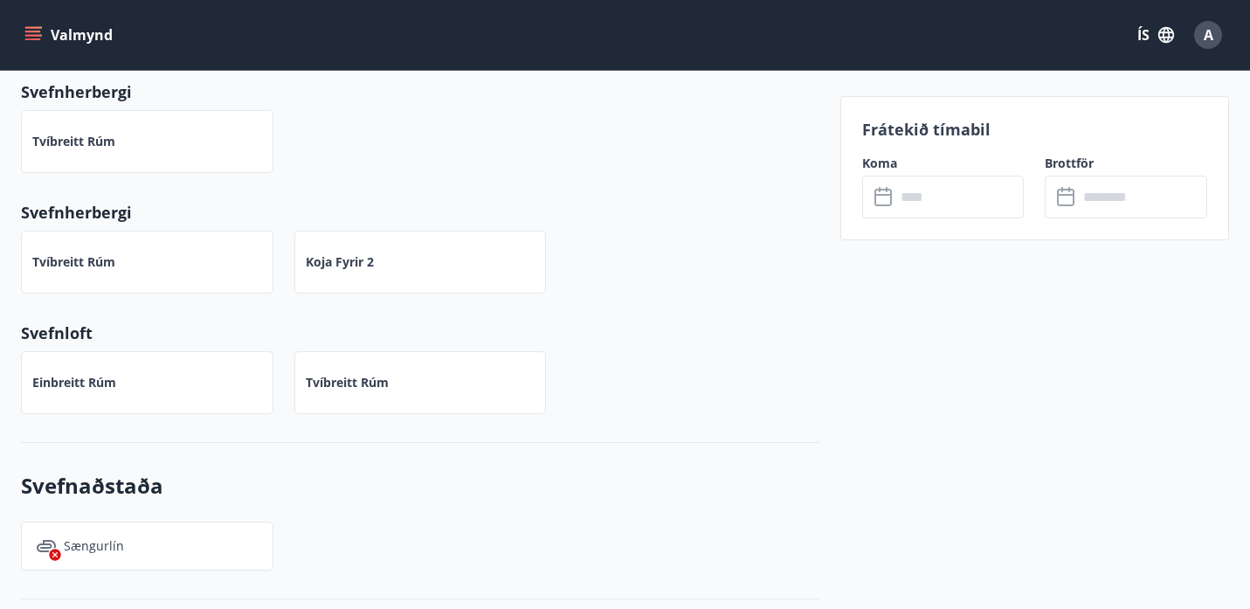
click at [915, 197] on input "text" at bounding box center [959, 197] width 128 height 43
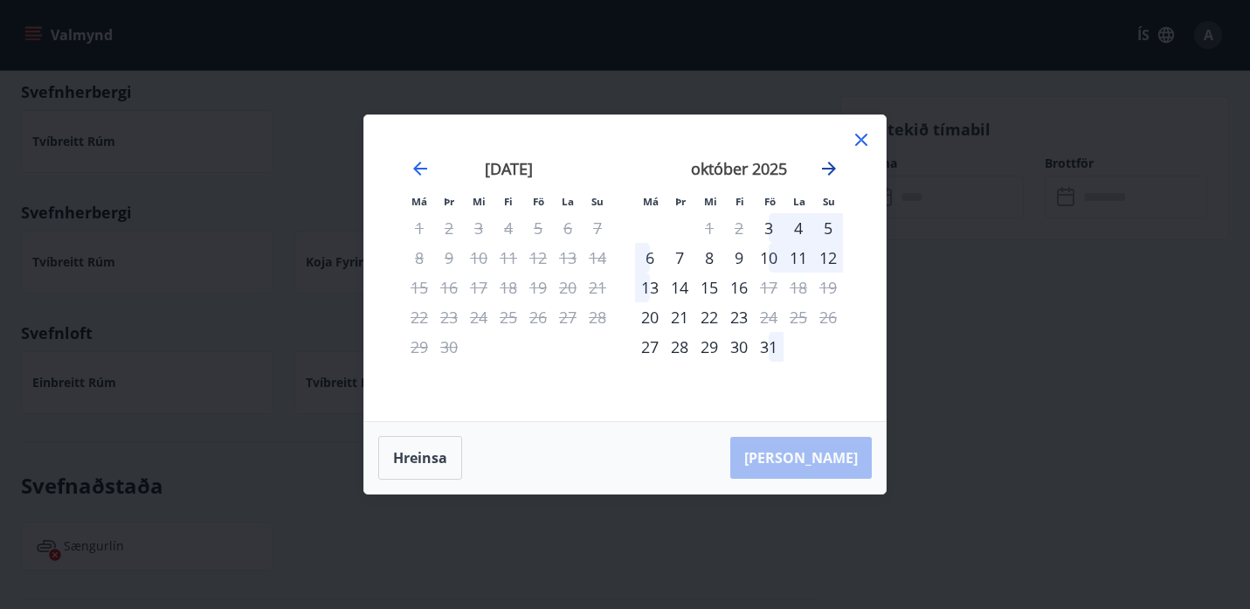
click at [835, 173] on icon "Move forward to switch to the next month." at bounding box center [828, 168] width 21 height 21
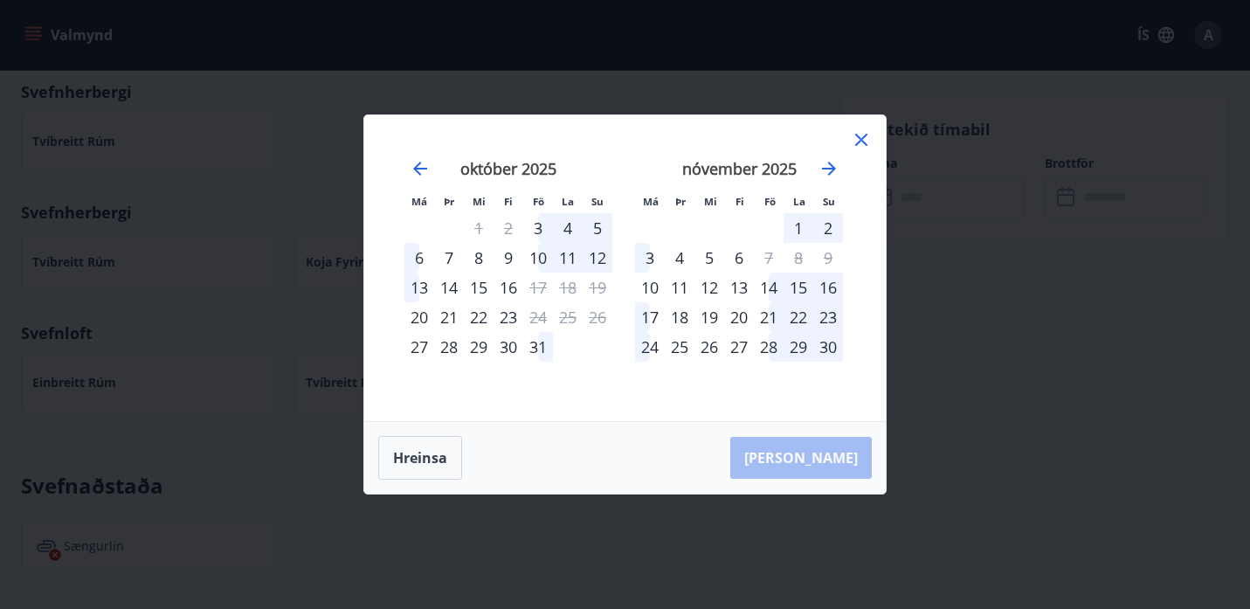
click at [863, 142] on icon at bounding box center [861, 140] width 12 height 12
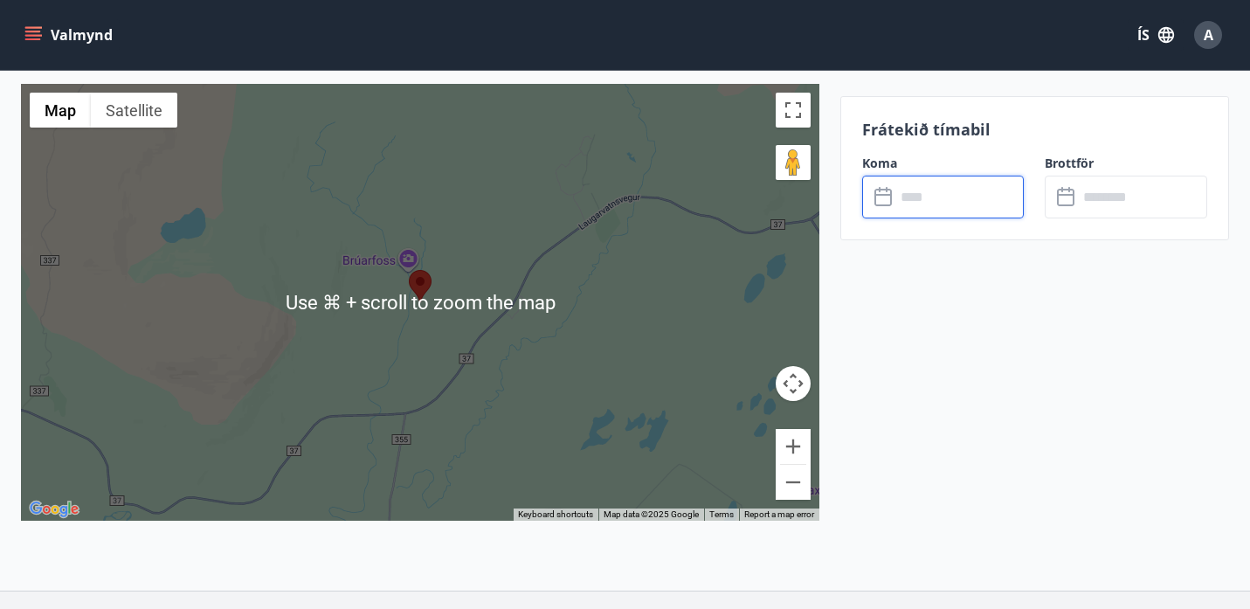
scroll to position [2824, 0]
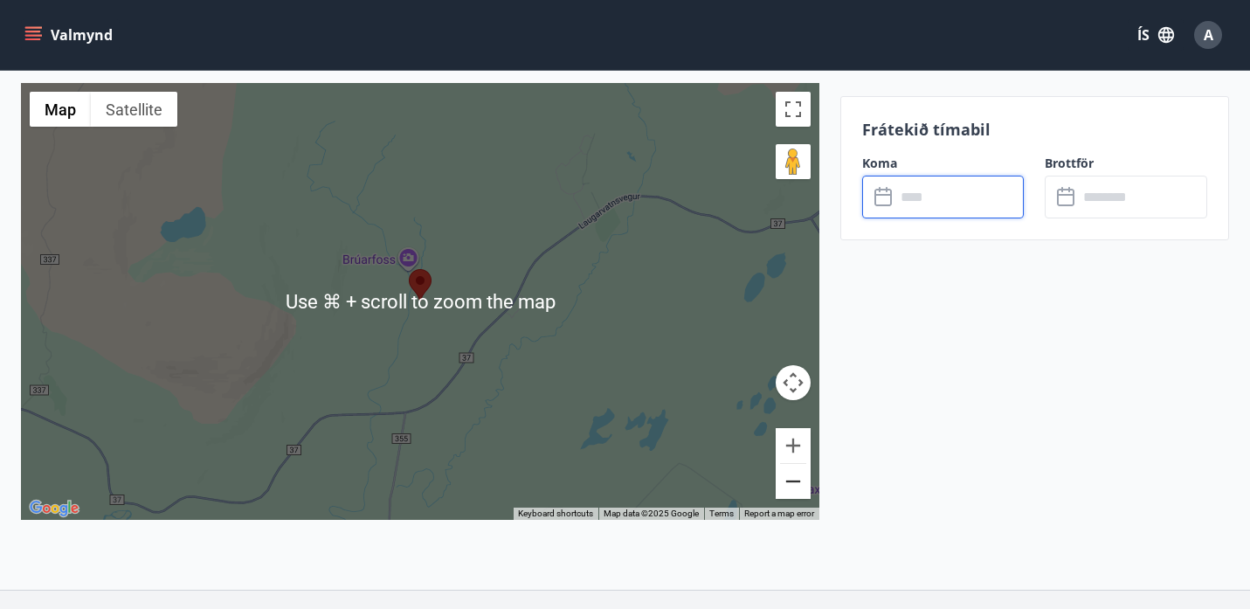
click at [795, 464] on button "Zoom out" at bounding box center [792, 481] width 35 height 35
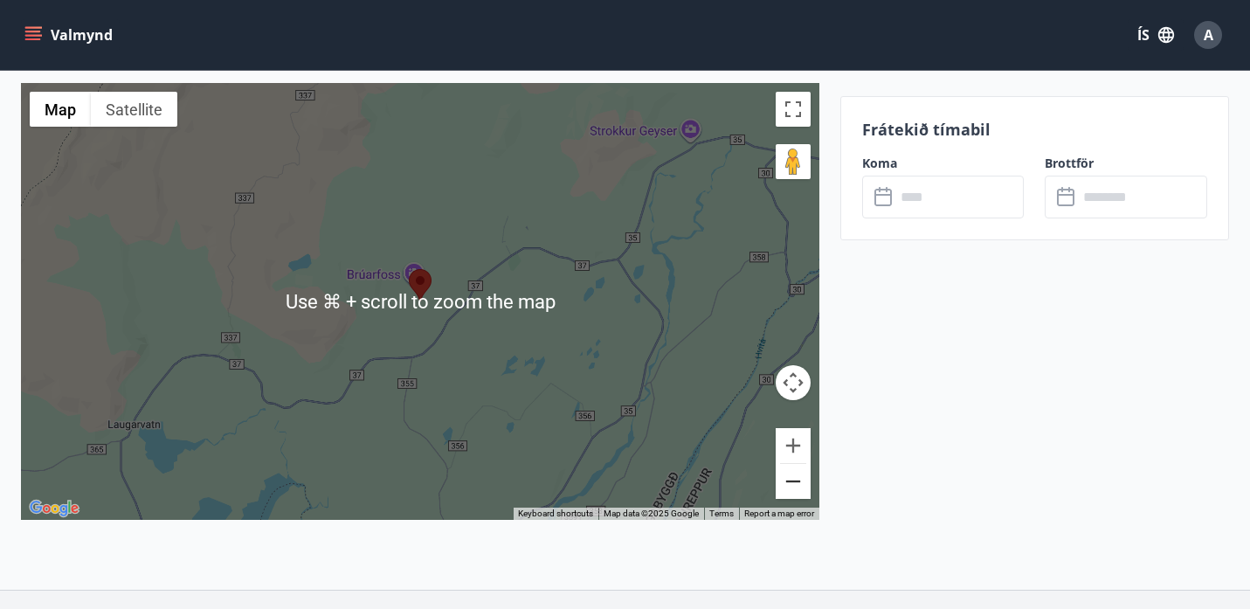
click at [795, 464] on button "Zoom out" at bounding box center [792, 481] width 35 height 35
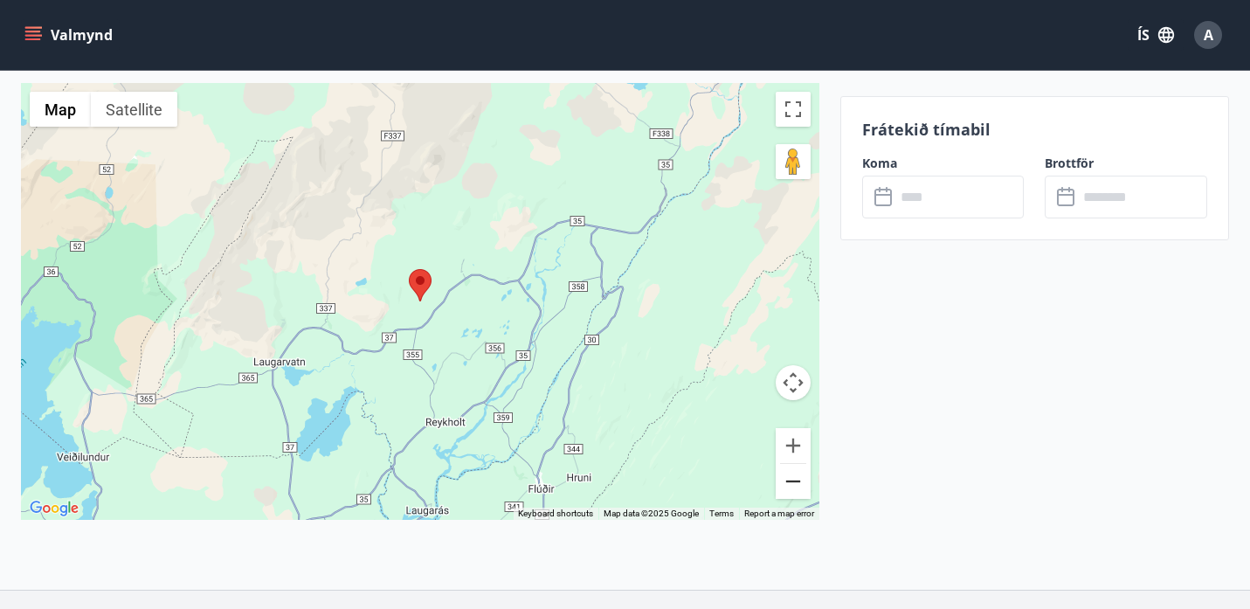
click at [795, 464] on button "Zoom out" at bounding box center [792, 481] width 35 height 35
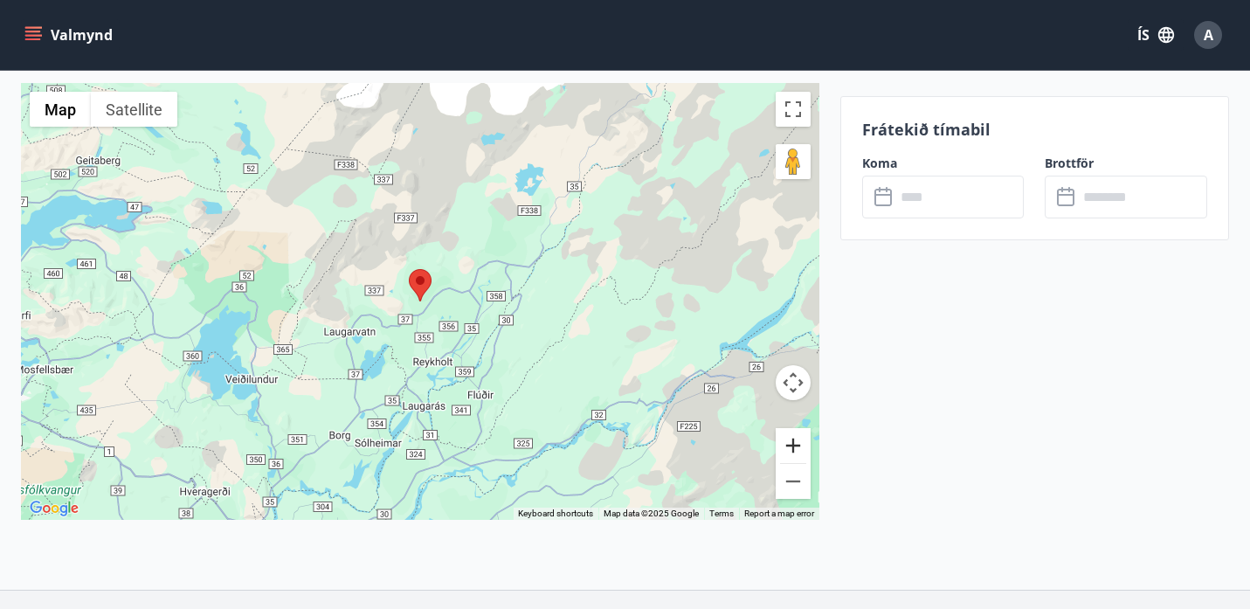
click at [797, 428] on button "Zoom in" at bounding box center [792, 445] width 35 height 35
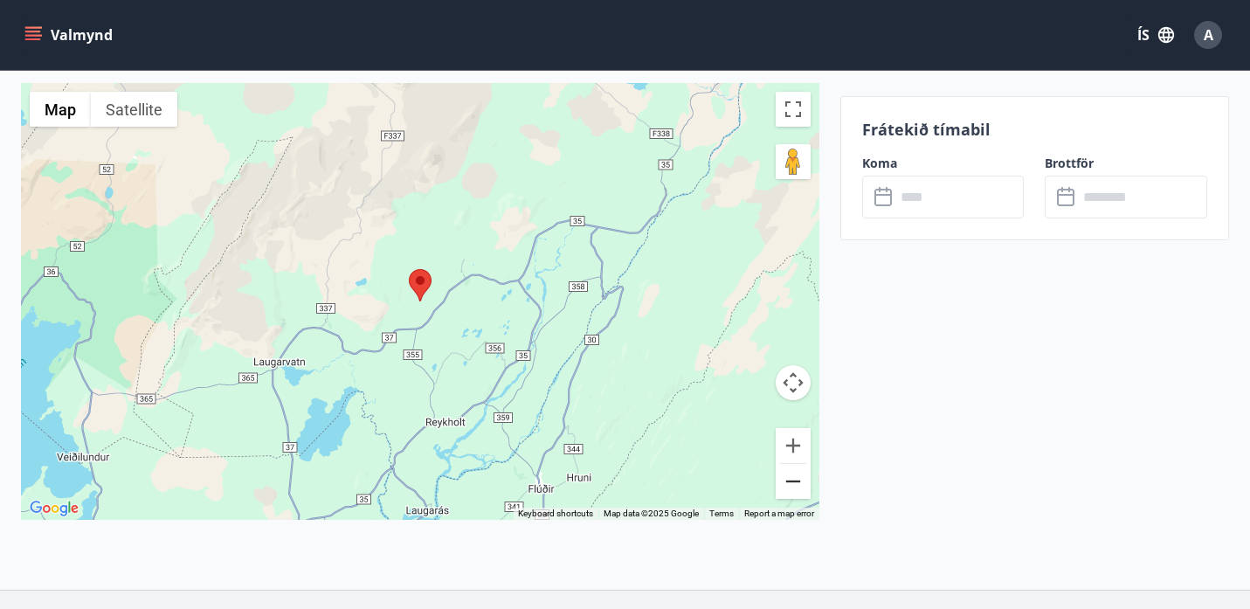
click at [795, 464] on button "Zoom out" at bounding box center [792, 481] width 35 height 35
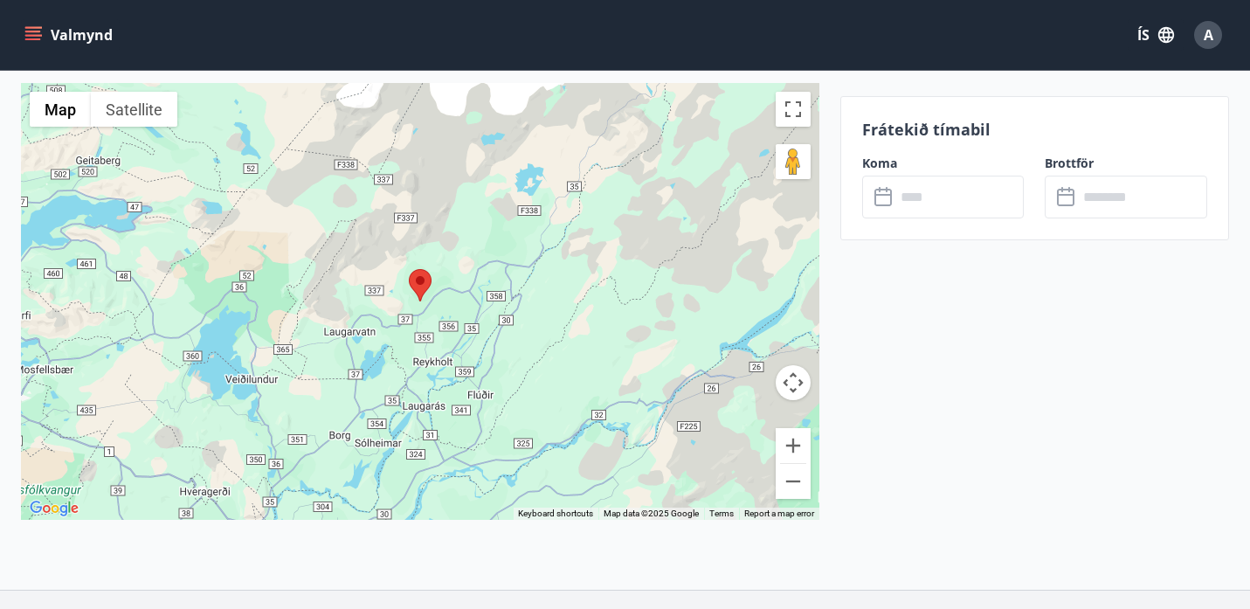
click at [914, 196] on input "text" at bounding box center [959, 197] width 128 height 43
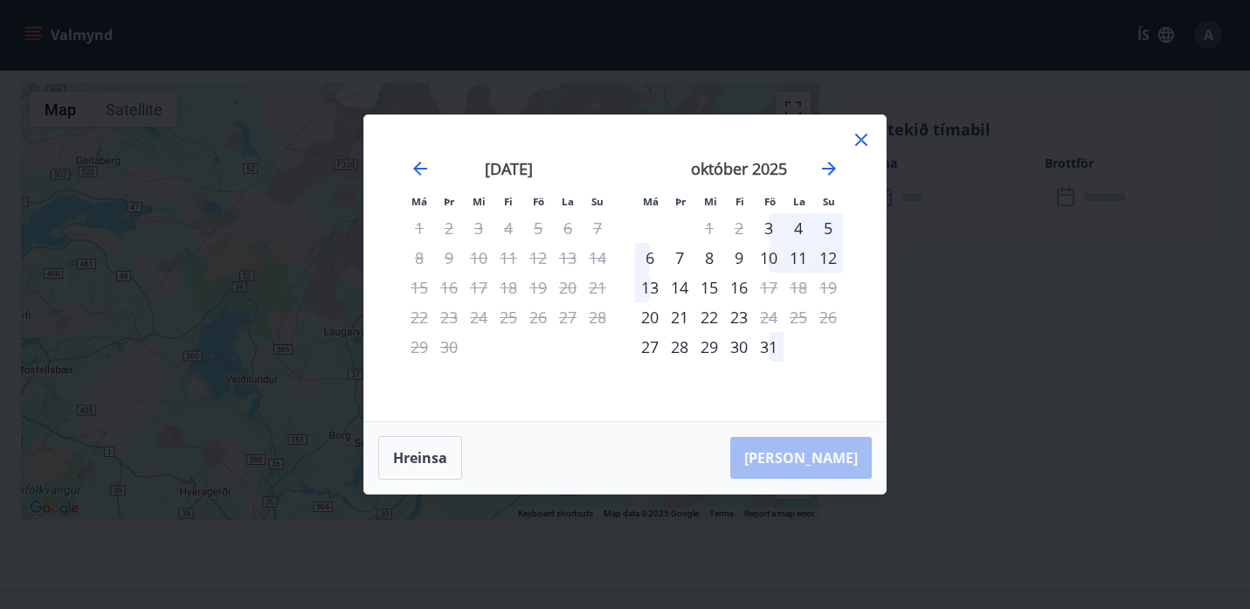
click at [829, 180] on div "október 2025" at bounding box center [739, 174] width 208 height 77
click at [828, 169] on icon "Move forward to switch to the next month." at bounding box center [828, 168] width 21 height 21
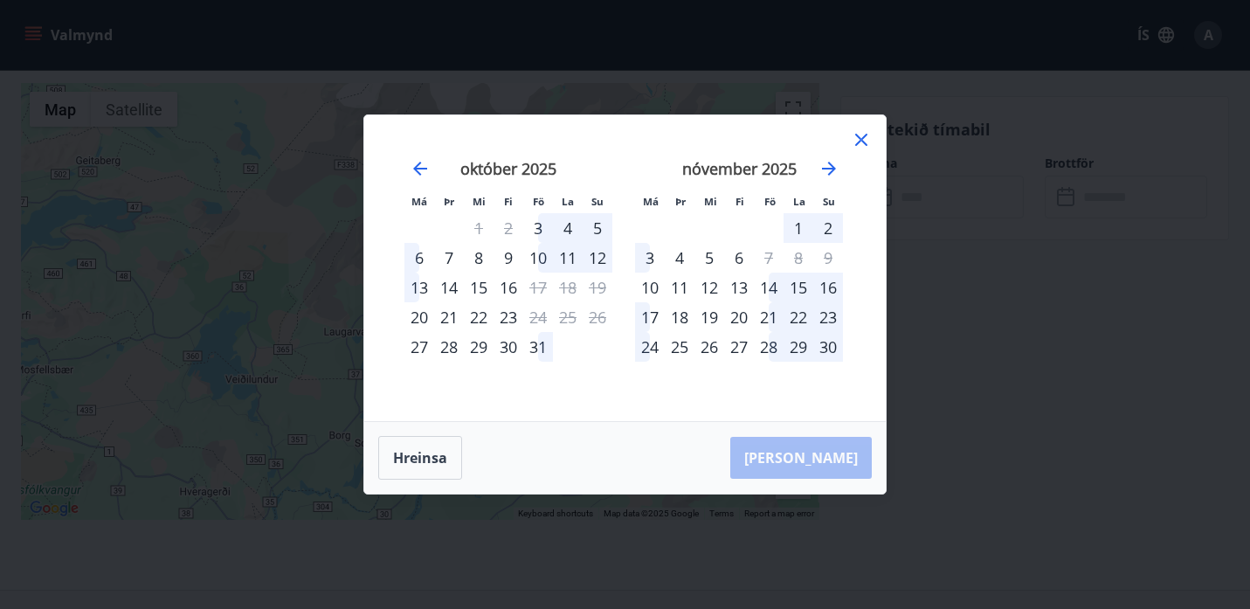
click at [769, 349] on div "28" at bounding box center [769, 347] width 30 height 30
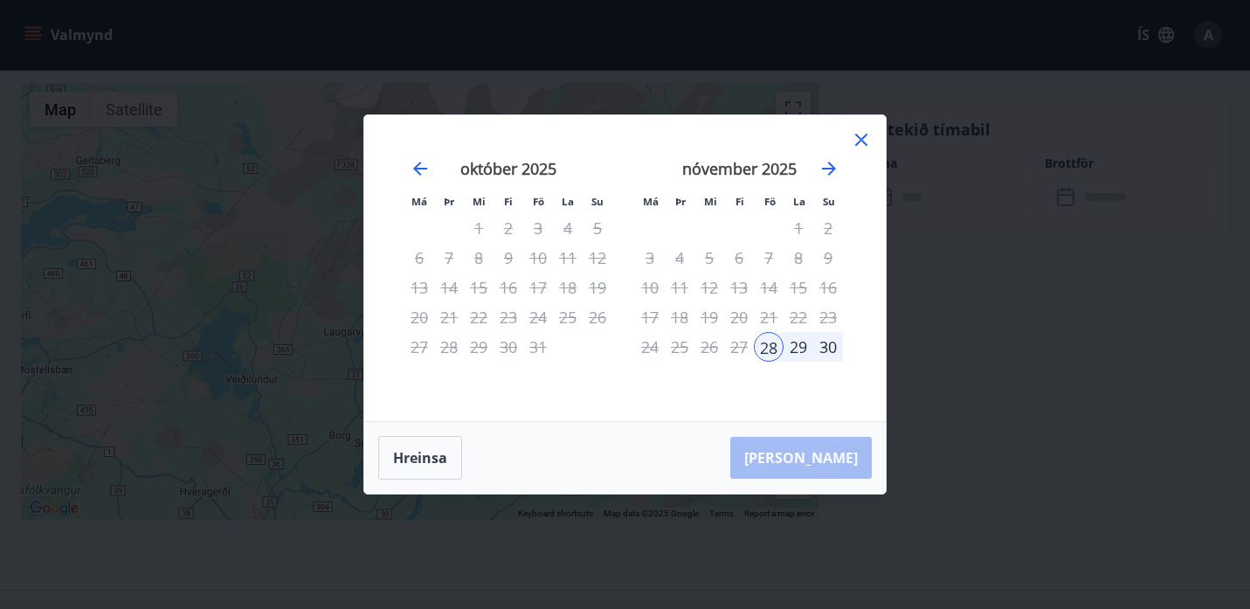
click at [825, 348] on div "30" at bounding box center [828, 347] width 30 height 30
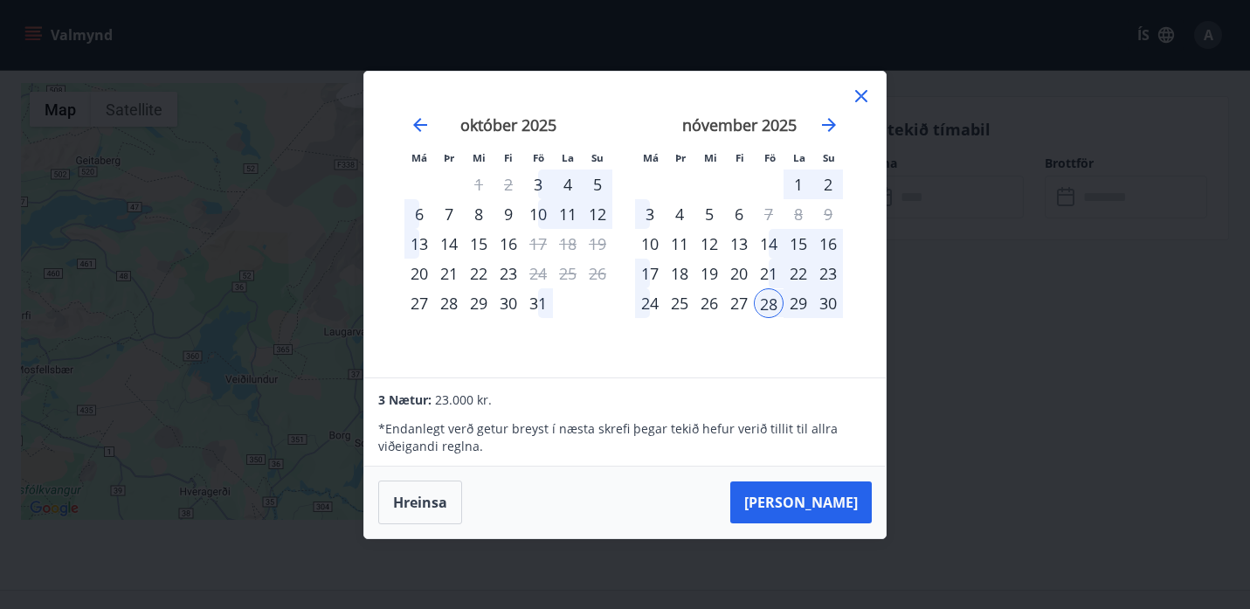
click at [860, 93] on icon at bounding box center [860, 96] width 21 height 21
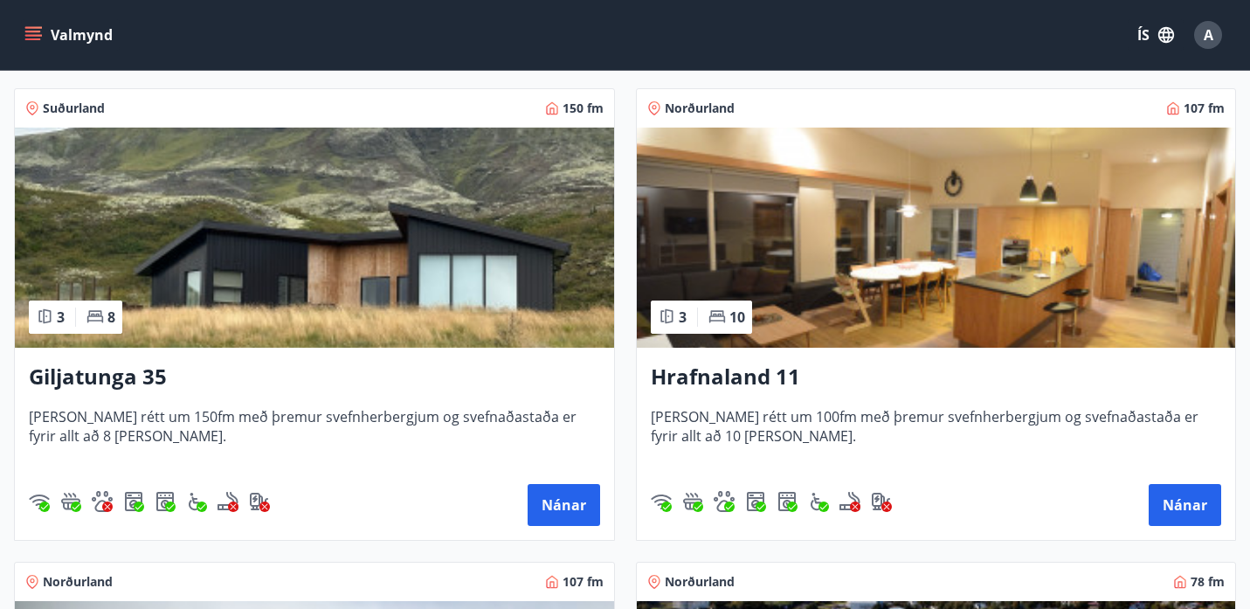
click at [408, 261] on img at bounding box center [314, 237] width 599 height 220
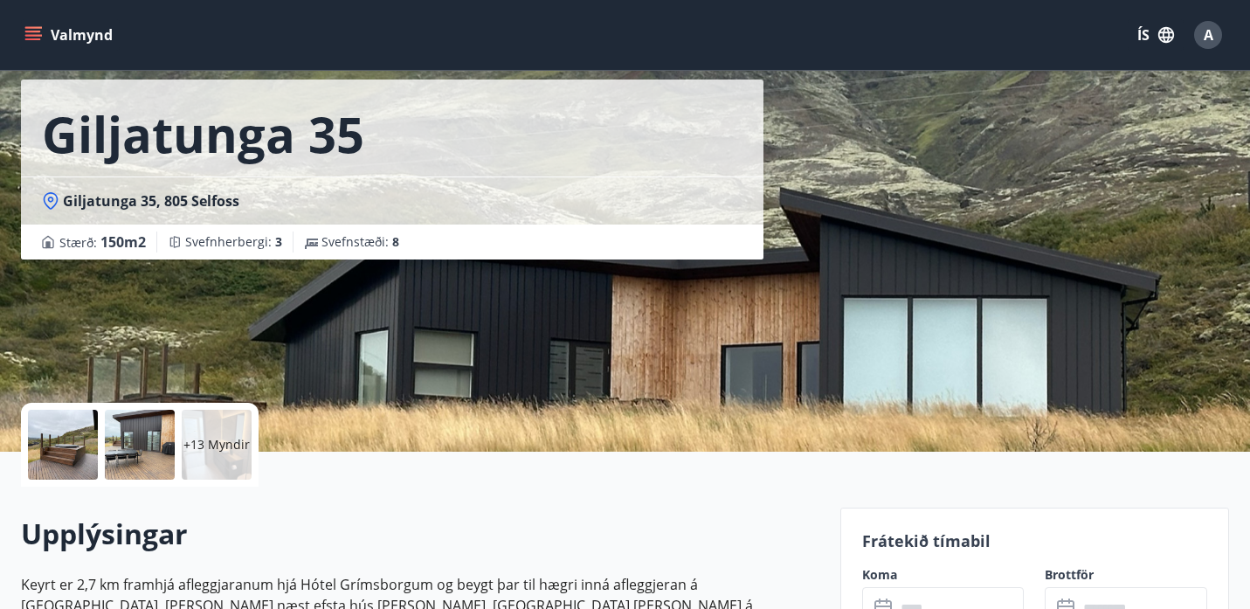
scroll to position [93, 0]
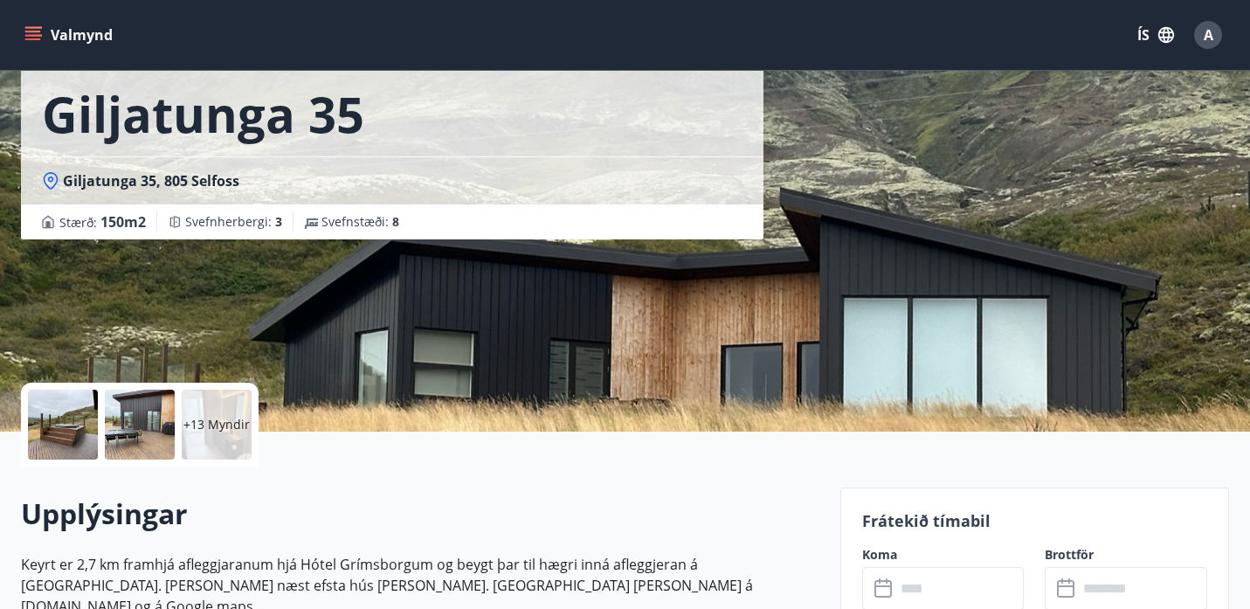
click at [80, 421] on div at bounding box center [63, 424] width 70 height 70
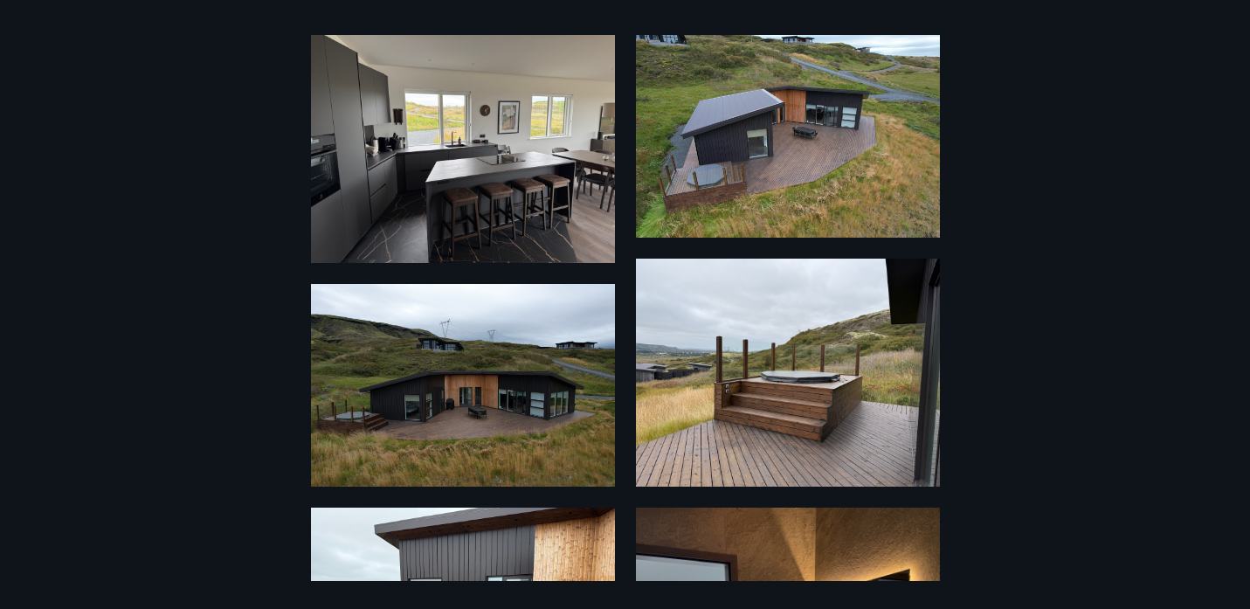
scroll to position [65, 0]
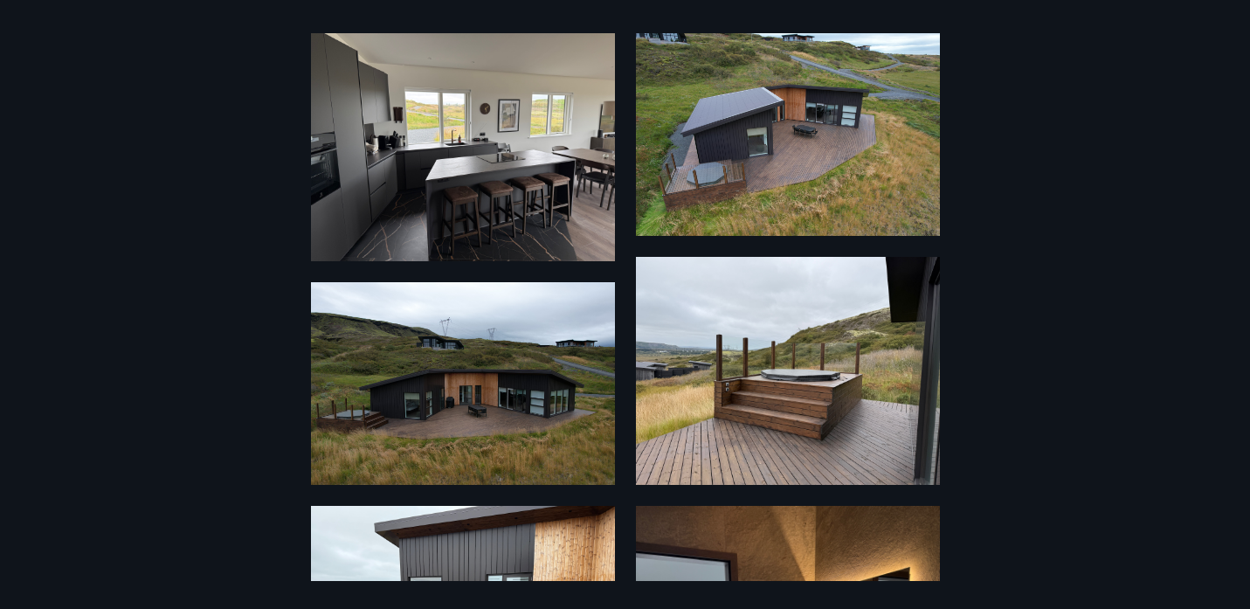
click at [773, 142] on img at bounding box center [788, 134] width 304 height 203
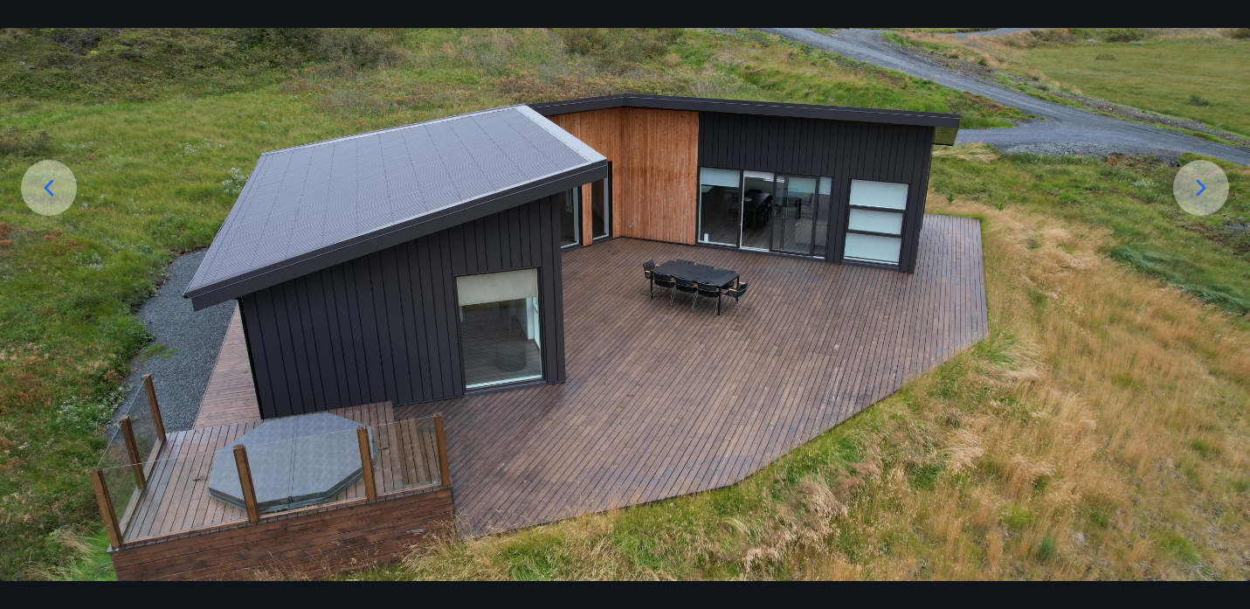
scroll to position [217, 0]
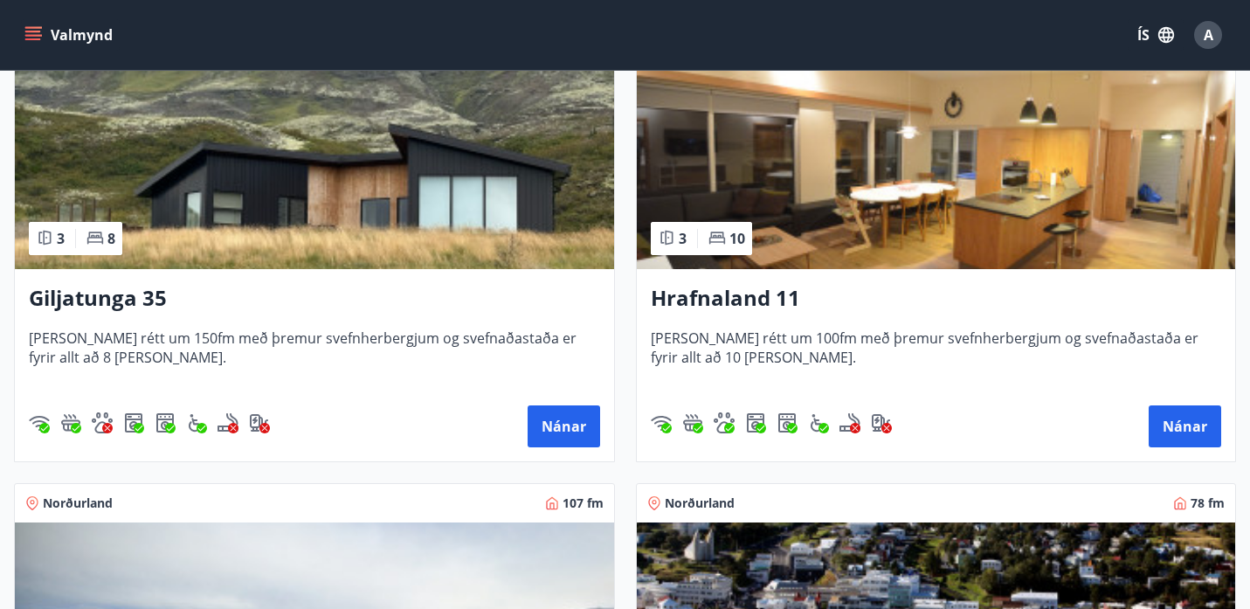
click at [286, 320] on div "Giljatunga 35 [PERSON_NAME] rétt um 150fm með þremur svefnherbergjum og svefnað…" at bounding box center [314, 365] width 599 height 192
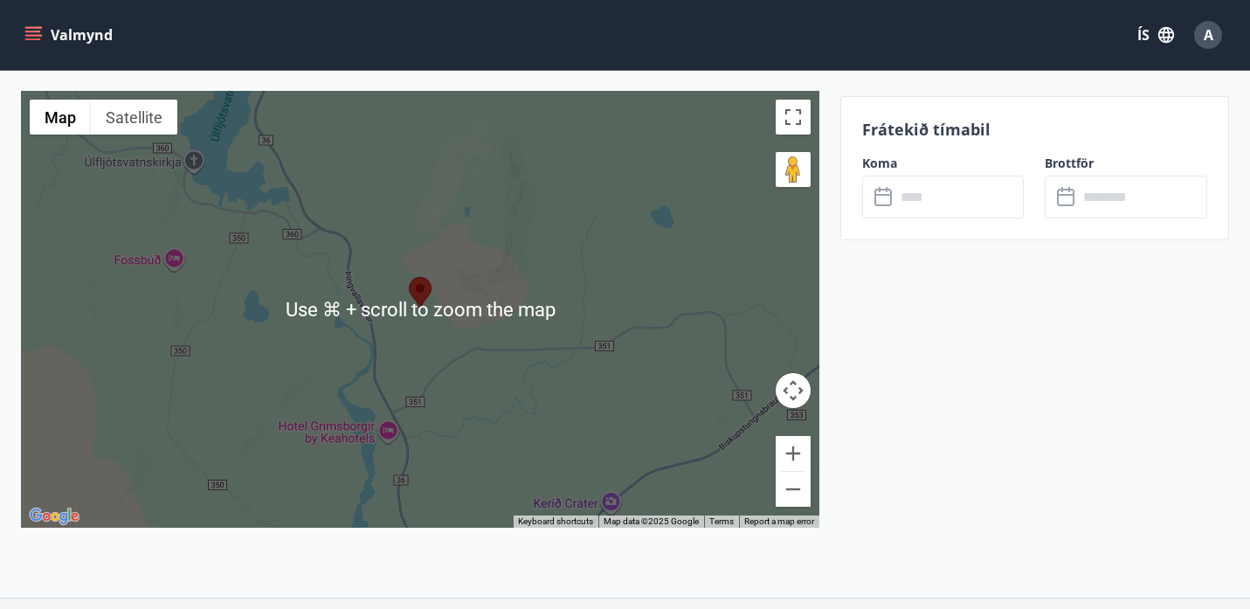
scroll to position [3115, 0]
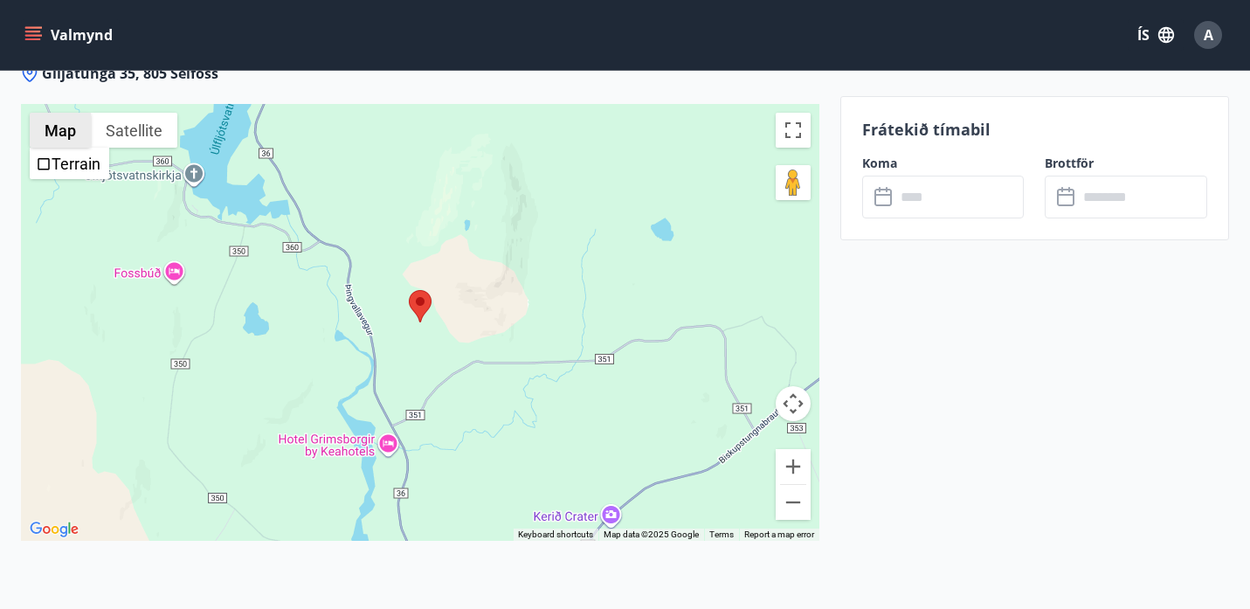
click at [59, 113] on button "Map" at bounding box center [60, 130] width 61 height 35
click at [409, 290] on area at bounding box center [409, 290] width 0 height 0
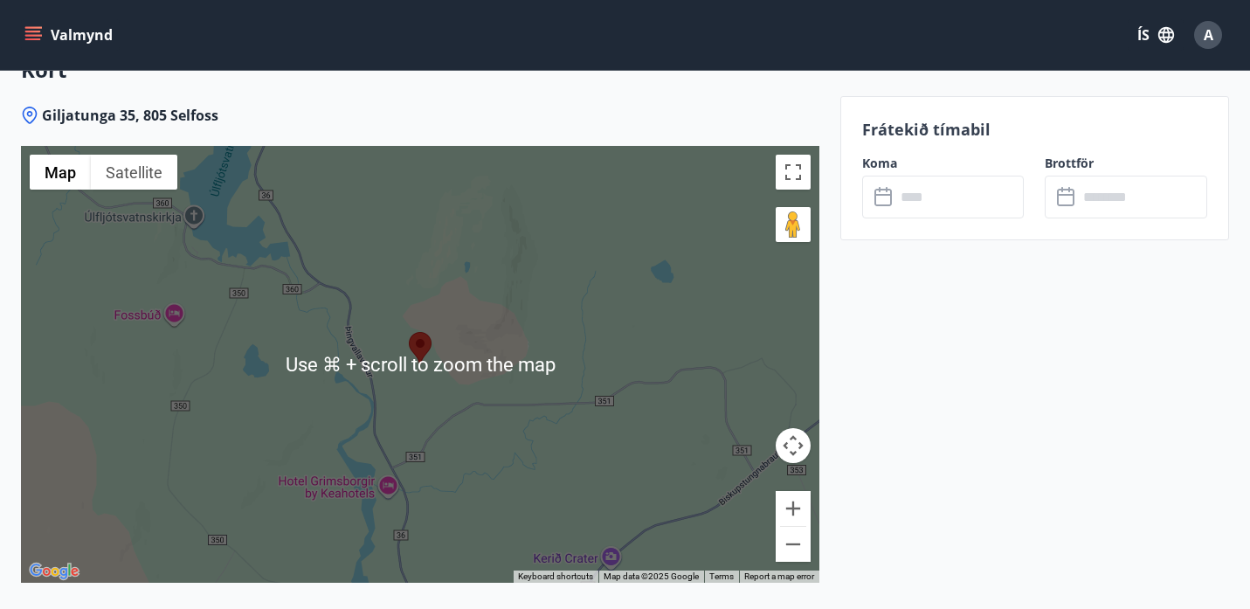
scroll to position [3080, 0]
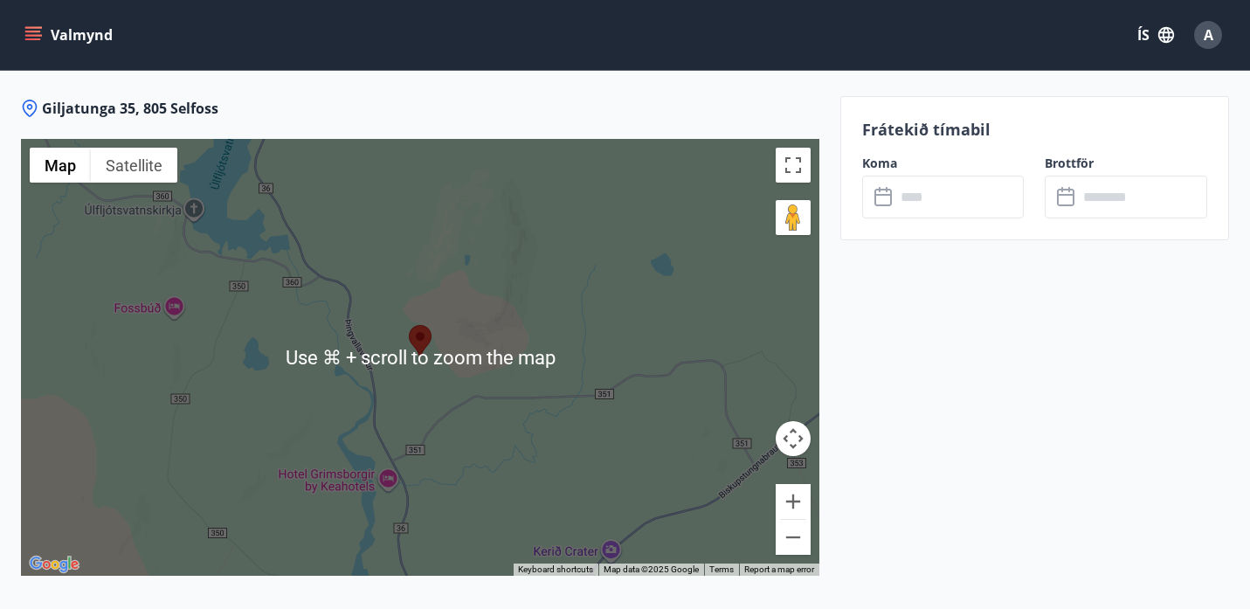
click at [402, 338] on div at bounding box center [420, 357] width 798 height 437
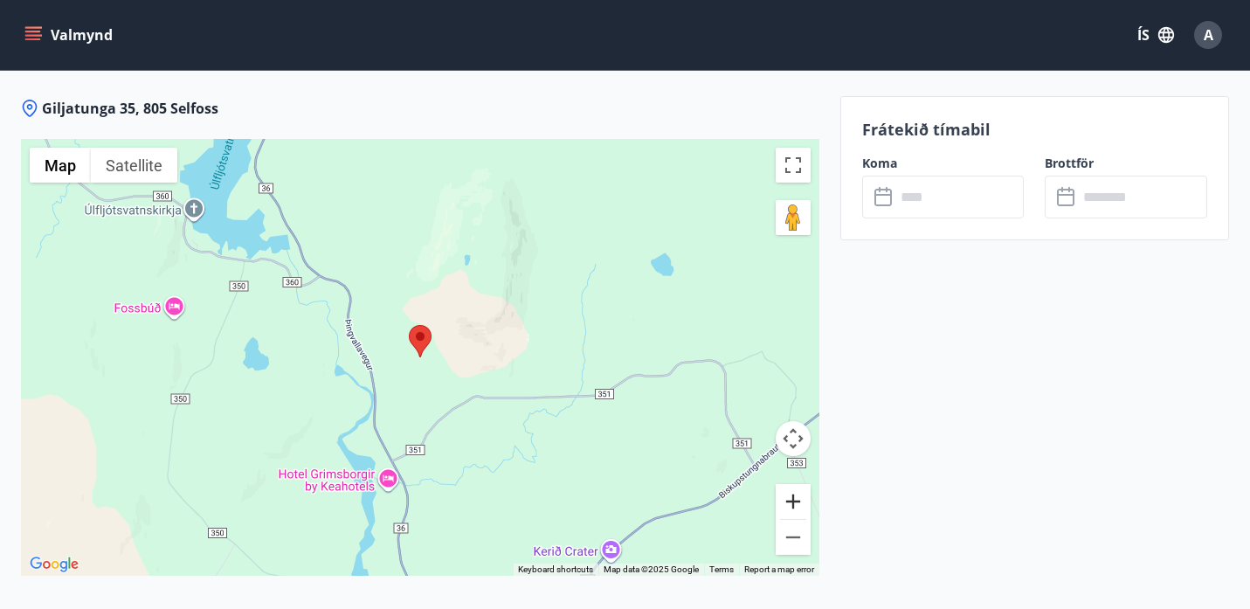
click at [795, 484] on button "Zoom in" at bounding box center [792, 501] width 35 height 35
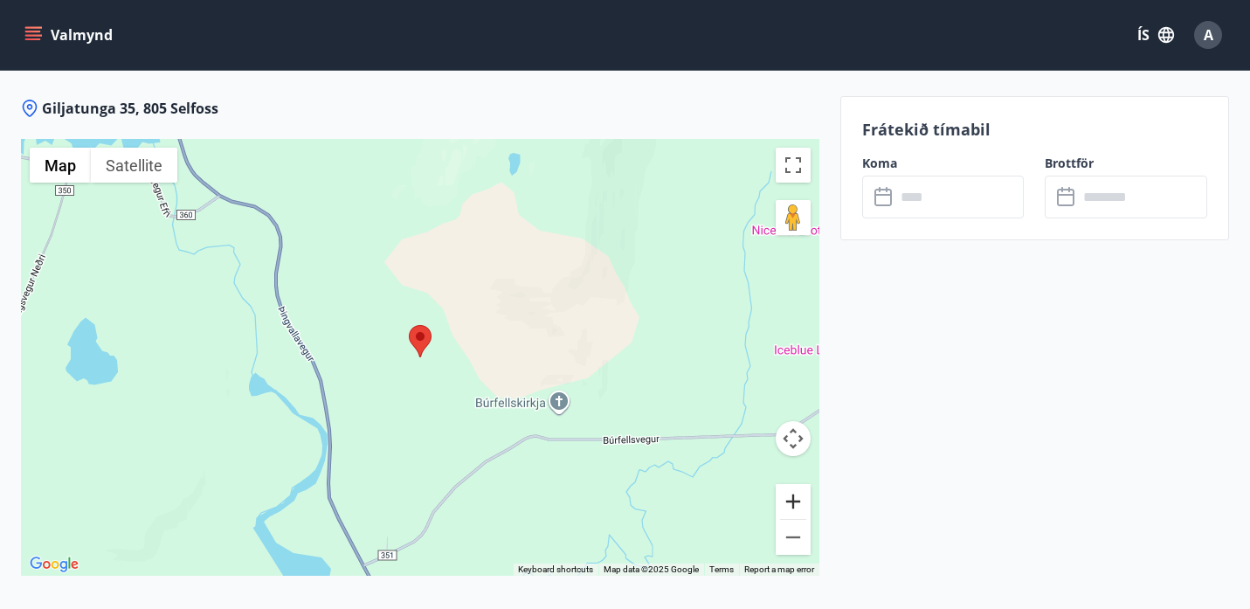
click at [795, 484] on button "Zoom in" at bounding box center [792, 501] width 35 height 35
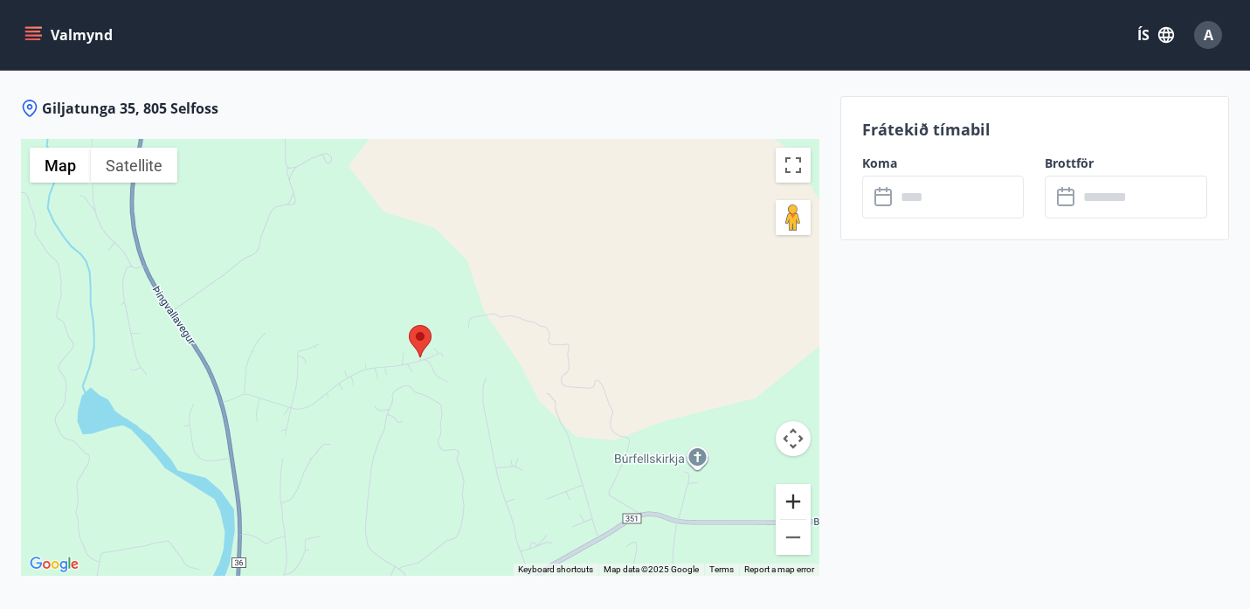
click at [795, 484] on button "Zoom in" at bounding box center [792, 501] width 35 height 35
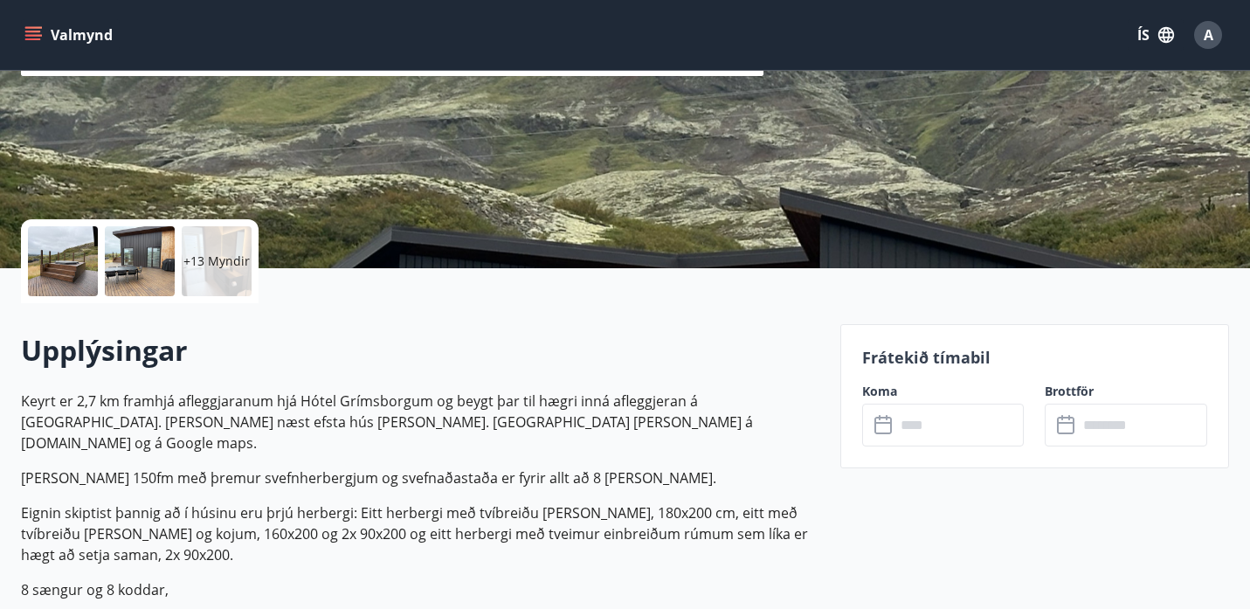
scroll to position [253, 0]
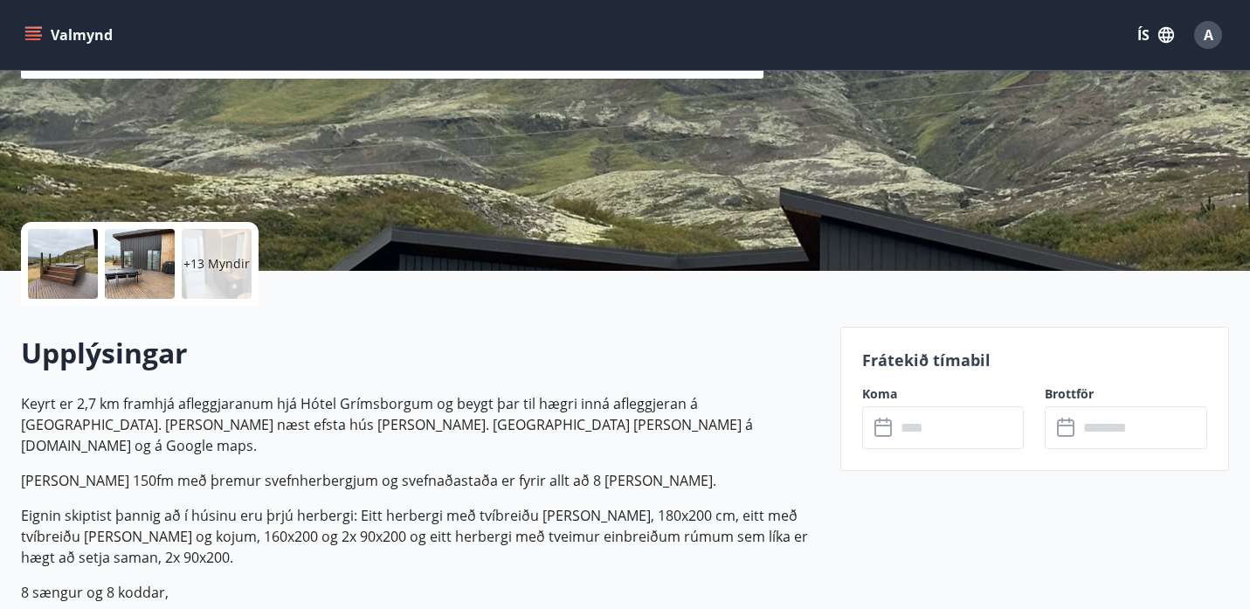
click at [77, 266] on div at bounding box center [63, 264] width 70 height 70
click at [241, 255] on p "+13 Myndir" at bounding box center [216, 263] width 66 height 17
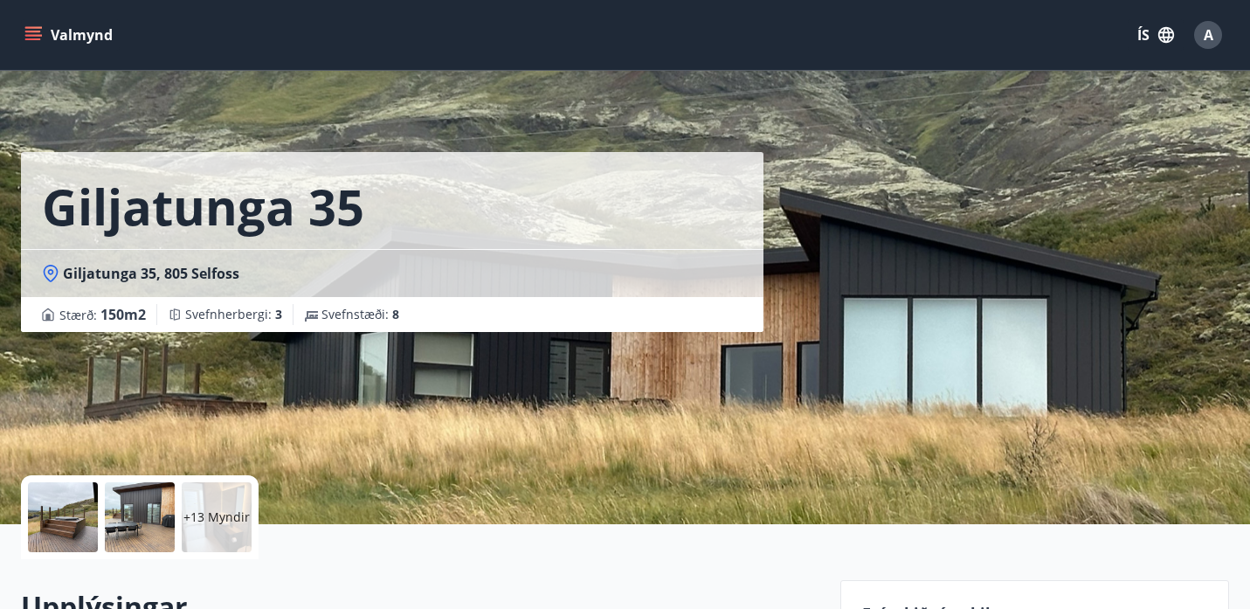
click at [67, 523] on div at bounding box center [63, 517] width 70 height 70
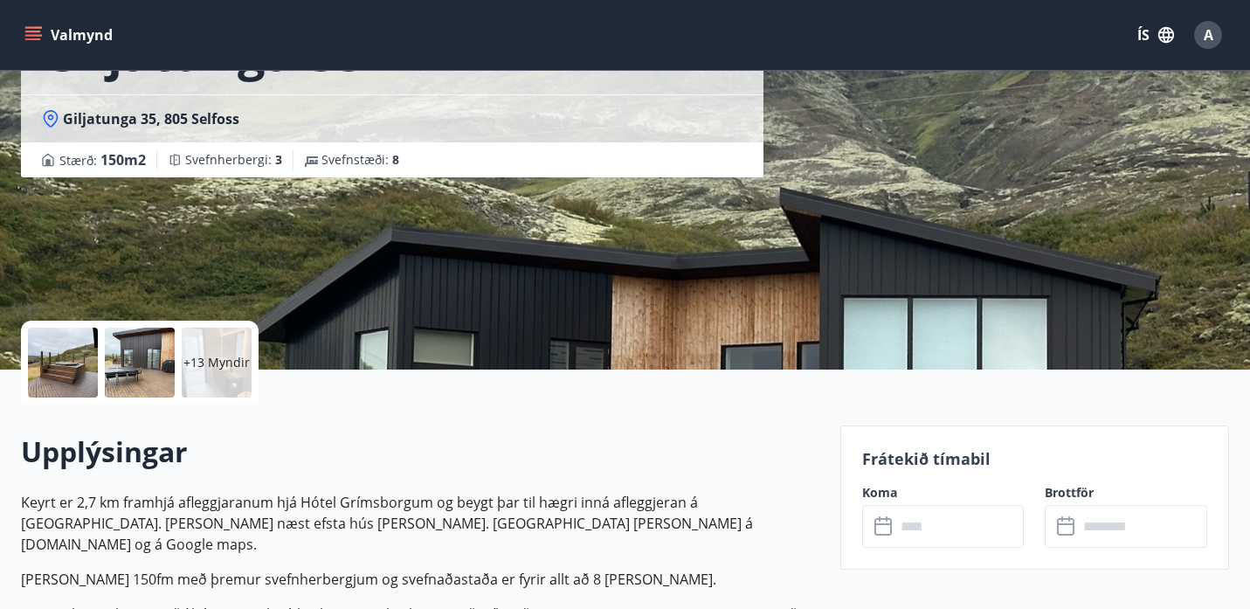
scroll to position [185, 0]
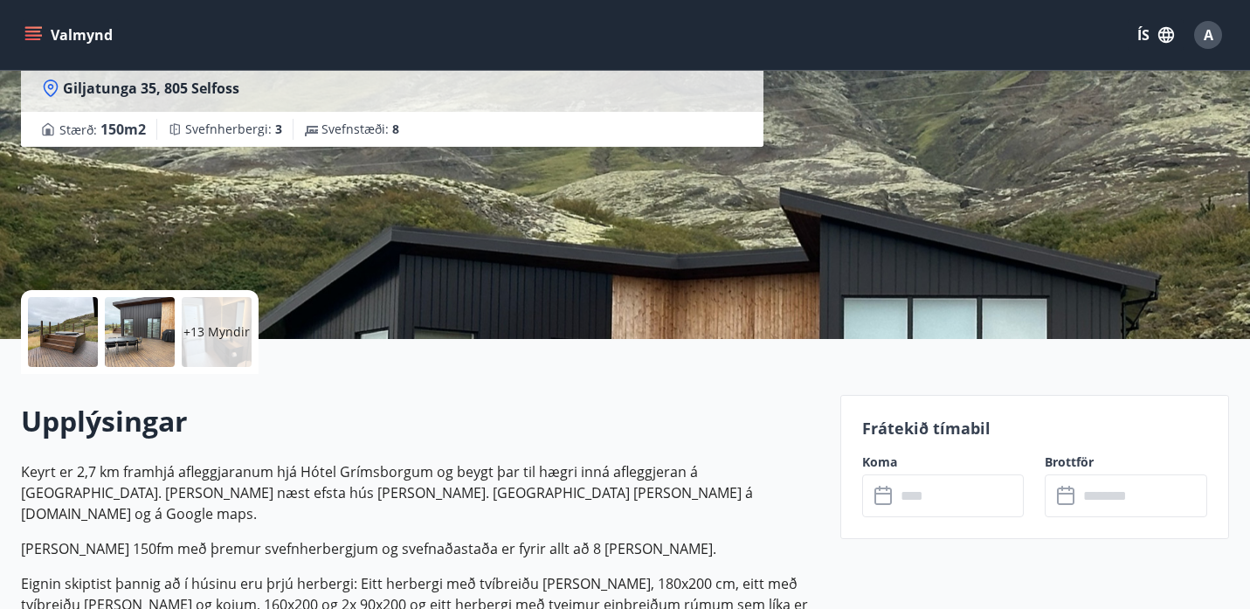
click at [222, 341] on div "+13 Myndir" at bounding box center [217, 332] width 70 height 70
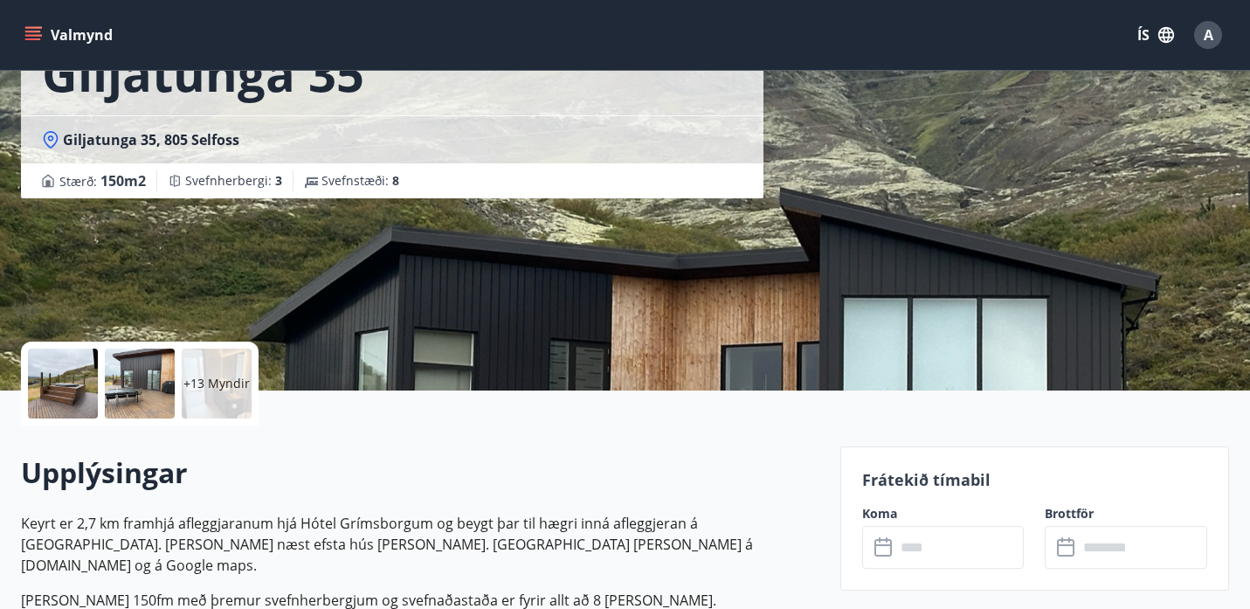
scroll to position [0, 0]
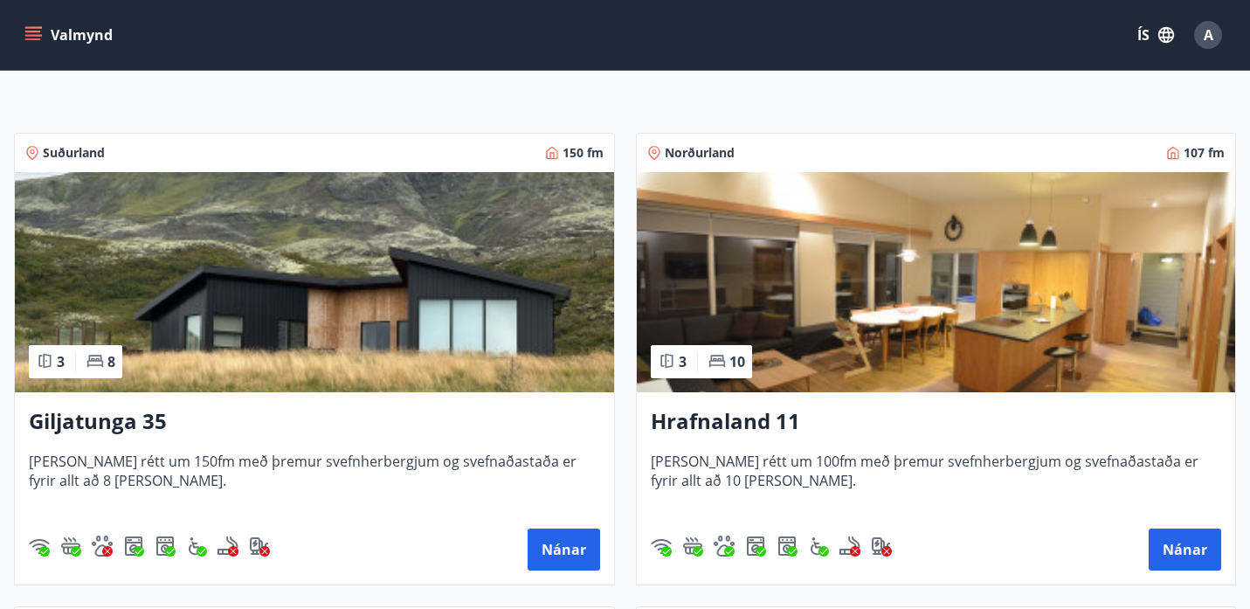
click at [391, 370] on img at bounding box center [314, 282] width 599 height 220
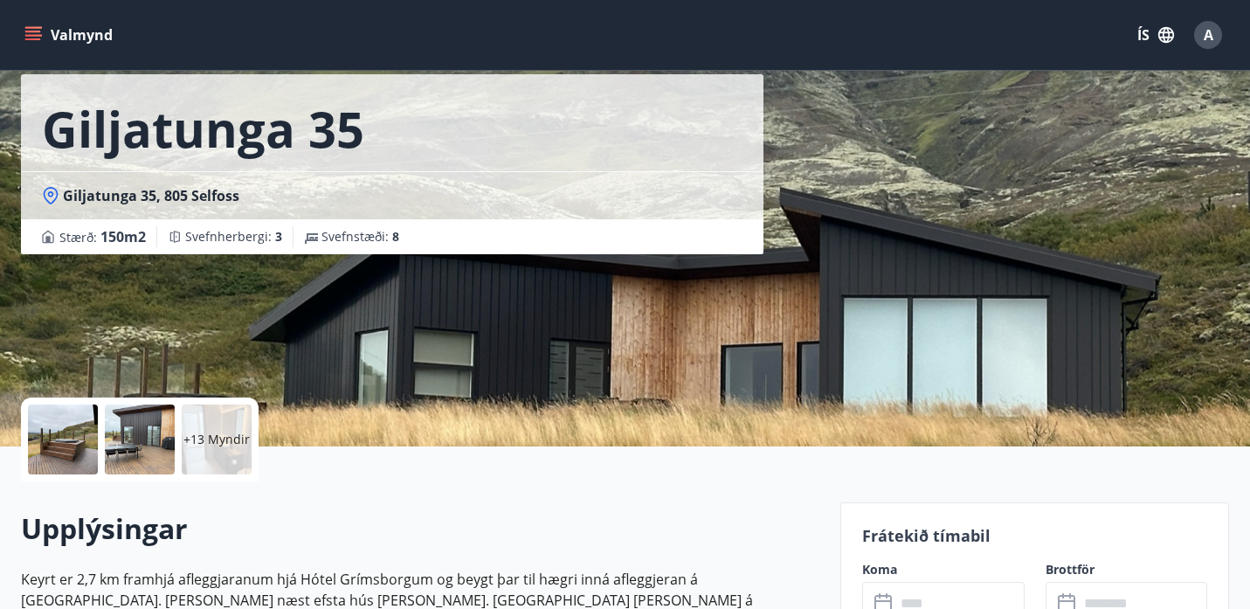
scroll to position [104, 0]
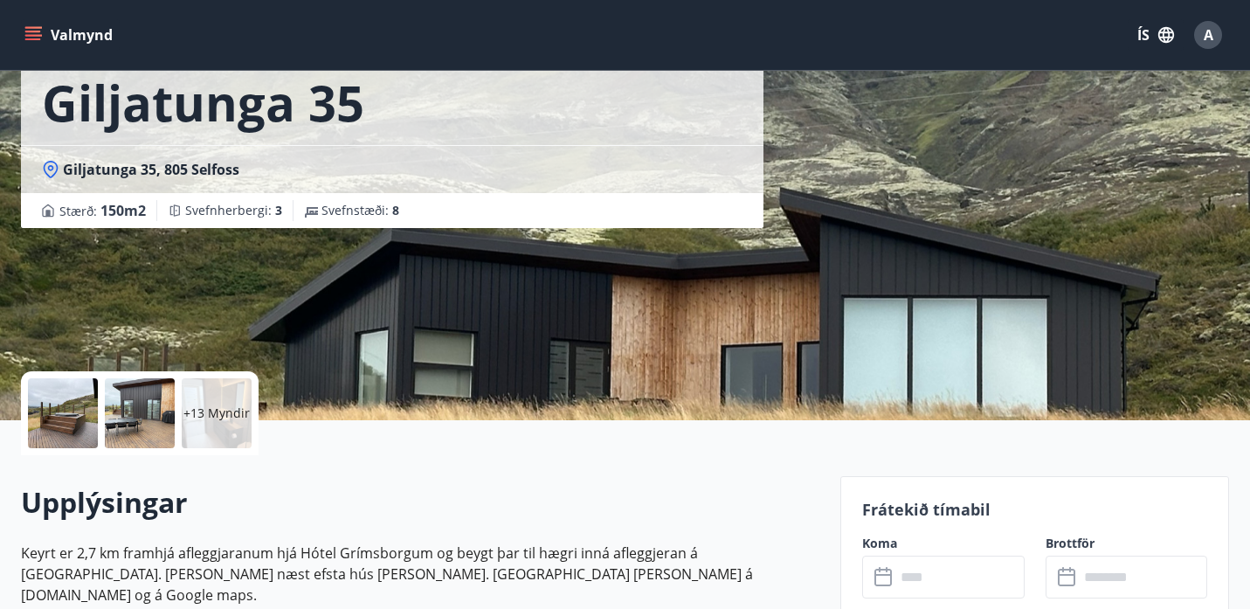
click at [217, 410] on p "+13 Myndir" at bounding box center [216, 412] width 66 height 17
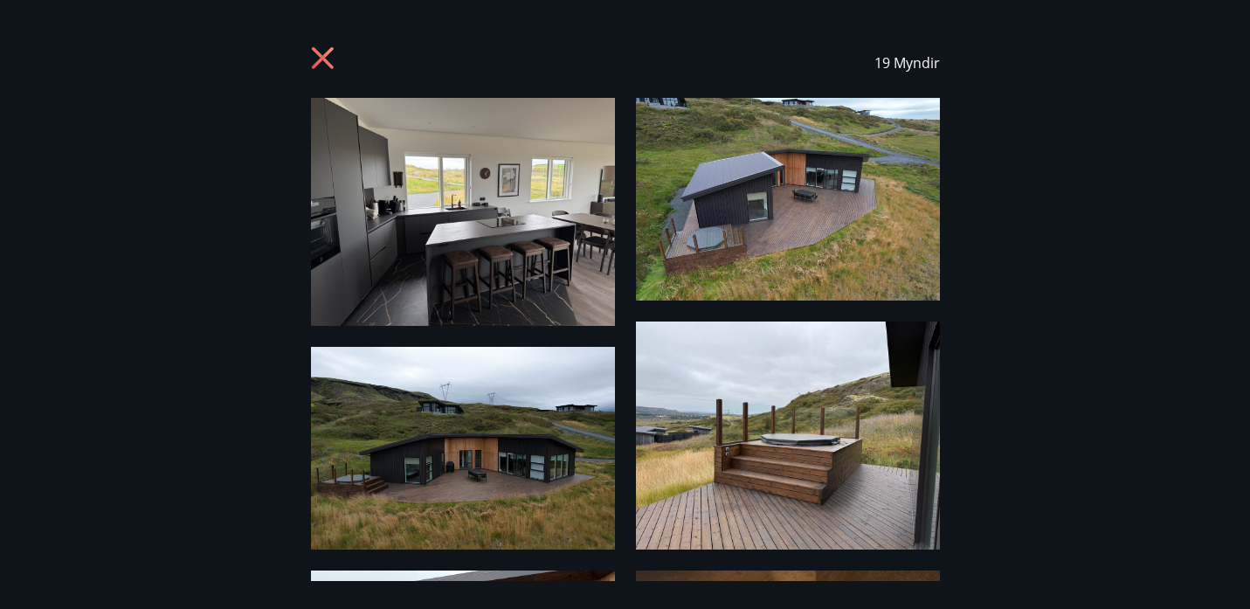
click at [454, 252] on img at bounding box center [463, 212] width 304 height 228
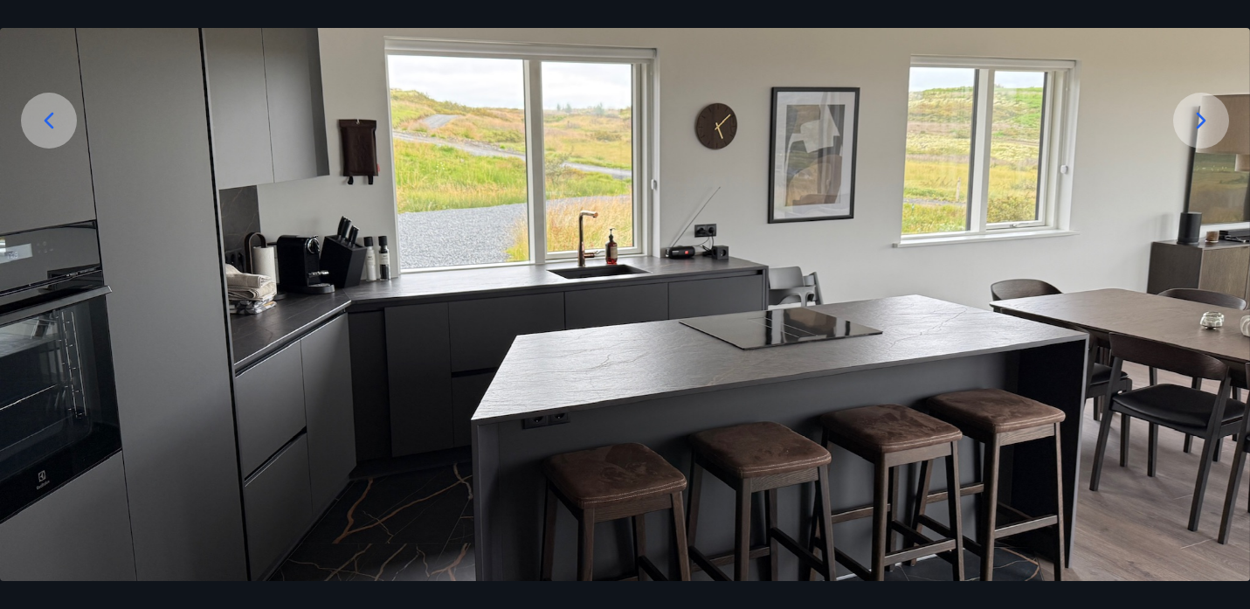
scroll to position [269, 0]
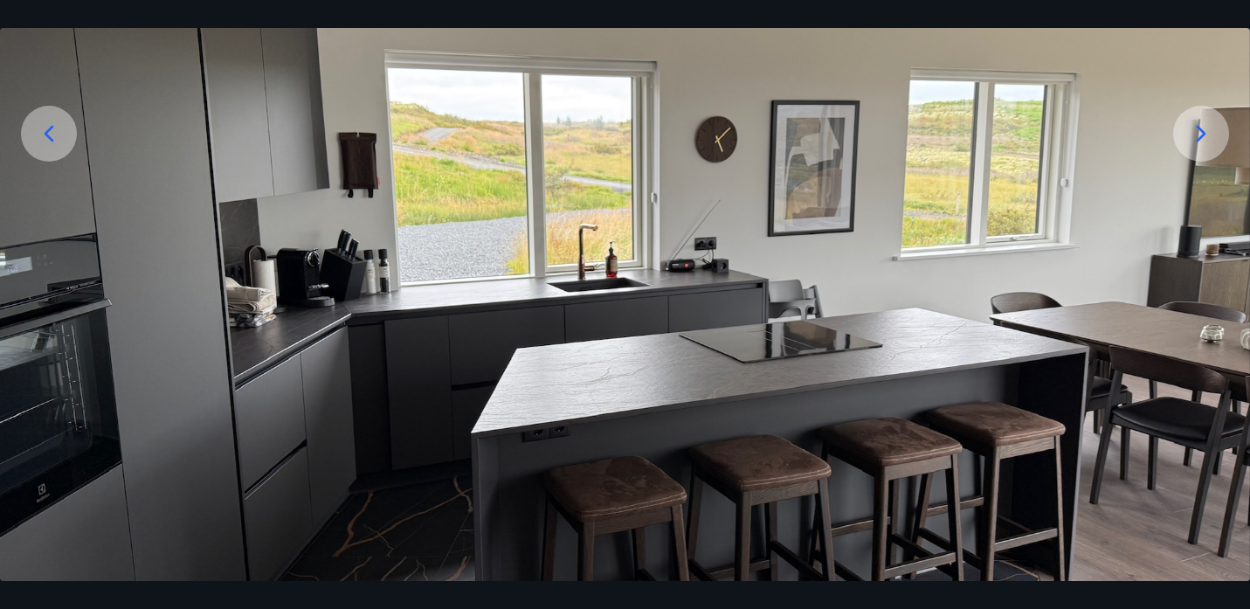
click at [1189, 134] on icon at bounding box center [1201, 134] width 28 height 28
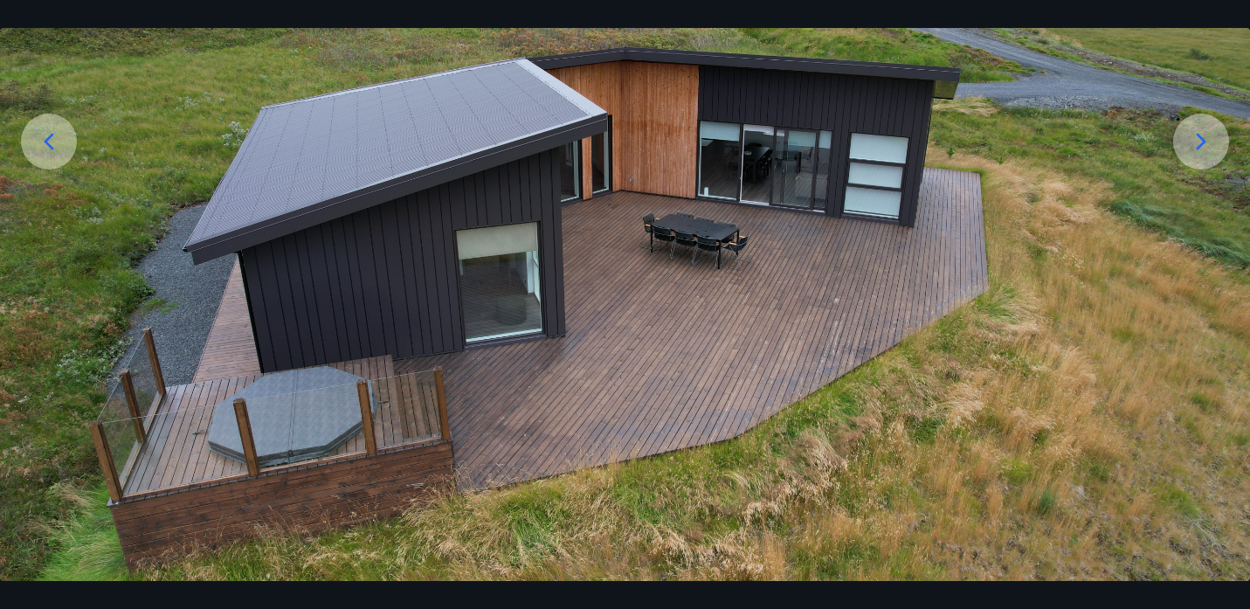
scroll to position [262, 0]
click at [1194, 142] on icon at bounding box center [1201, 141] width 28 height 28
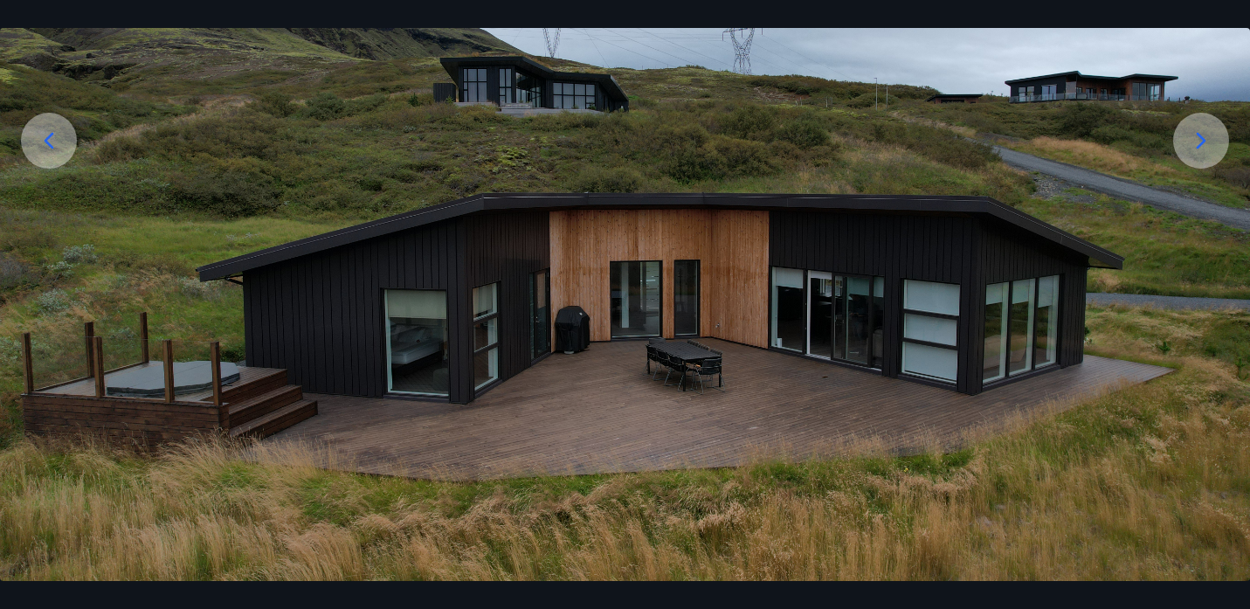
click at [1190, 152] on icon at bounding box center [1201, 141] width 28 height 28
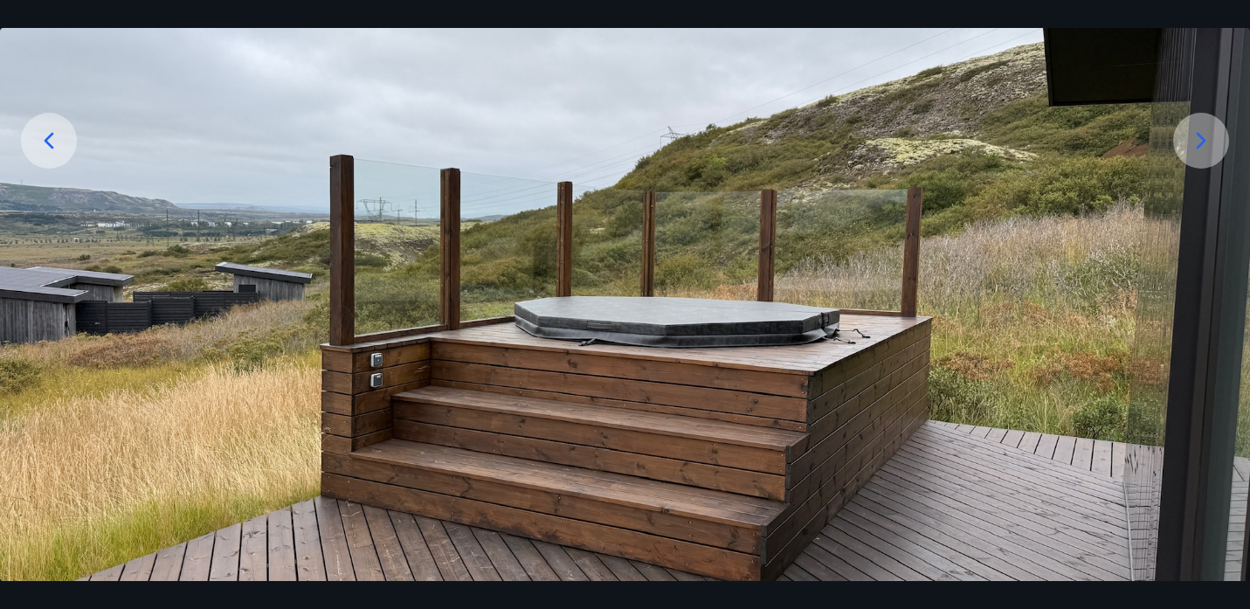
click at [1190, 152] on icon at bounding box center [1201, 141] width 28 height 28
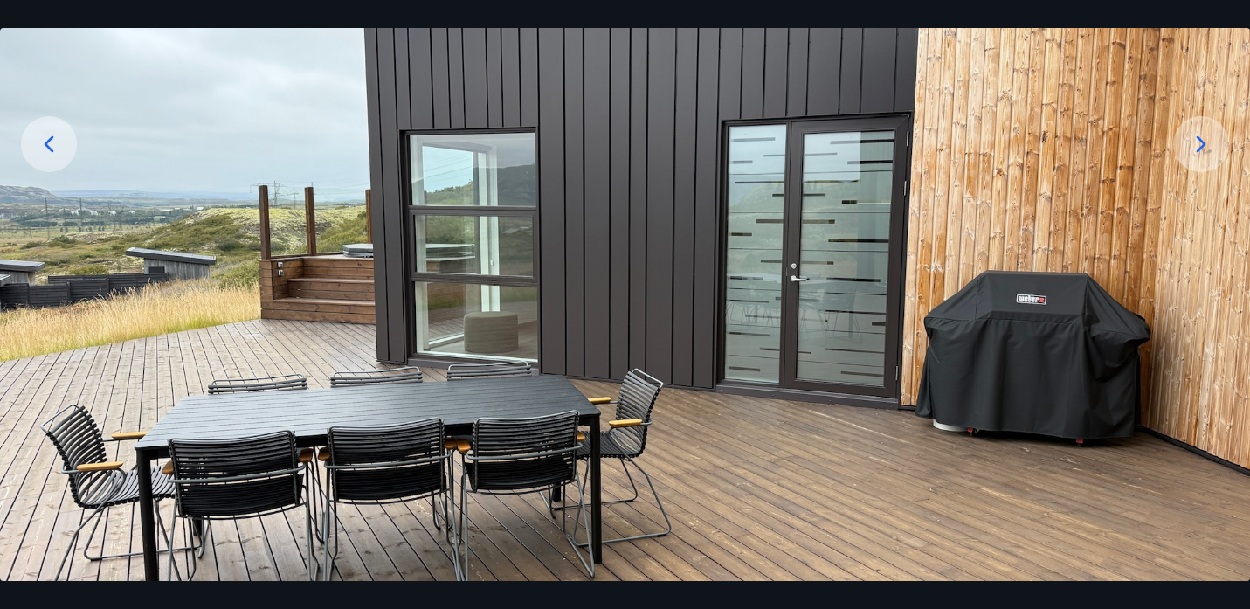
scroll to position [256, 0]
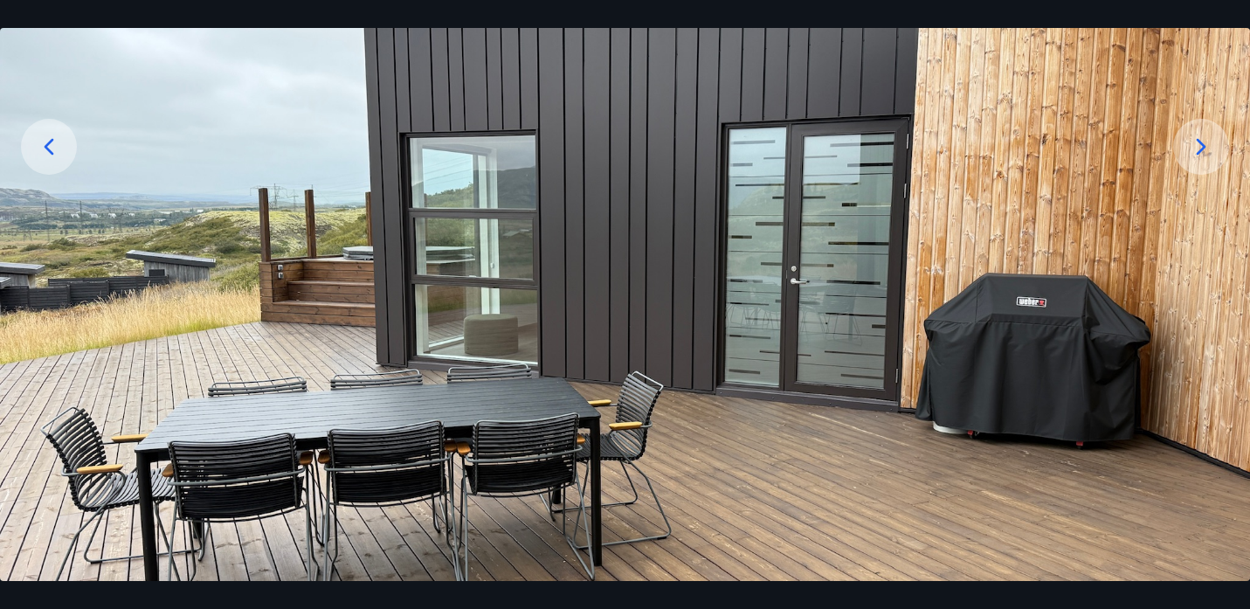
click at [1208, 144] on icon at bounding box center [1201, 147] width 28 height 28
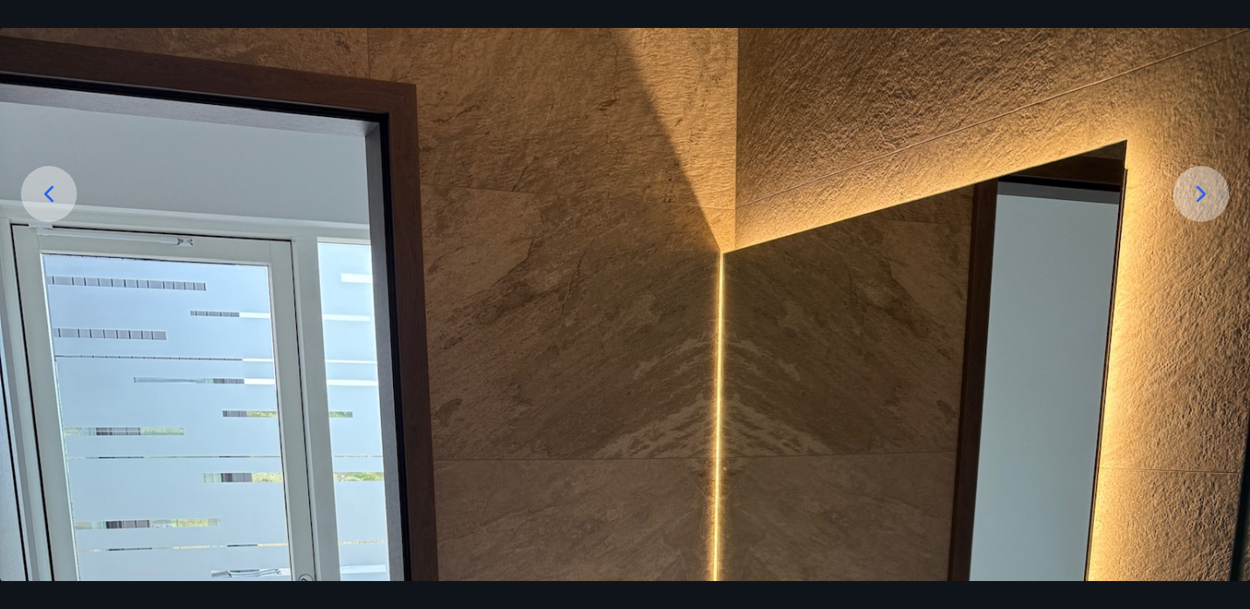
scroll to position [200, 0]
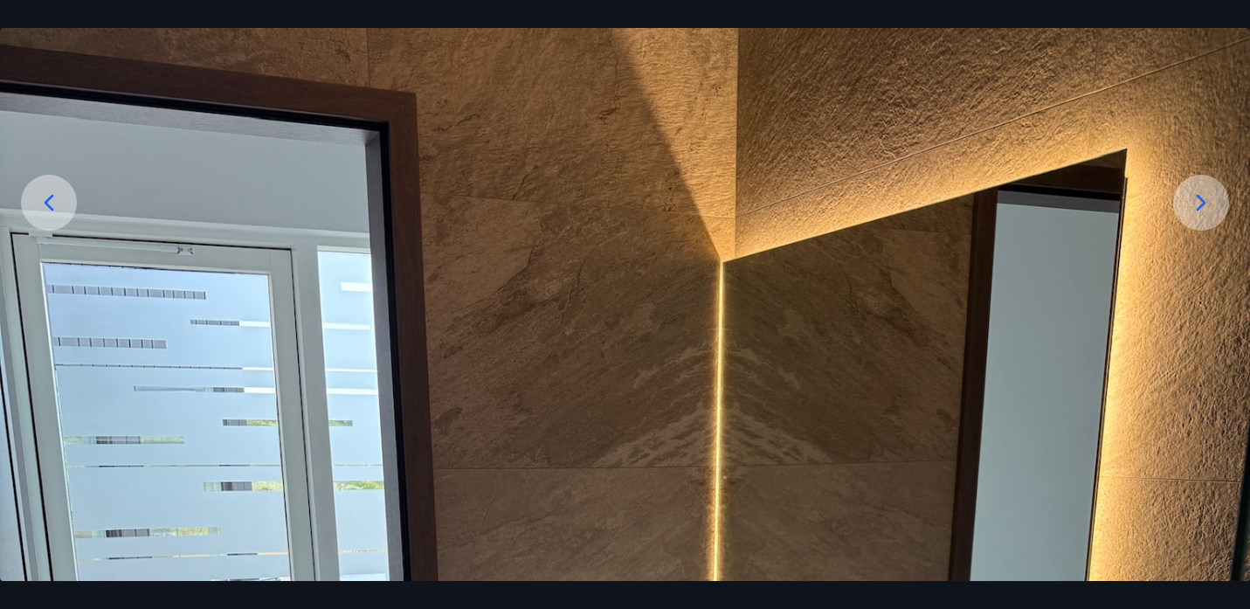
click at [1203, 192] on icon at bounding box center [1201, 203] width 28 height 28
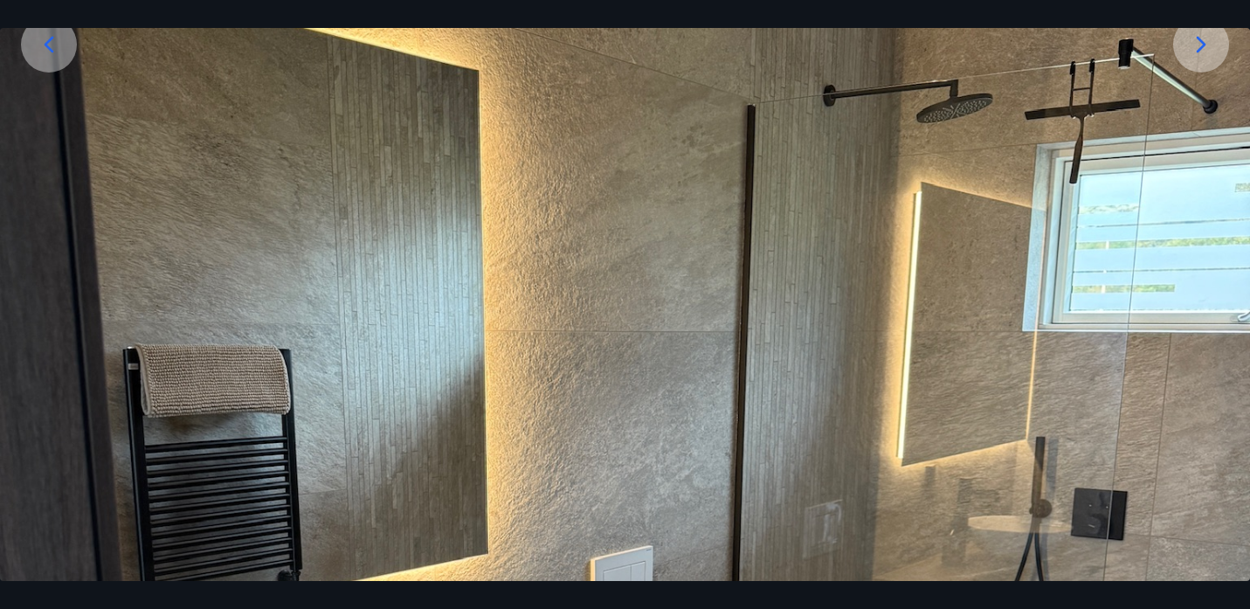
scroll to position [327, 0]
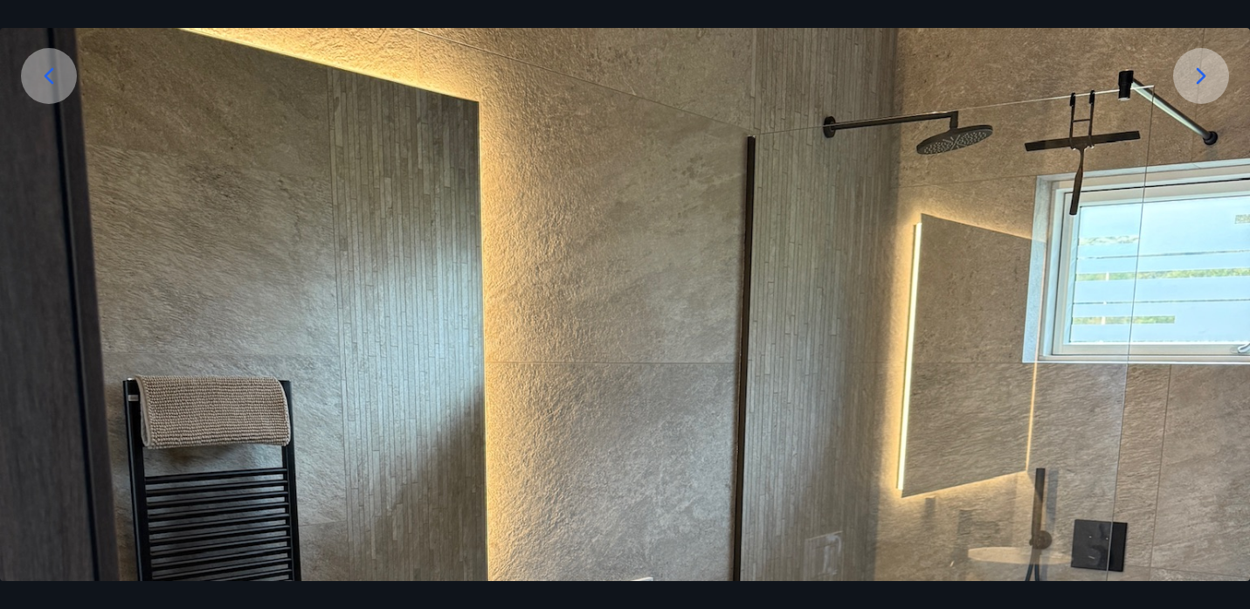
click at [1201, 96] on div at bounding box center [1201, 76] width 56 height 56
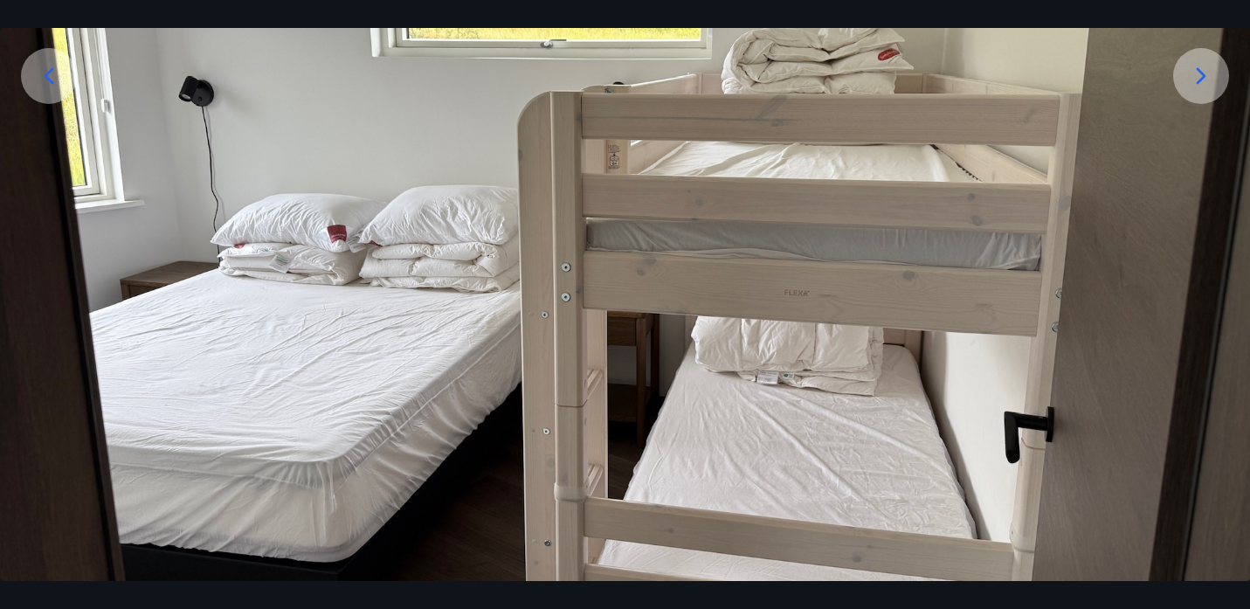
scroll to position [454, 0]
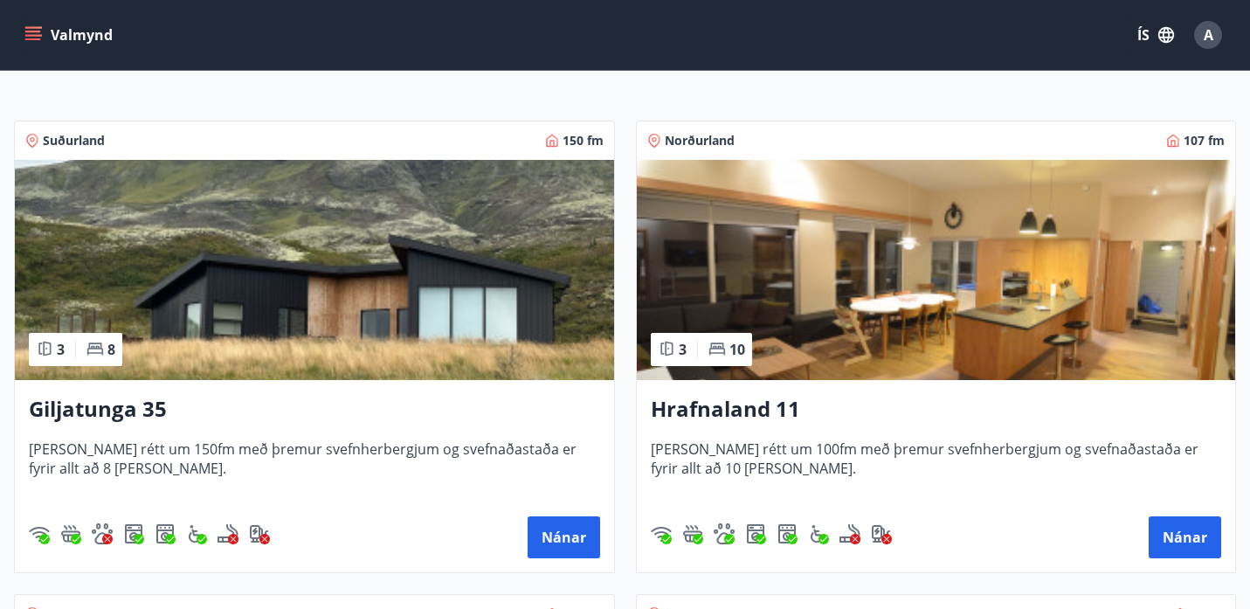
scroll to position [278, 0]
